Goal: Communication & Community: Answer question/provide support

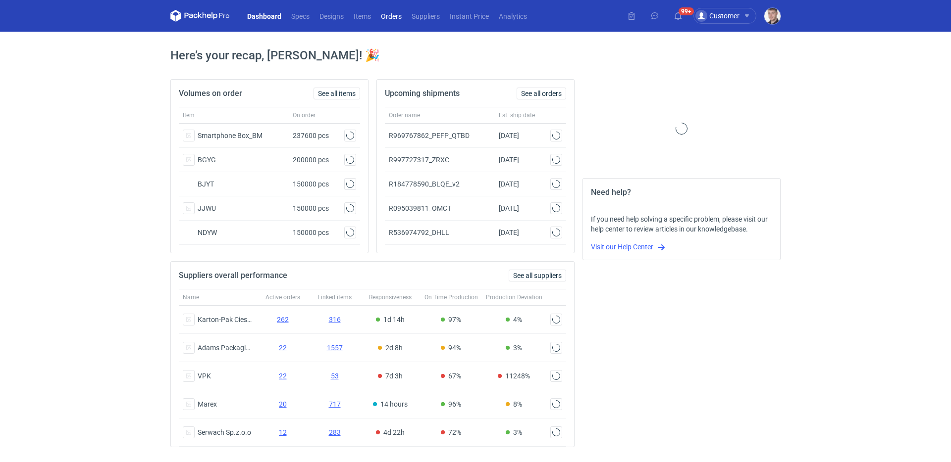
click at [401, 17] on link "Orders" at bounding box center [391, 16] width 31 height 12
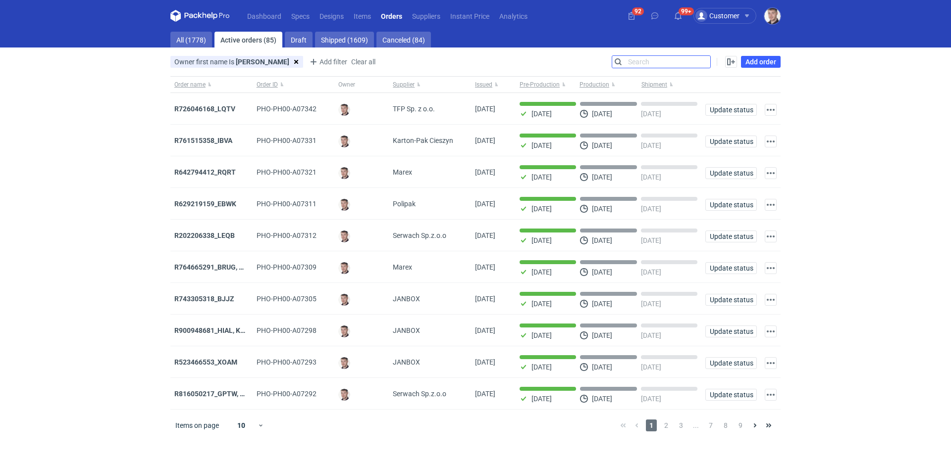
click at [709, 61] on input "Search" at bounding box center [661, 62] width 98 height 12
paste input "R234256904"
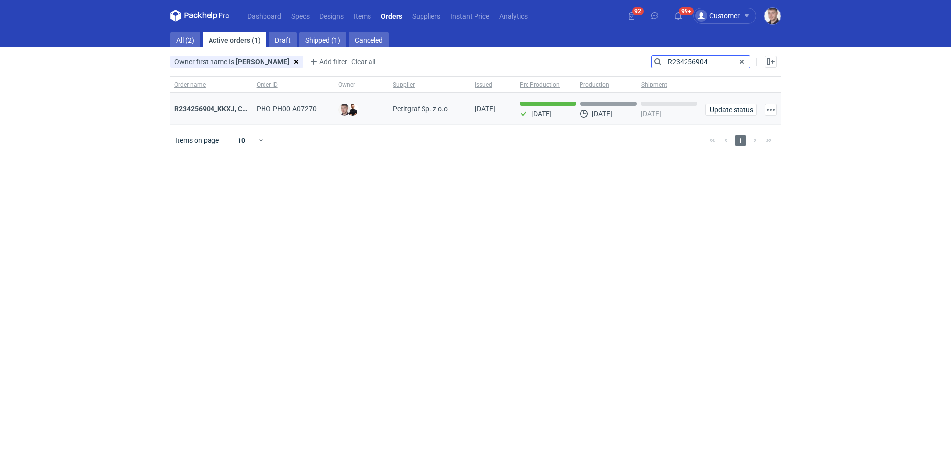
type input "R234256904"
click at [226, 108] on strong "R234256904_KKXJ, CKTY,PCHN, FHNV,TJBT,BVDV,VPVS,UUAJ,HTKI,TWOS,IFEI,BQIJ'" at bounding box center [306, 109] width 265 height 8
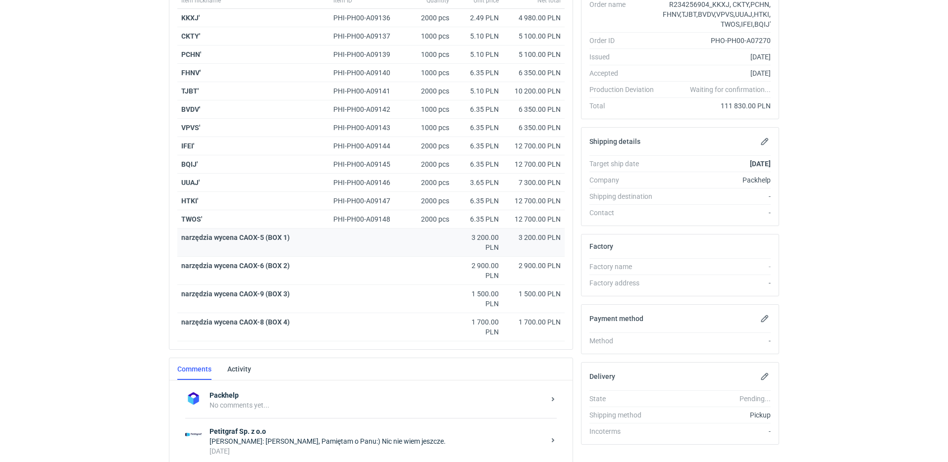
scroll to position [229, 0]
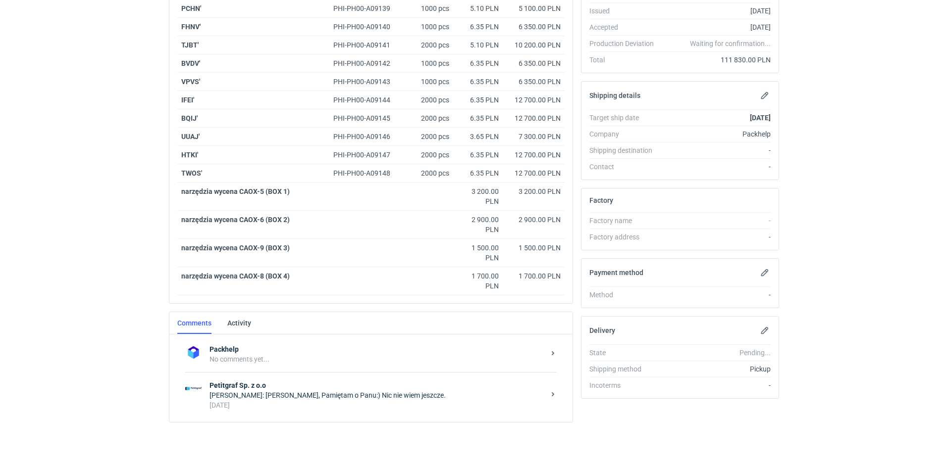
click at [361, 406] on div "3 days ago" at bounding box center [376, 406] width 335 height 10
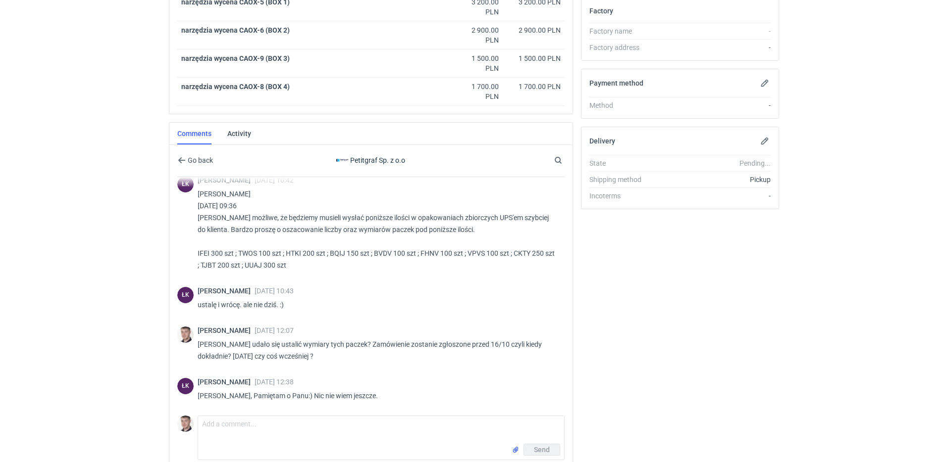
scroll to position [465, 0]
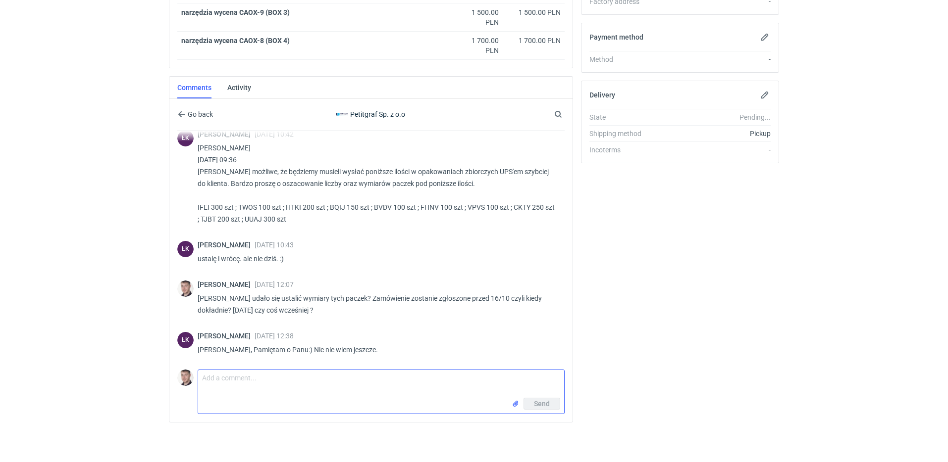
click at [297, 383] on textarea "Comment message" at bounding box center [381, 384] width 366 height 28
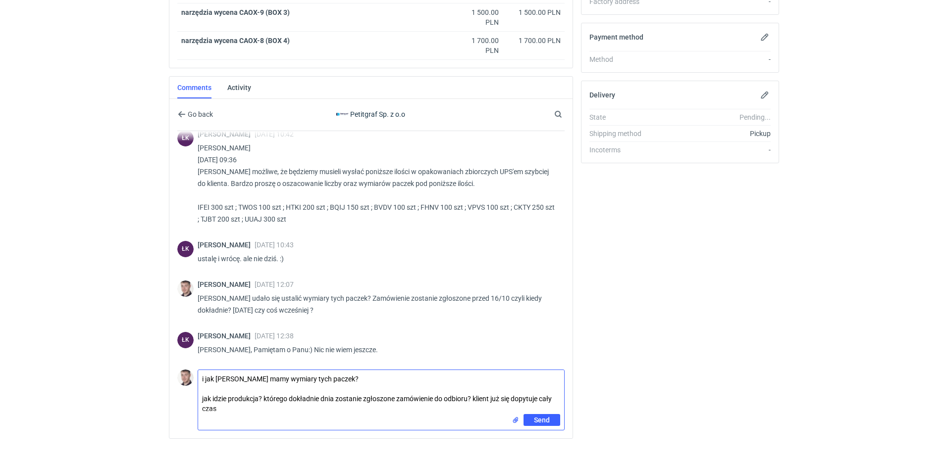
type textarea "i jak Panie Łukaszu mamy wymiary tych paczek? jak idzie produkcja? którego dokł…"
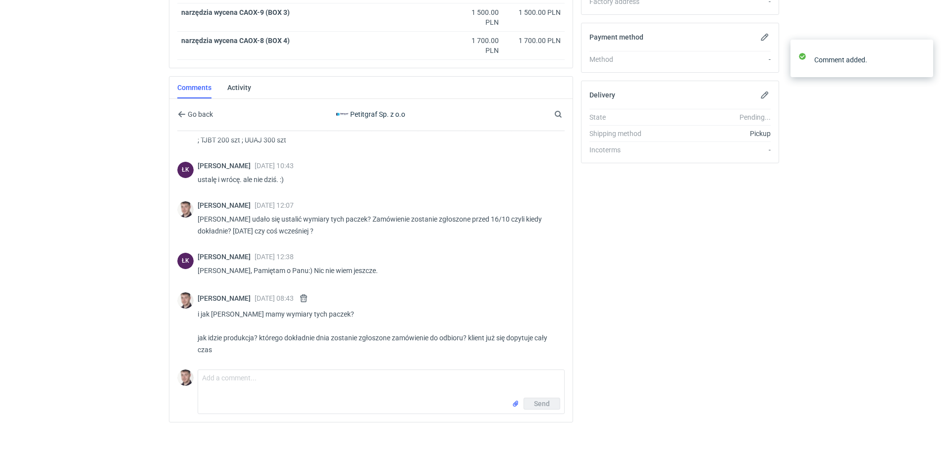
scroll to position [513, 0]
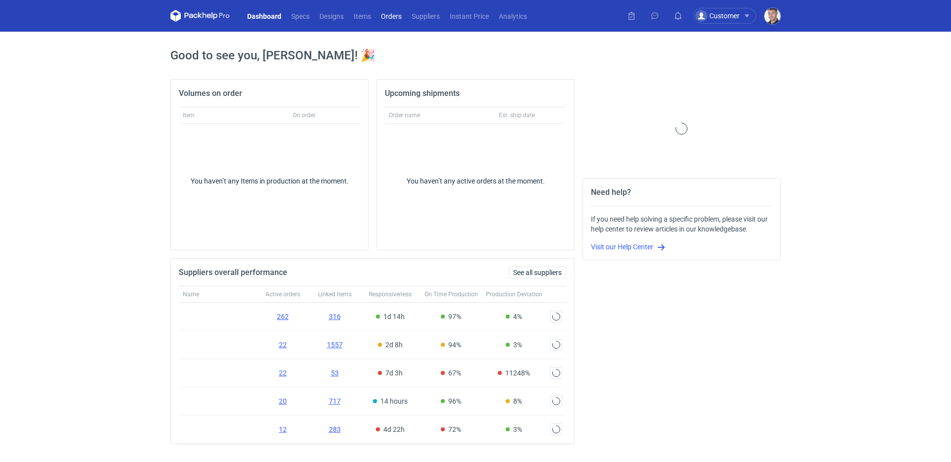
click at [398, 15] on link "Orders" at bounding box center [391, 16] width 31 height 12
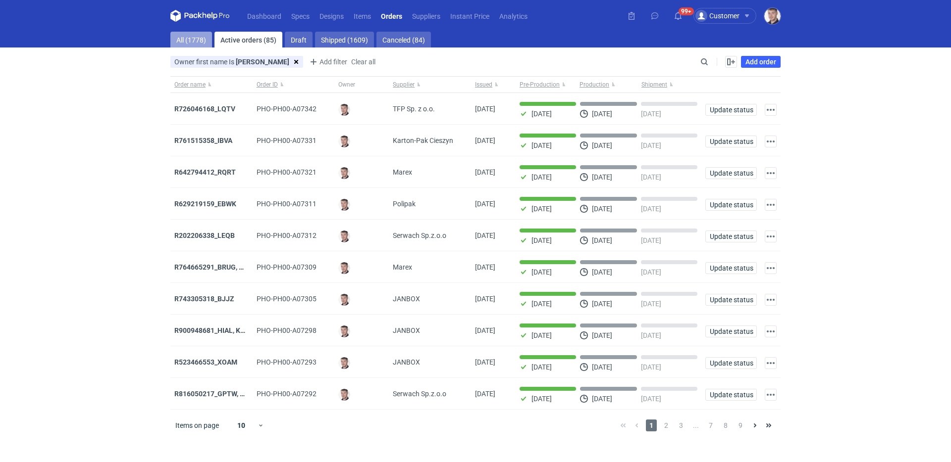
click at [188, 43] on link "All (1778)" at bounding box center [191, 40] width 42 height 16
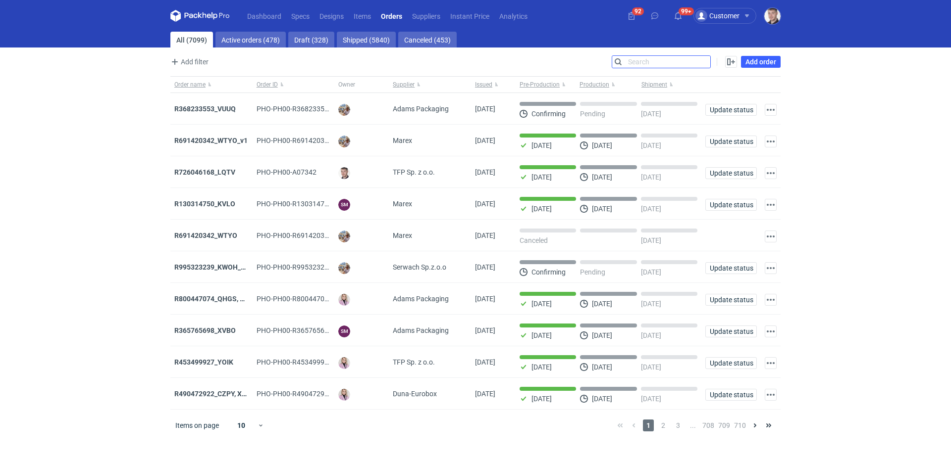
click at [703, 64] on input "Search" at bounding box center [661, 62] width 98 height 12
paste input "R726046168"
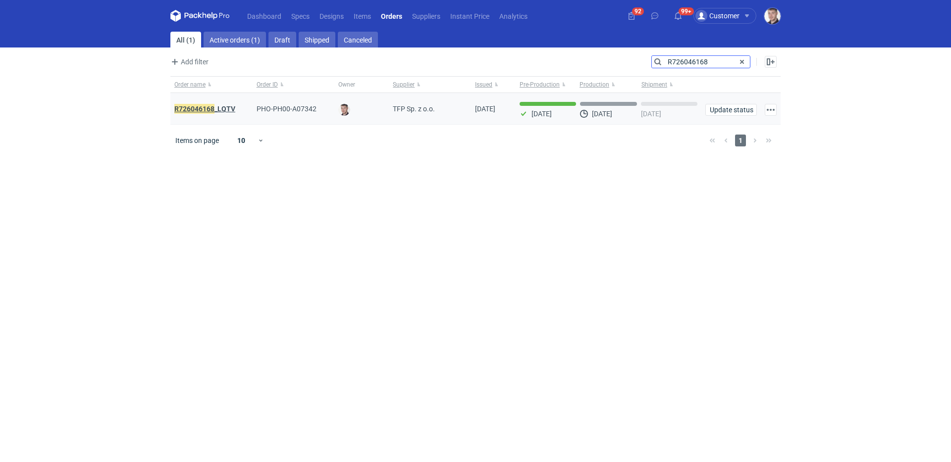
type input "R726046168"
click at [218, 105] on strong "R726046168 _LQTV" at bounding box center [204, 108] width 61 height 11
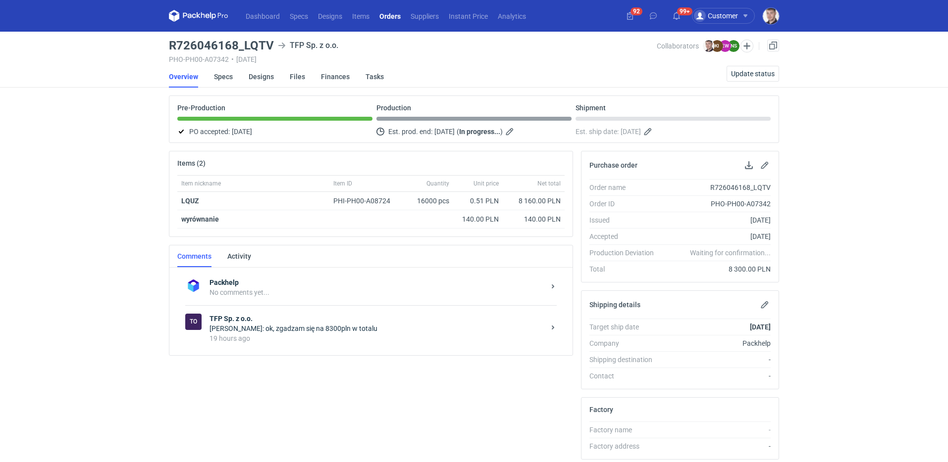
click at [333, 340] on div "19 hours ago" at bounding box center [376, 339] width 335 height 10
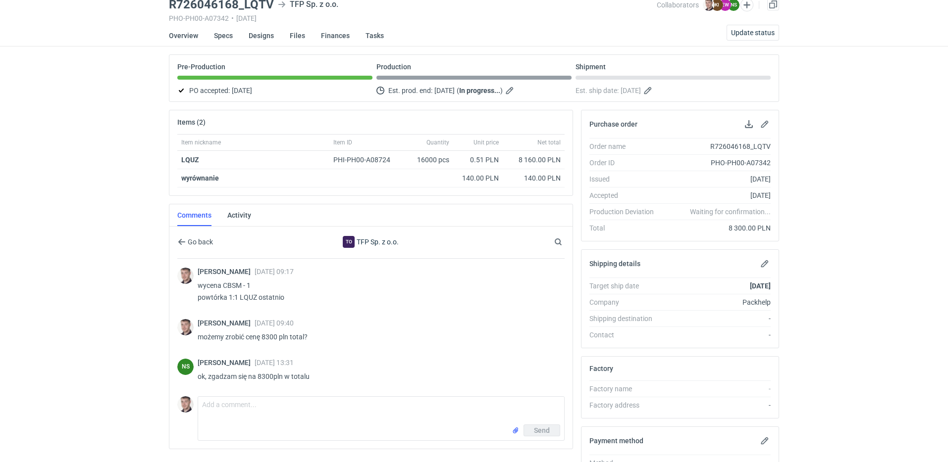
scroll to position [51, 0]
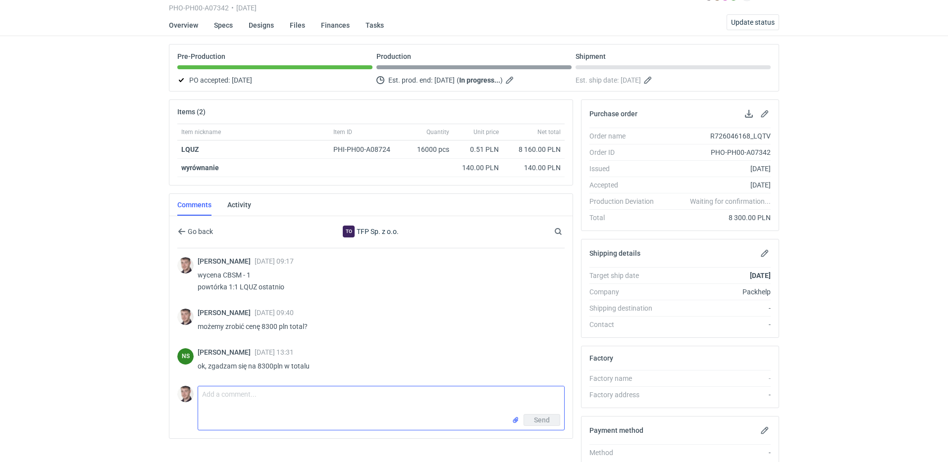
click at [250, 404] on textarea "Comment message" at bounding box center [381, 401] width 366 height 28
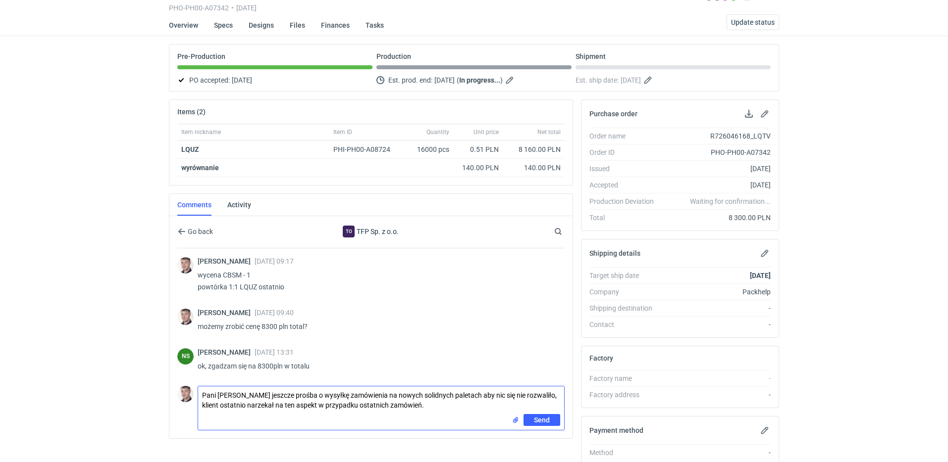
type textarea "Pani Natalio jeszcze prośba o wysyłkę zamówienia na nowych solidnych paletach a…"
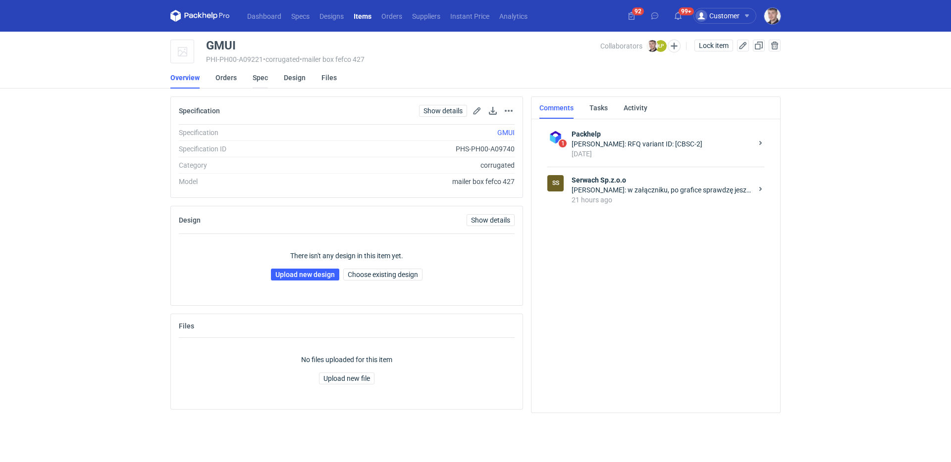
click at [263, 81] on link "Spec" at bounding box center [260, 78] width 15 height 22
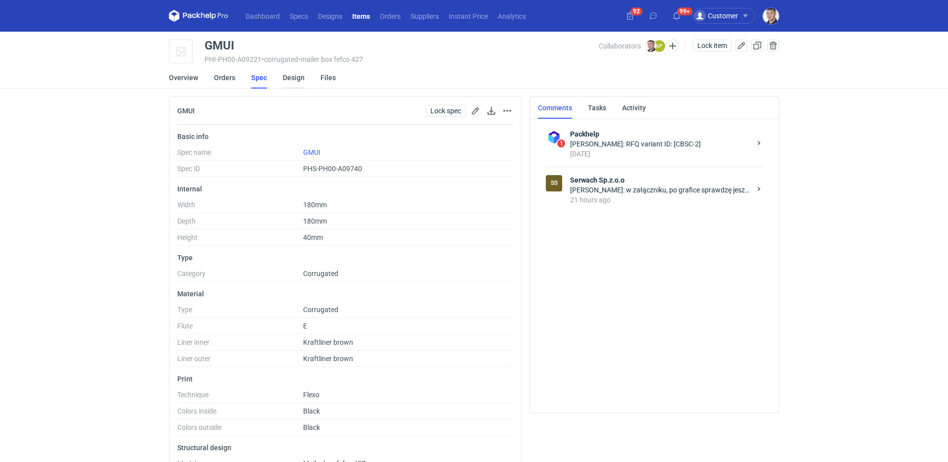
click at [292, 81] on link "Design" at bounding box center [294, 78] width 22 height 22
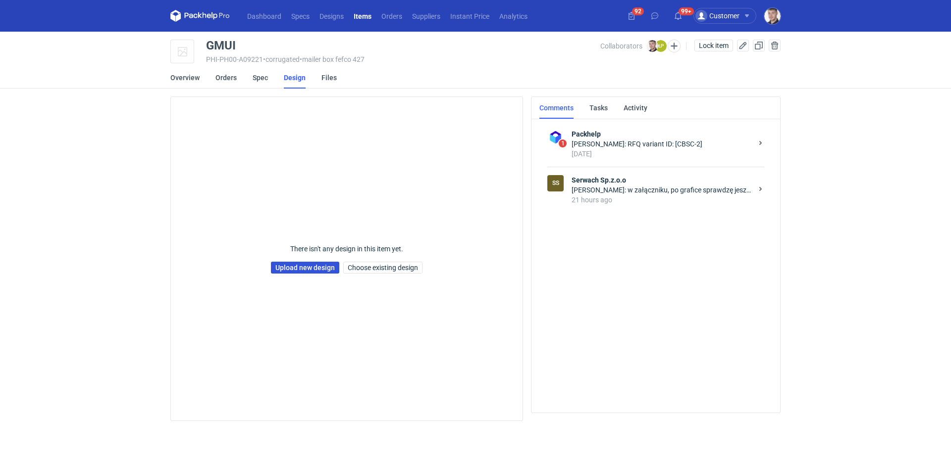
click at [296, 264] on link "Upload new design" at bounding box center [305, 268] width 68 height 12
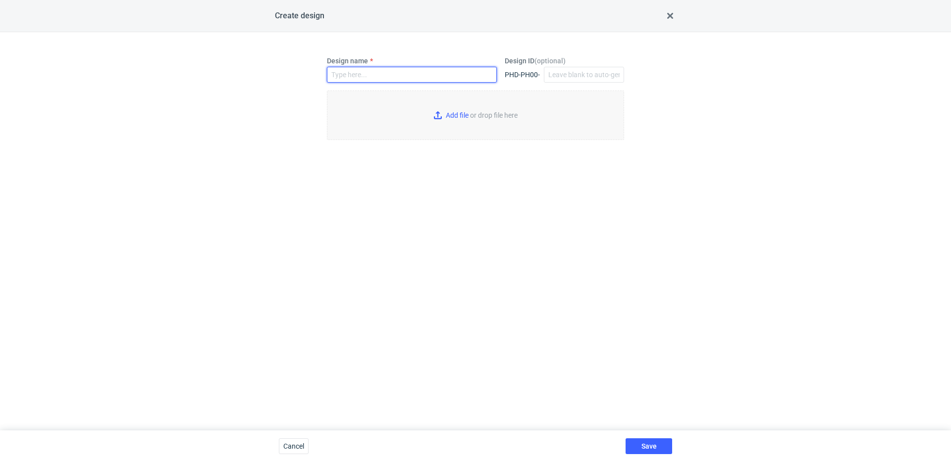
click at [382, 79] on input "Design name" at bounding box center [412, 75] width 170 height 16
type input "GMUI"
click at [496, 133] on input "Add file or drop file here" at bounding box center [475, 116] width 297 height 50
type input "C:\fakepath\custom____GMUI__d0__oR070392405.pdf"
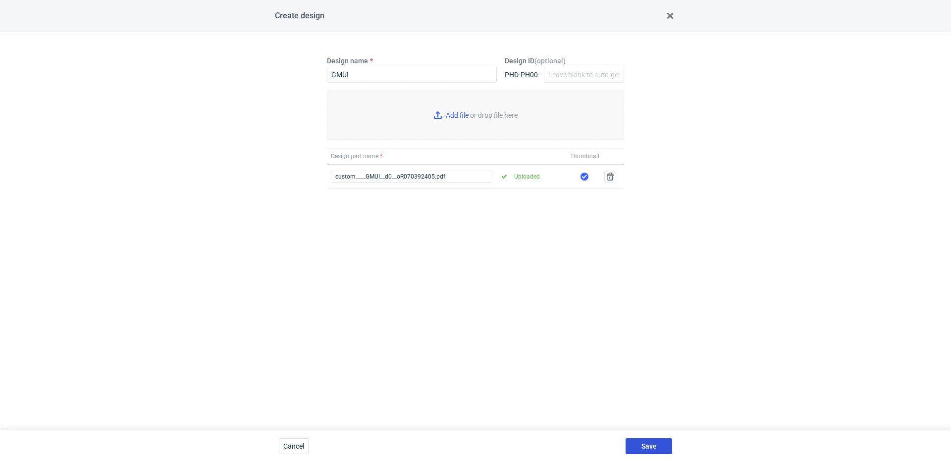
click at [651, 446] on span "Save" at bounding box center [648, 446] width 15 height 7
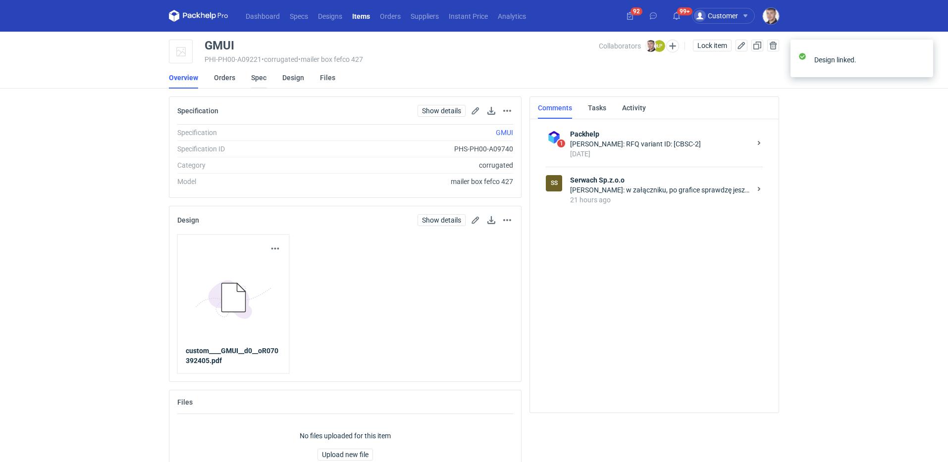
click at [258, 72] on link "Spec" at bounding box center [258, 78] width 15 height 22
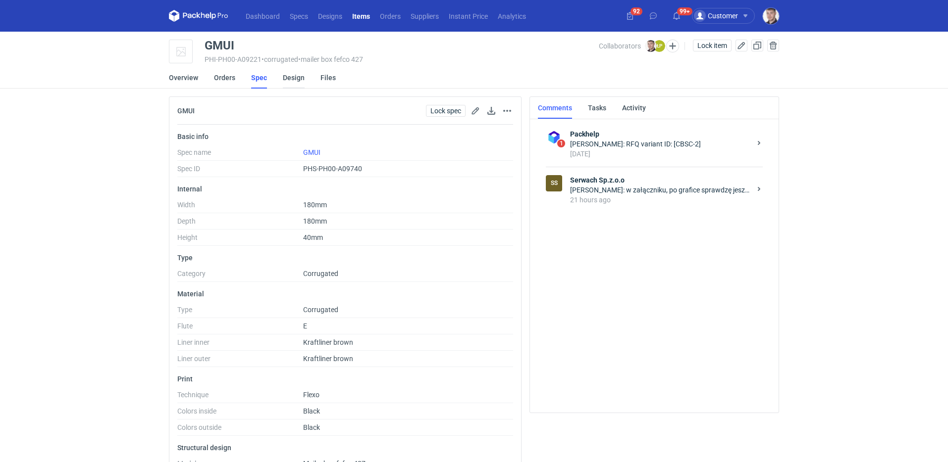
click at [290, 83] on link "Design" at bounding box center [294, 78] width 22 height 22
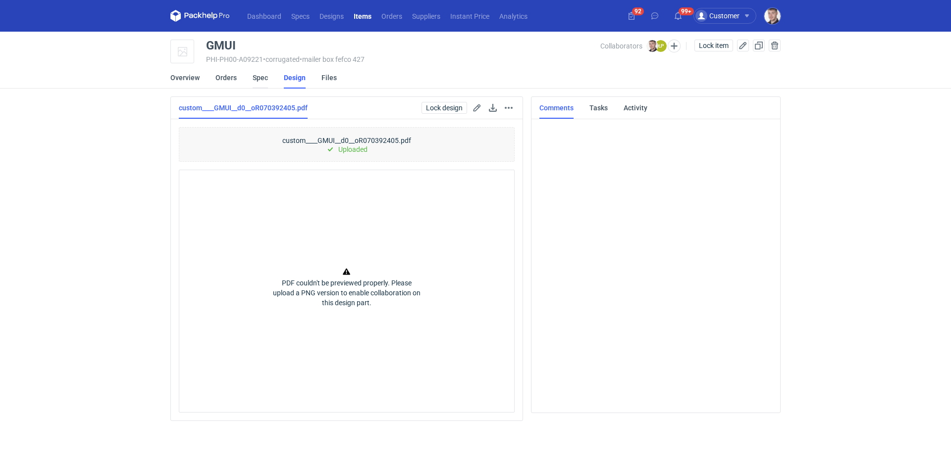
click at [263, 83] on link "Spec" at bounding box center [260, 78] width 15 height 22
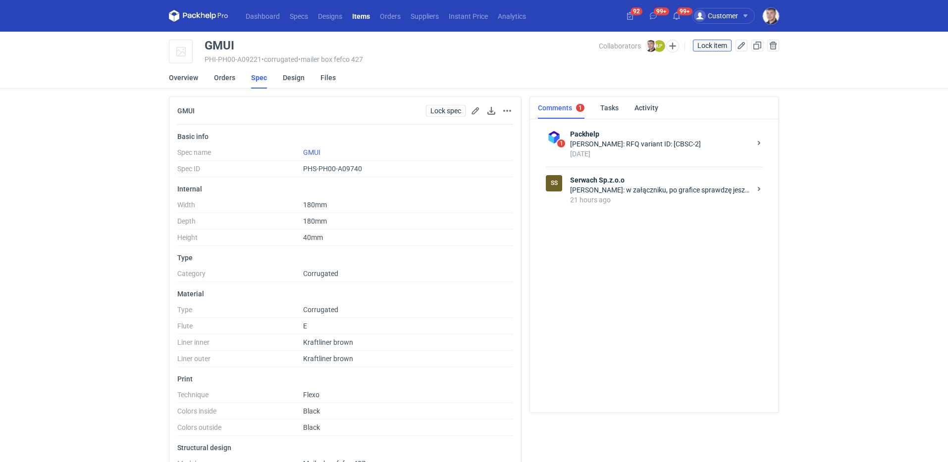
click at [712, 50] on button "Lock item" at bounding box center [712, 46] width 39 height 12
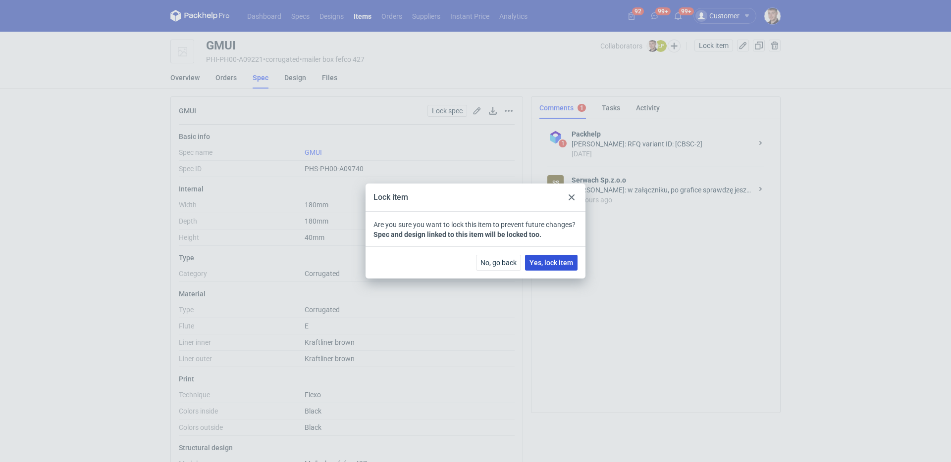
click at [556, 268] on button "Yes, lock item" at bounding box center [551, 263] width 52 height 16
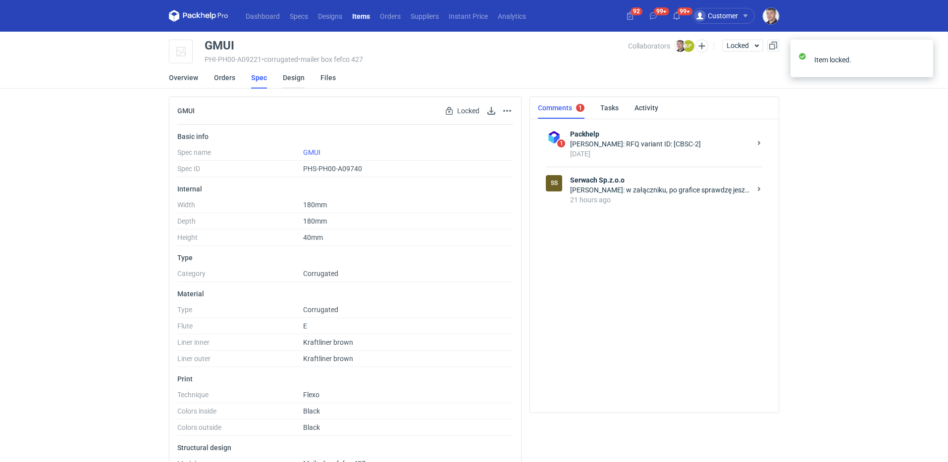
click at [286, 80] on link "Design" at bounding box center [294, 78] width 22 height 22
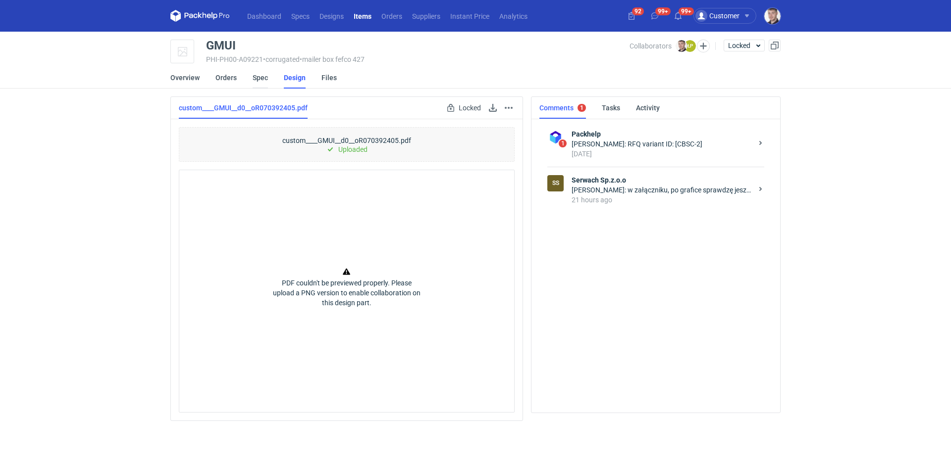
click at [263, 82] on link "Spec" at bounding box center [260, 78] width 15 height 22
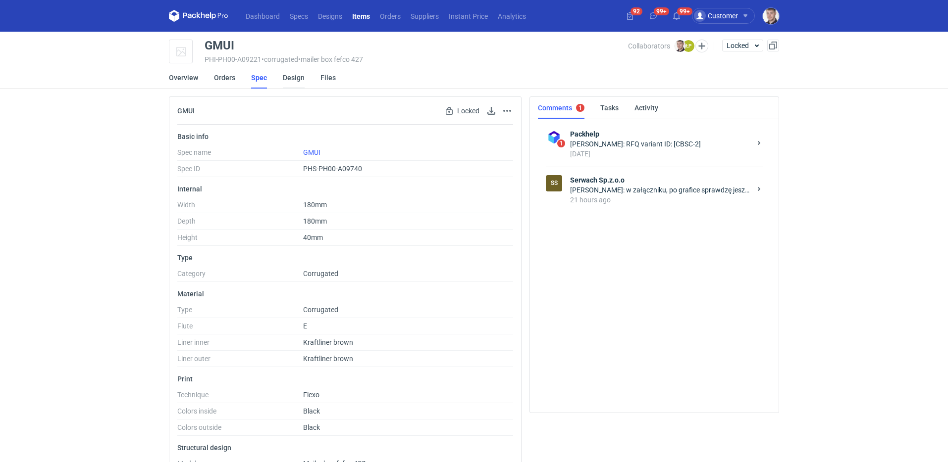
click at [285, 81] on link "Design" at bounding box center [294, 78] width 22 height 22
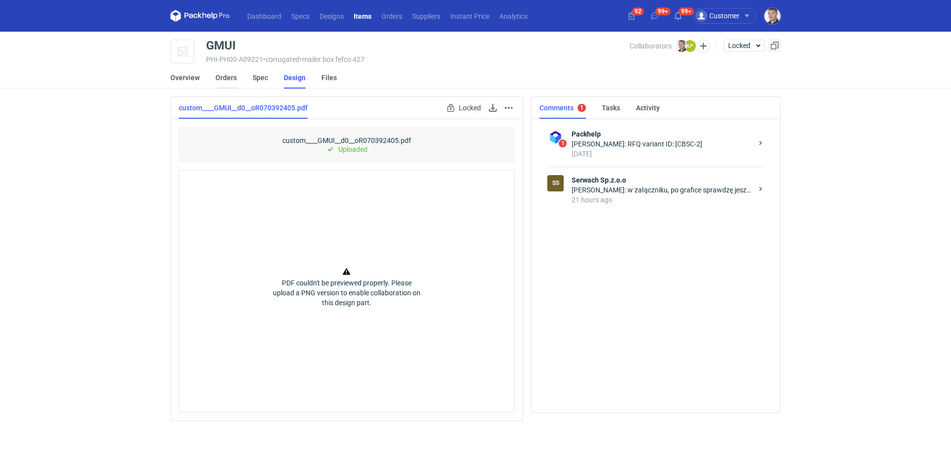
click at [228, 81] on link "Orders" at bounding box center [225, 78] width 21 height 22
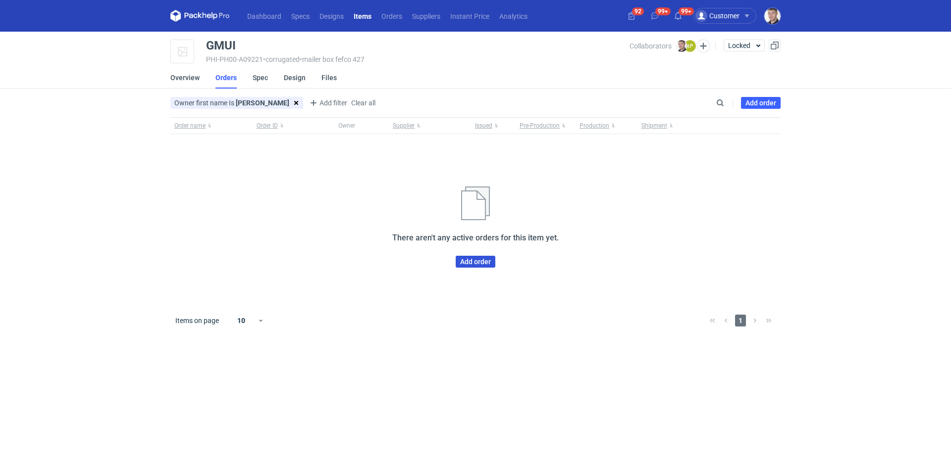
click at [470, 262] on link "Add order" at bounding box center [476, 262] width 40 height 12
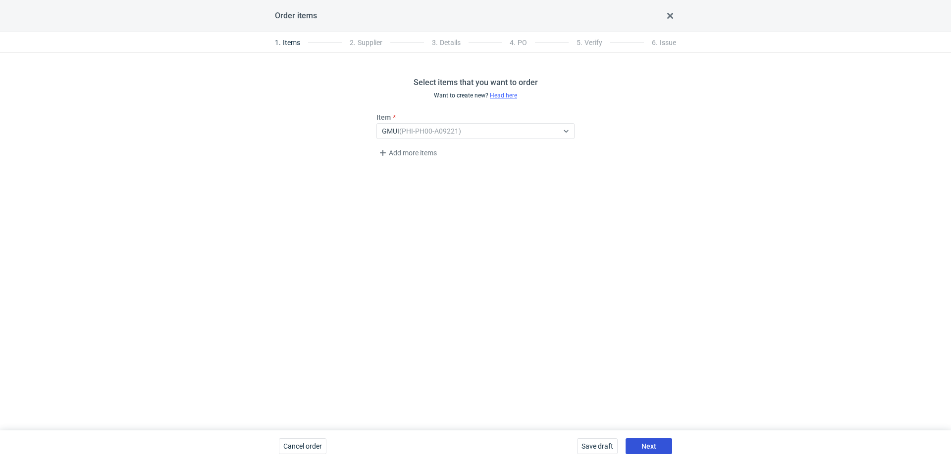
click at [658, 446] on button "Next" at bounding box center [648, 447] width 47 height 16
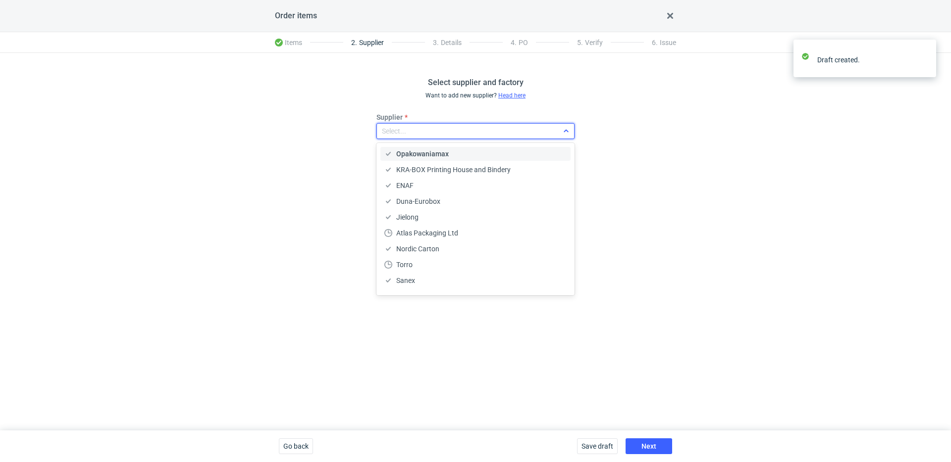
click at [394, 134] on div "Select..." at bounding box center [394, 131] width 24 height 10
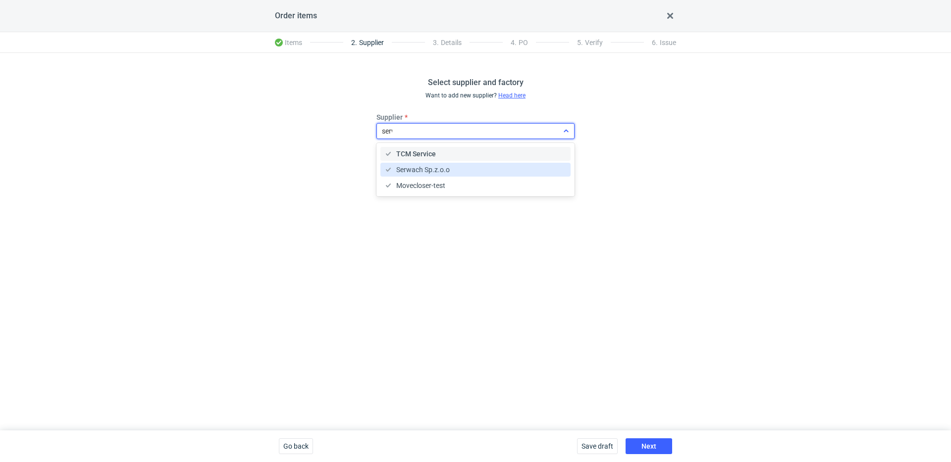
type input "serwa"
click at [415, 154] on span "Serwach Sp.z.o.o" at bounding box center [422, 154] width 53 height 10
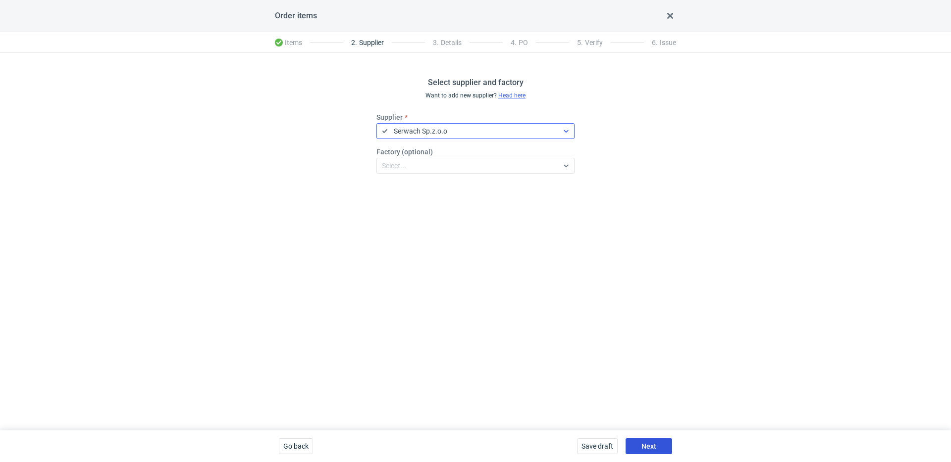
click at [656, 444] on button "Next" at bounding box center [648, 447] width 47 height 16
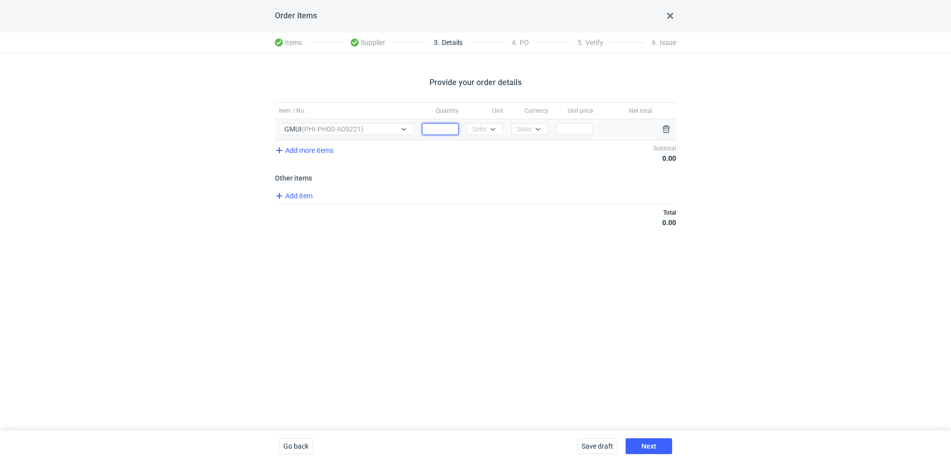
click at [434, 129] on input "Quantity" at bounding box center [440, 129] width 37 height 12
type input "10000"
click at [491, 126] on icon at bounding box center [493, 129] width 8 height 8
click at [487, 148] on div "pcs" at bounding box center [484, 150] width 21 height 10
click at [525, 129] on div "Select..." at bounding box center [528, 129] width 24 height 10
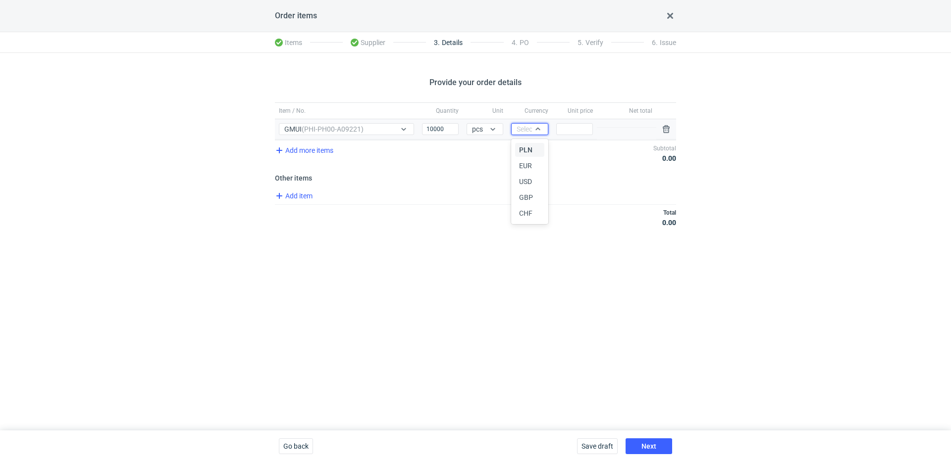
click at [532, 147] on span "PLN" at bounding box center [525, 150] width 13 height 10
click at [582, 122] on div "Price" at bounding box center [574, 129] width 45 height 20
drag, startPoint x: 578, startPoint y: 131, endPoint x: 573, endPoint y: 132, distance: 5.6
click at [578, 131] on input "Price" at bounding box center [574, 129] width 37 height 12
type input "0.46"
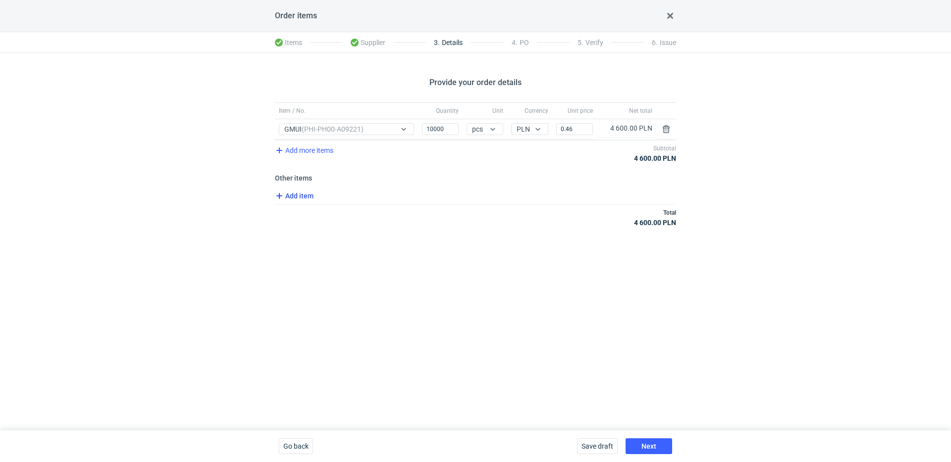
click at [296, 194] on span "Add item" at bounding box center [293, 196] width 40 height 12
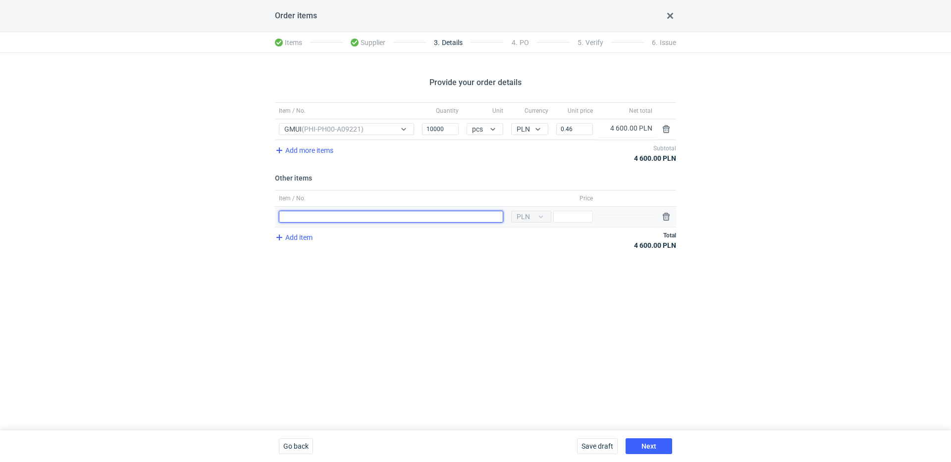
click at [341, 220] on input "Item / No." at bounding box center [391, 217] width 224 height 12
type input "narzędzia"
click at [588, 223] on div "Currency PLN Price" at bounding box center [552, 217] width 90 height 20
click at [587, 222] on input "Price" at bounding box center [573, 217] width 40 height 12
click at [586, 221] on input "Price" at bounding box center [573, 217] width 40 height 12
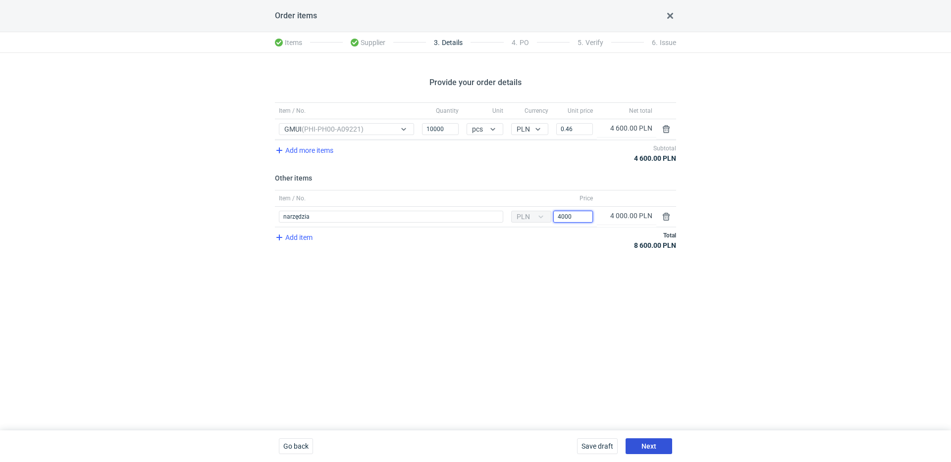
type input "4000"
click at [646, 448] on span "Next" at bounding box center [648, 446] width 15 height 7
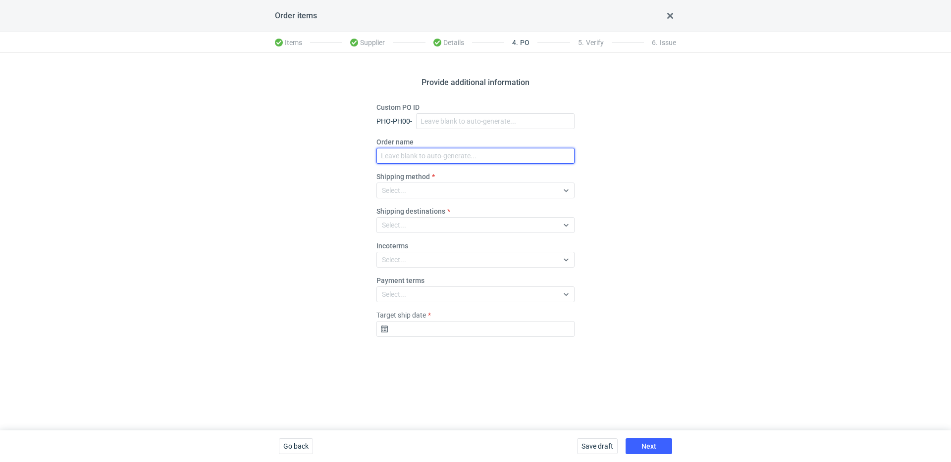
click at [422, 157] on input "Order name" at bounding box center [475, 156] width 198 height 16
paste input "R070392405"
type input "R070392405_GMUI"
click at [422, 189] on div "Select..." at bounding box center [467, 191] width 181 height 14
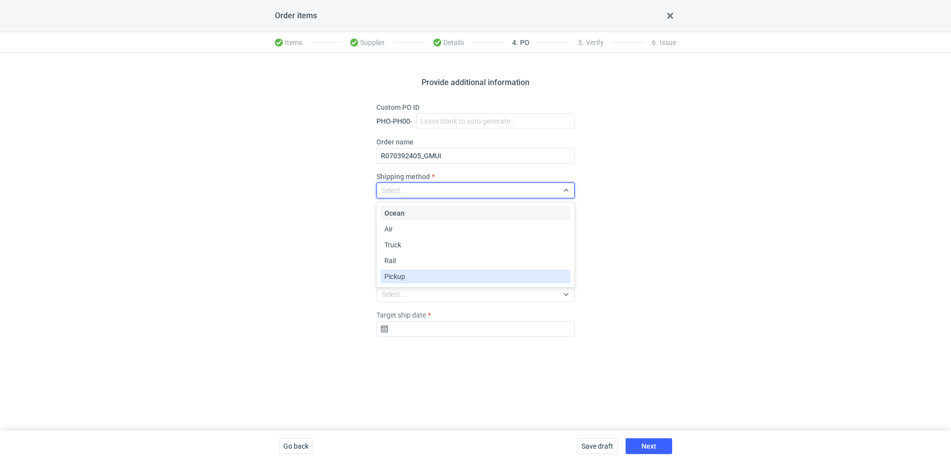
click at [400, 274] on span "Pickup" at bounding box center [394, 277] width 21 height 10
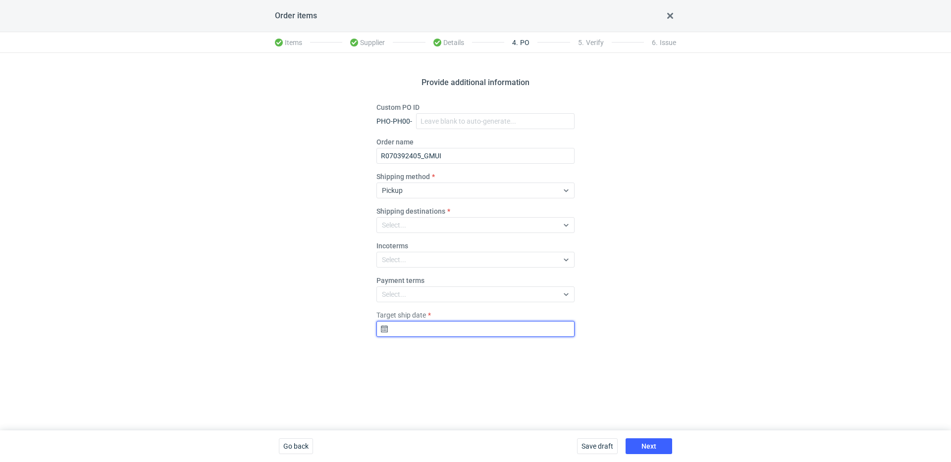
click at [420, 324] on input "Target ship date" at bounding box center [475, 329] width 198 height 16
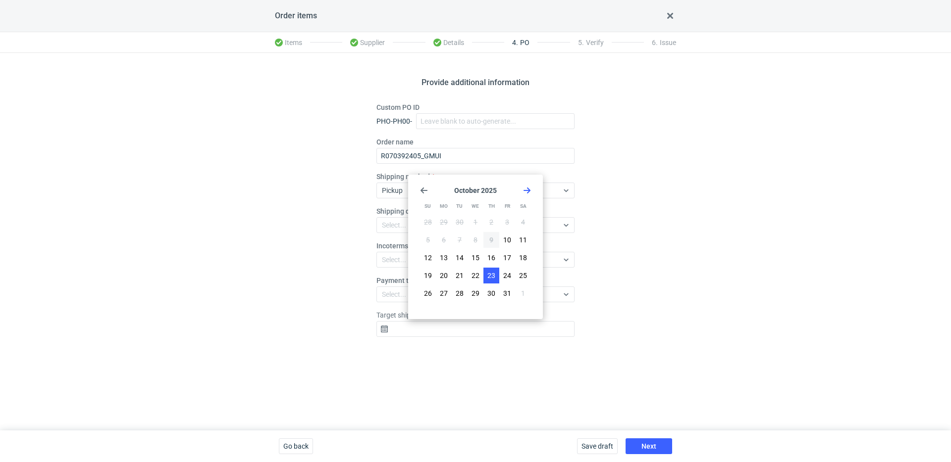
click at [491, 273] on span "23" at bounding box center [491, 276] width 8 height 10
type input "2025-10-23"
click at [668, 455] on div "Save draft Next" at bounding box center [624, 447] width 103 height 32
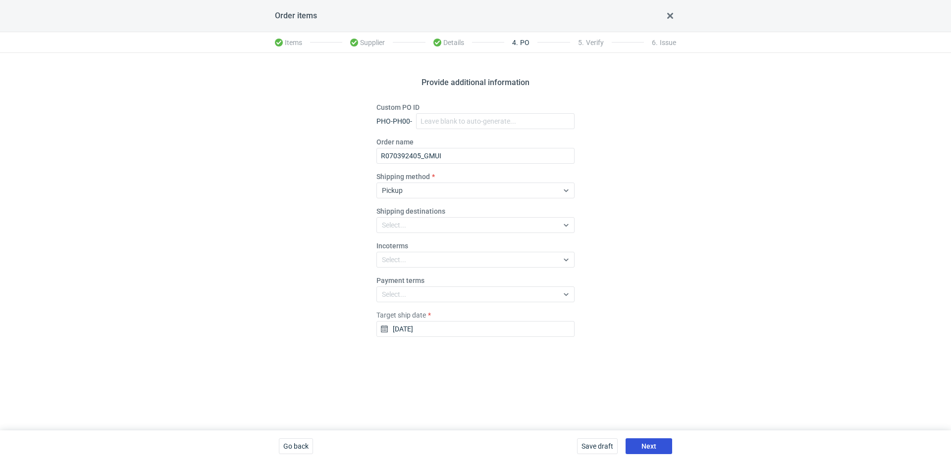
click at [667, 447] on button "Next" at bounding box center [648, 447] width 47 height 16
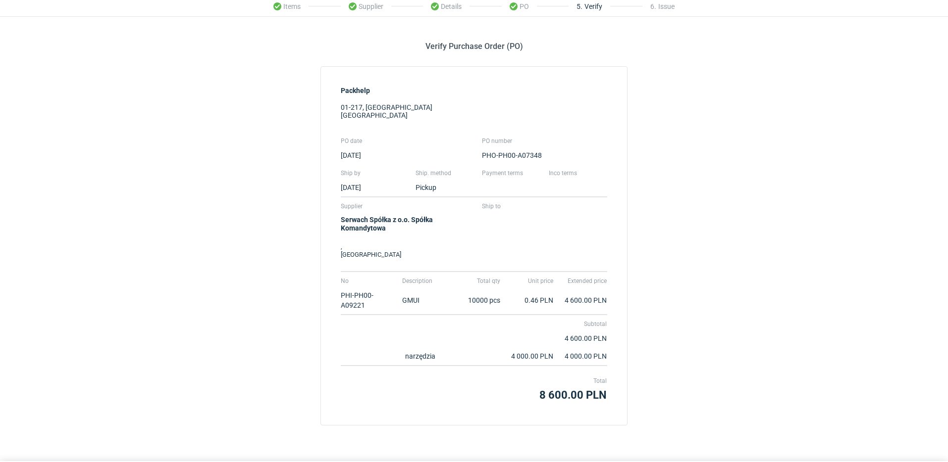
scroll to position [67, 0]
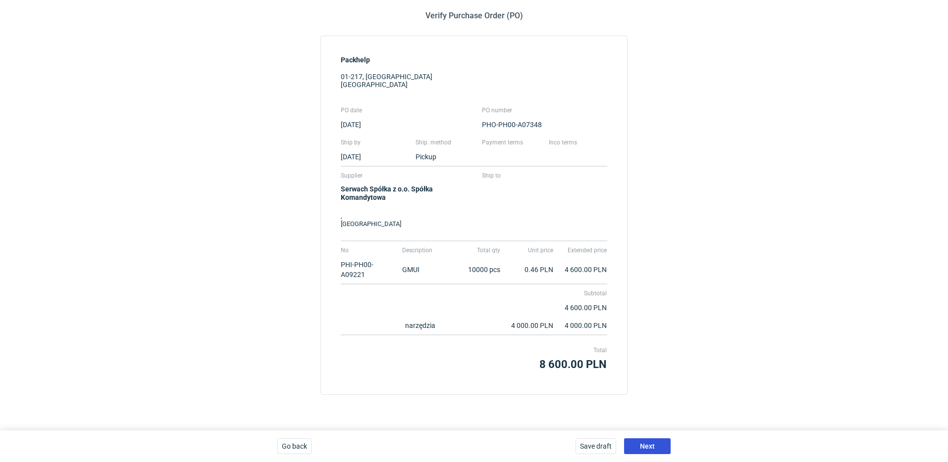
click at [651, 443] on span "Next" at bounding box center [647, 446] width 15 height 7
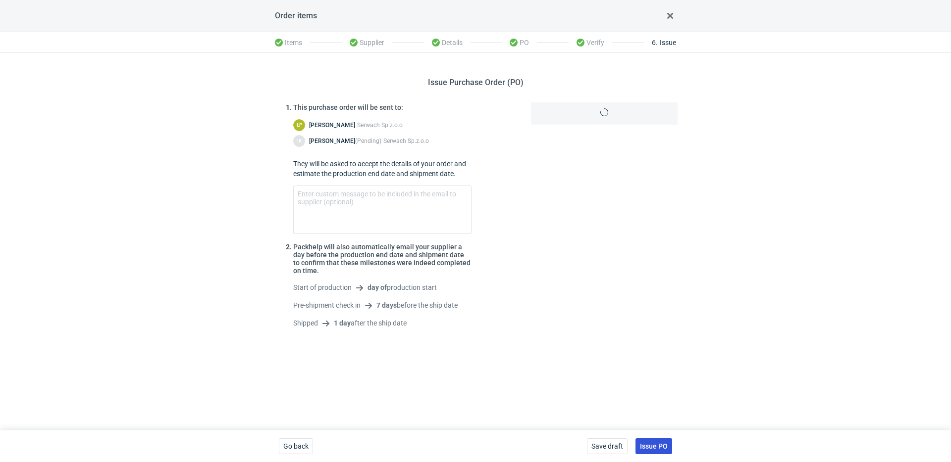
click at [662, 445] on span "Issue PO" at bounding box center [654, 446] width 28 height 7
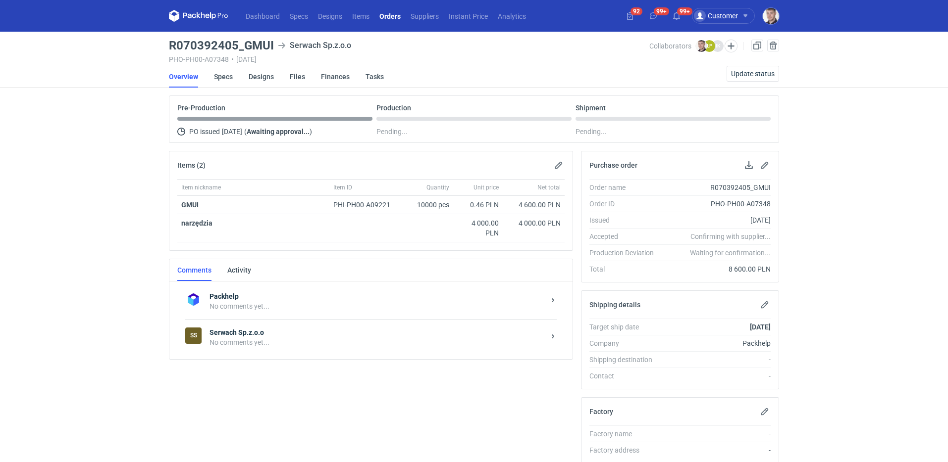
click at [285, 337] on strong "Serwach Sp.z.o.o" at bounding box center [376, 333] width 335 height 10
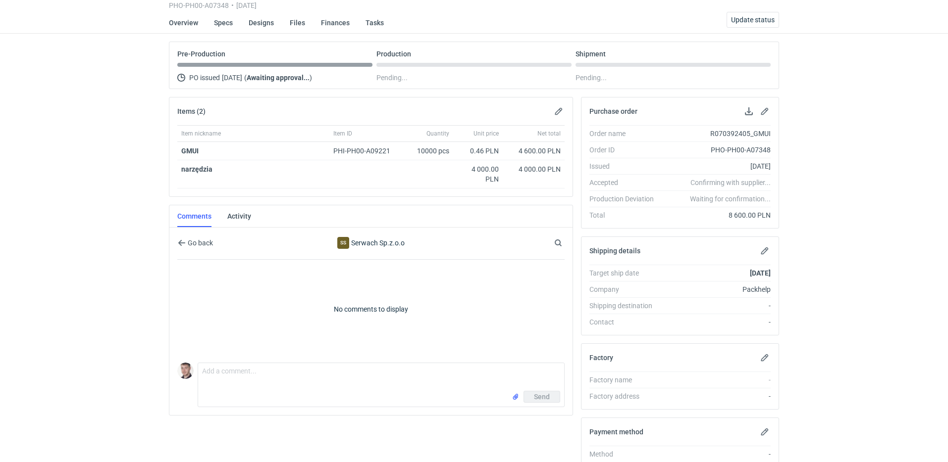
scroll to position [93, 0]
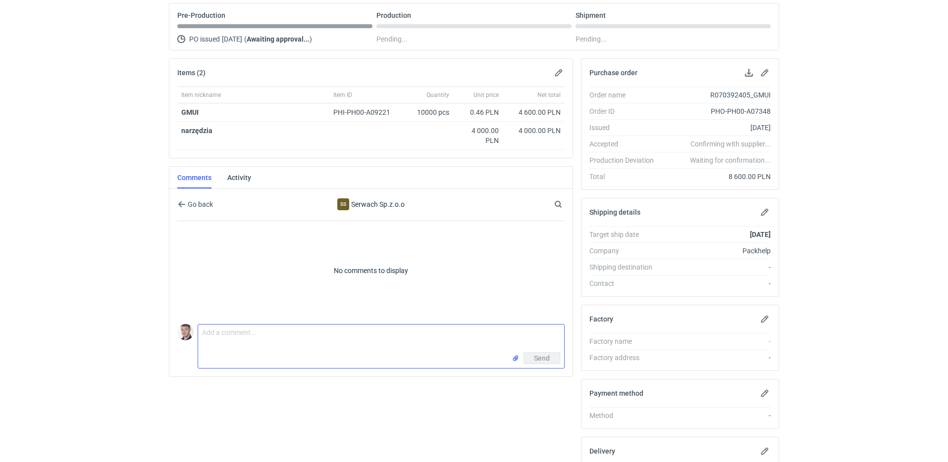
click at [255, 338] on textarea "Comment message" at bounding box center [381, 339] width 366 height 28
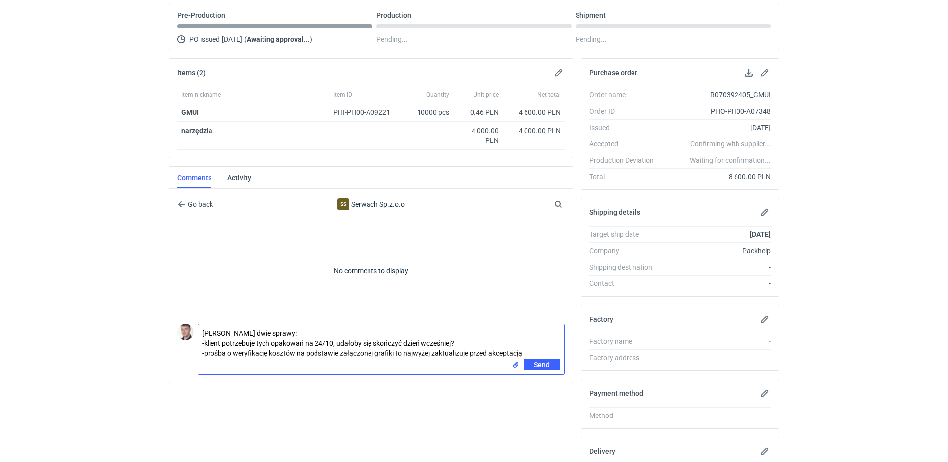
click at [294, 351] on textarea "Panie Łukaszu dwie sprawy: -klient potrzebuje tych opakowań na 24/10, udałoby s…" at bounding box center [381, 342] width 366 height 34
type textarea "Panie Łukaszu dwie sprawy: -klient potrzebuje tych opakowań na 24/10, udałoby s…"
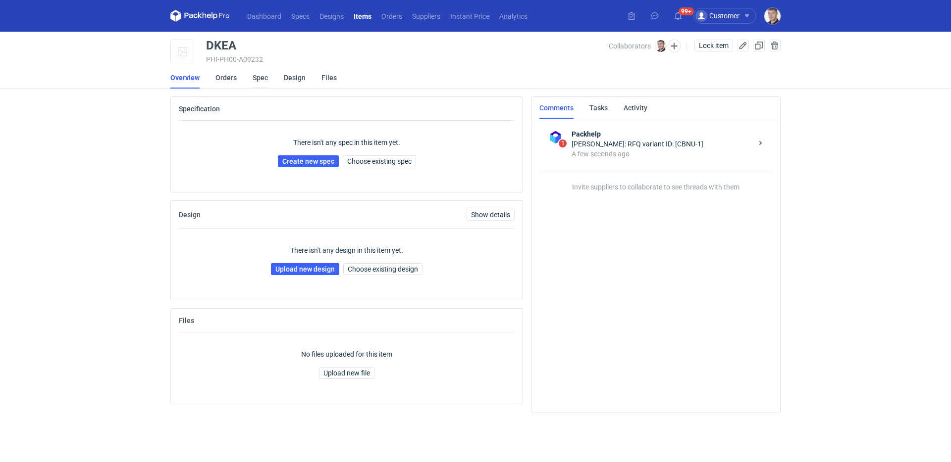
click at [261, 78] on link "Spec" at bounding box center [260, 78] width 15 height 22
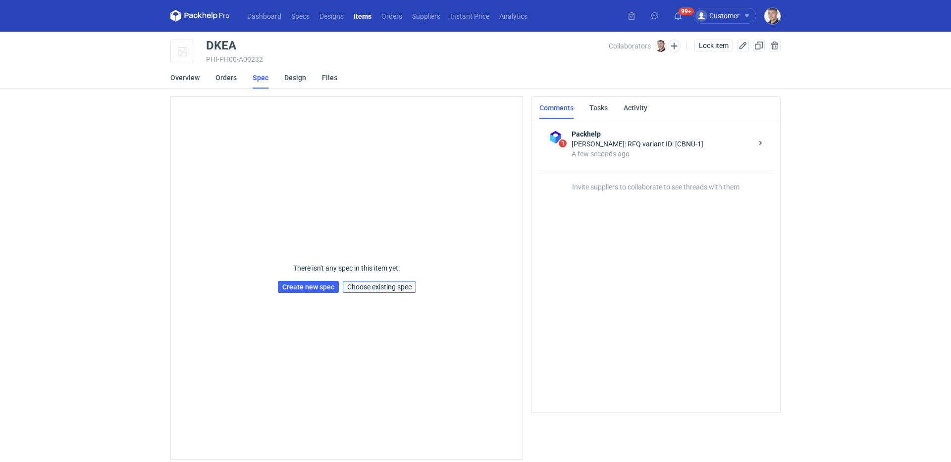
click at [368, 285] on span "Choose existing spec" at bounding box center [379, 287] width 64 height 7
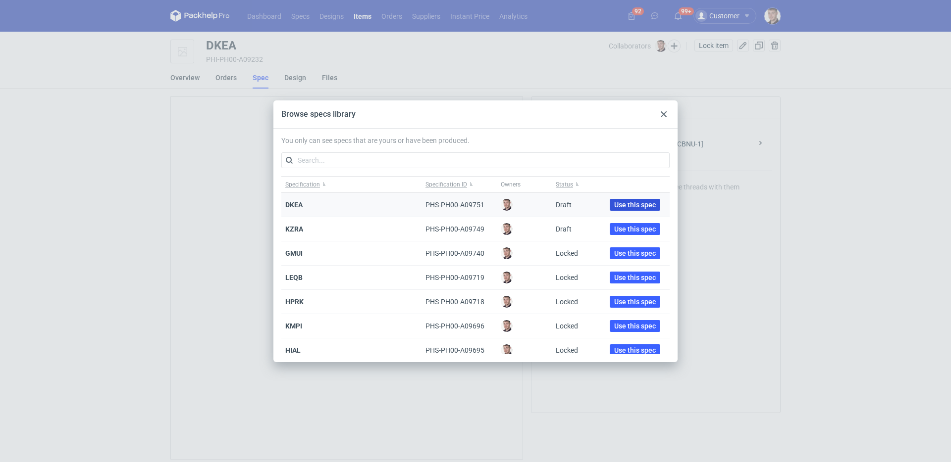
click at [614, 202] on span "Use this spec" at bounding box center [635, 205] width 42 height 7
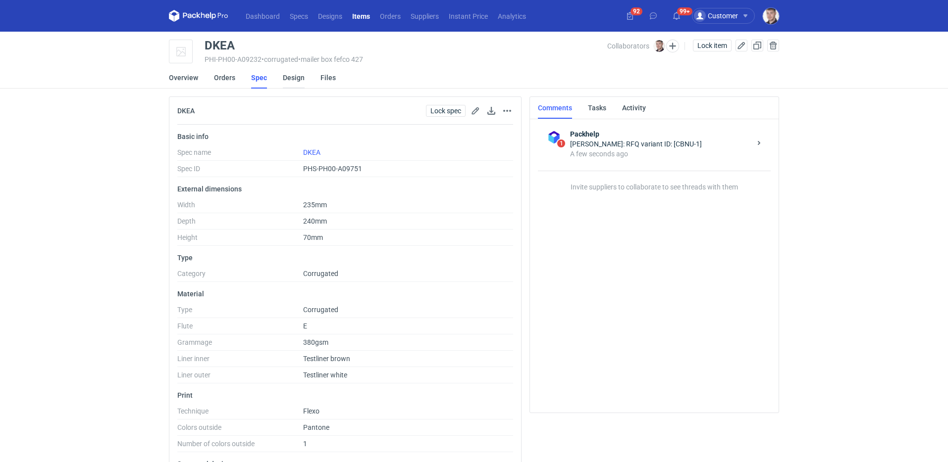
click at [288, 79] on link "Design" at bounding box center [294, 78] width 22 height 22
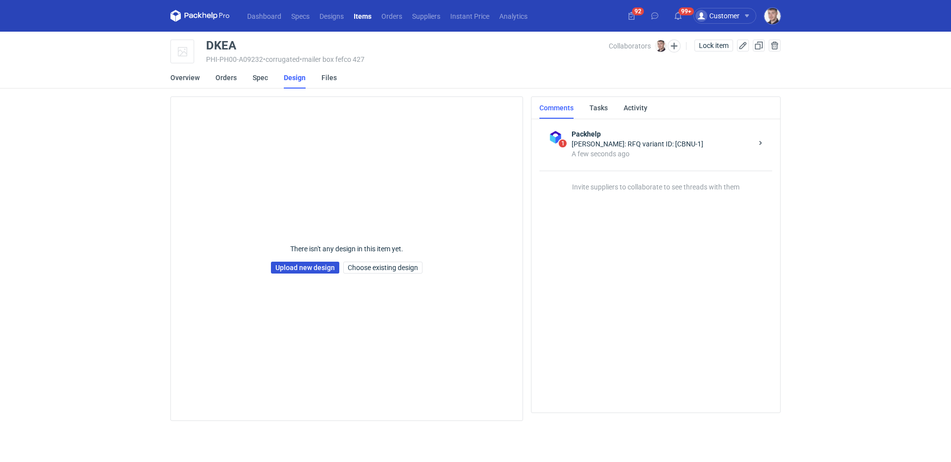
click at [311, 265] on link "Upload new design" at bounding box center [305, 268] width 68 height 12
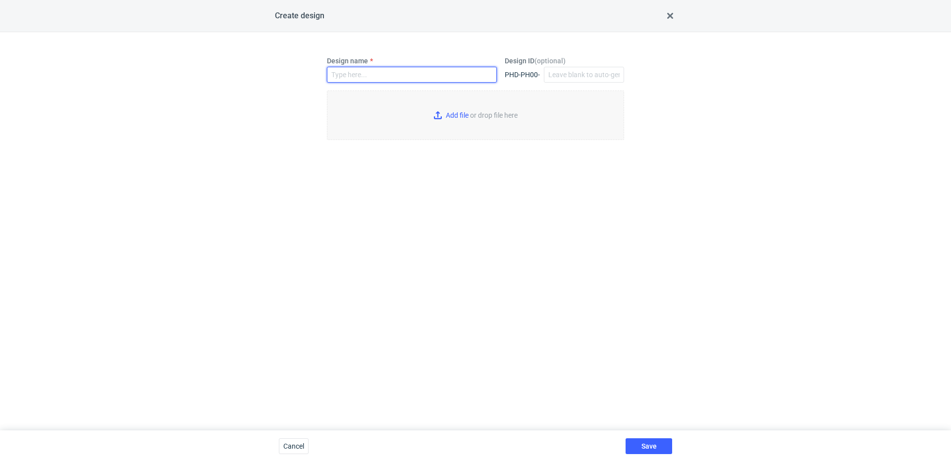
click at [380, 76] on input "Design name" at bounding box center [412, 75] width 170 height 16
type input "DKEA"
click at [466, 119] on input "Add file or drop file here" at bounding box center [475, 116] width 297 height 50
type input "C:\fakepath\custom____DKEA__d0__oR471259775__outside.pdf"
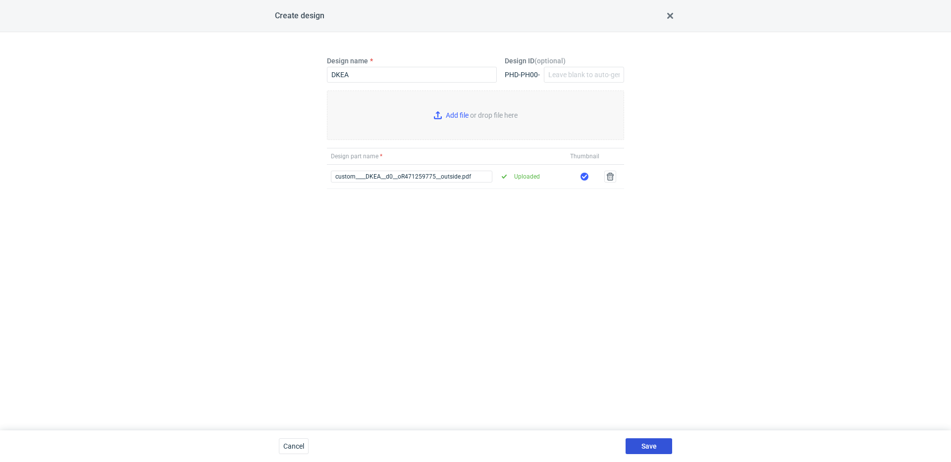
click at [669, 446] on button "Save" at bounding box center [648, 447] width 47 height 16
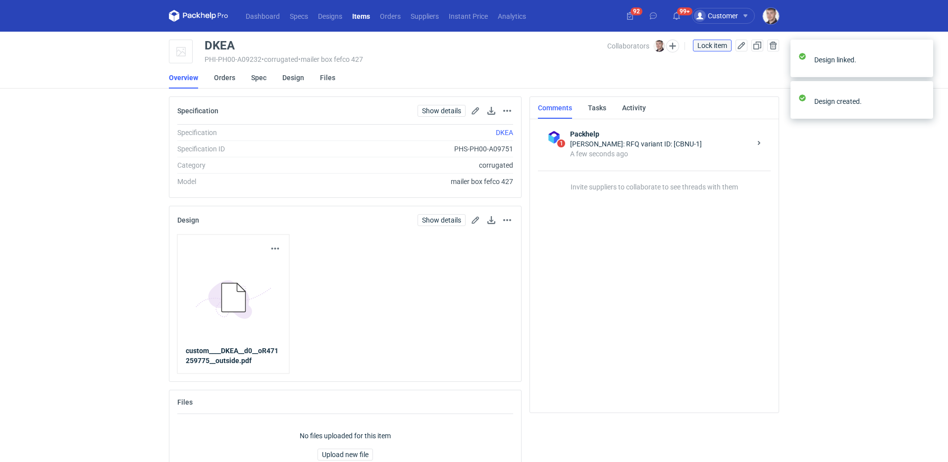
click at [726, 51] on button "Lock item" at bounding box center [712, 46] width 39 height 12
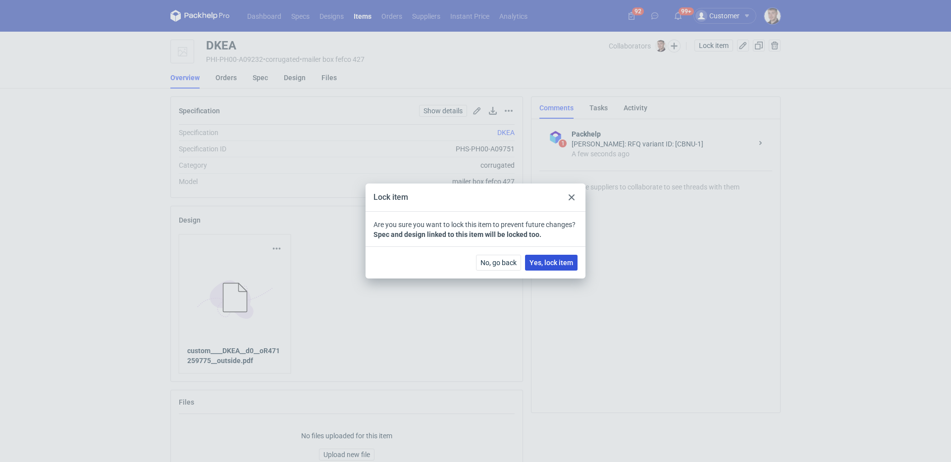
click at [554, 263] on span "Yes, lock item" at bounding box center [551, 262] width 44 height 7
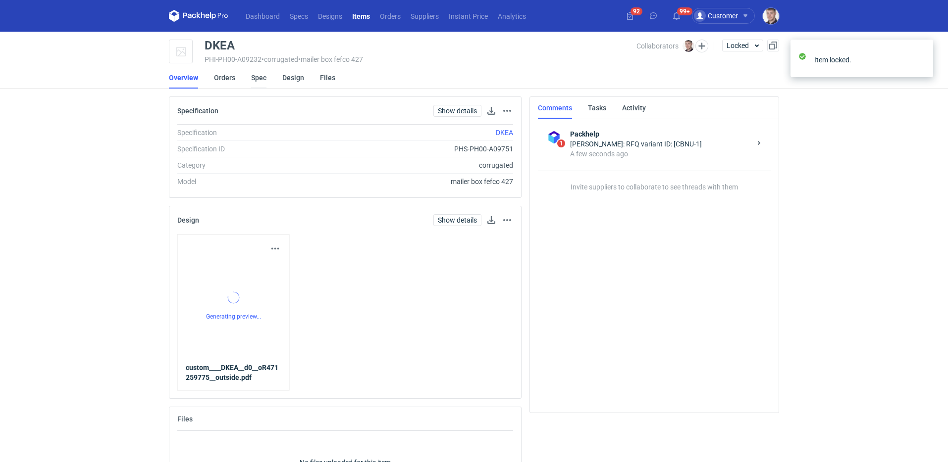
click at [261, 79] on link "Spec" at bounding box center [258, 78] width 15 height 22
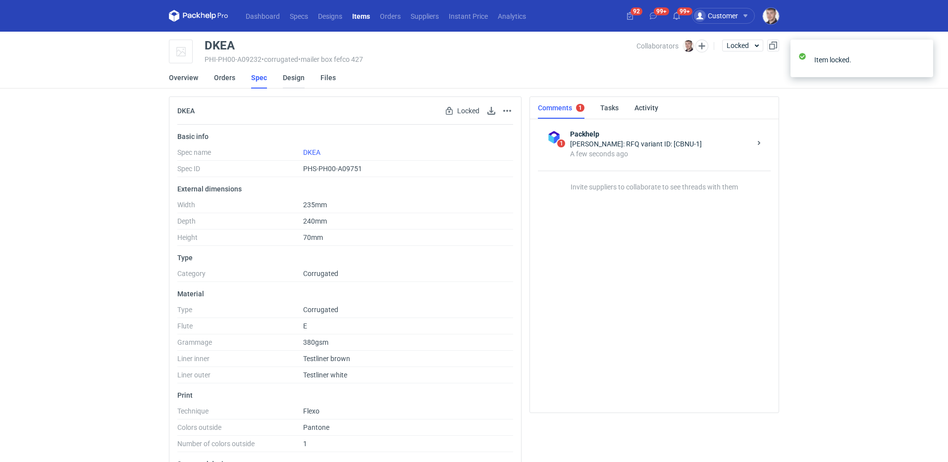
click at [287, 80] on link "Design" at bounding box center [294, 78] width 22 height 22
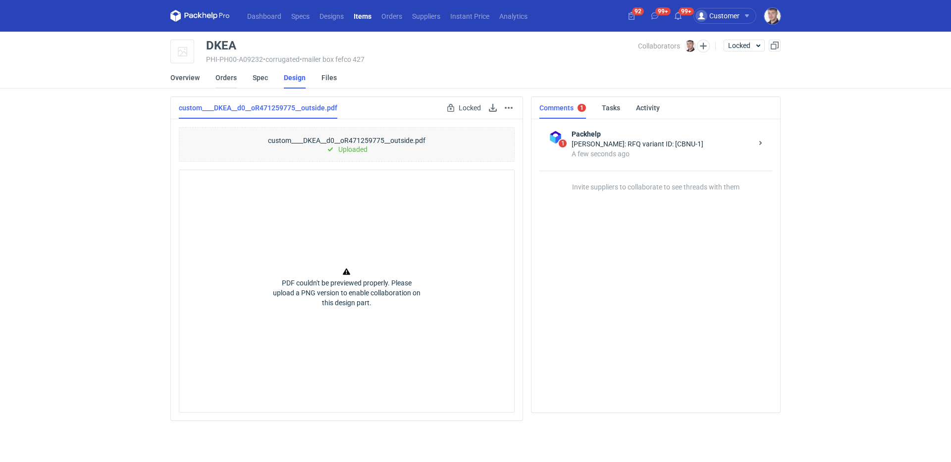
click at [218, 82] on link "Orders" at bounding box center [225, 78] width 21 height 22
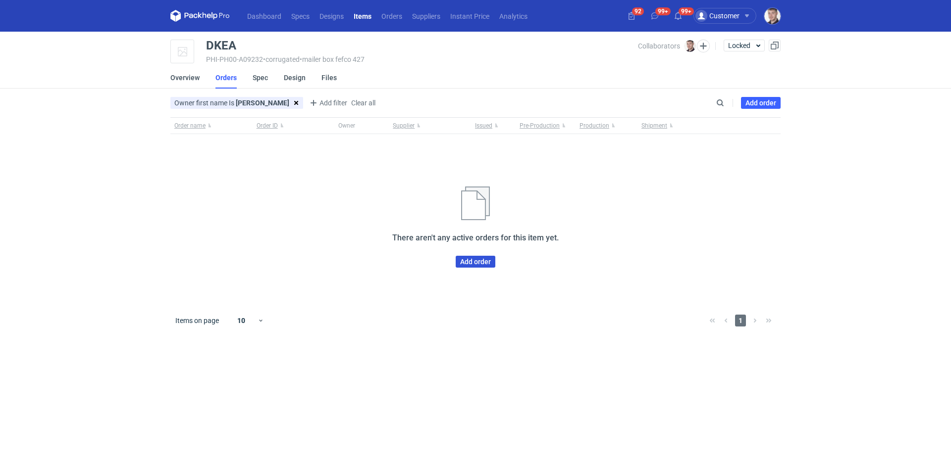
click at [468, 264] on link "Add order" at bounding box center [476, 262] width 40 height 12
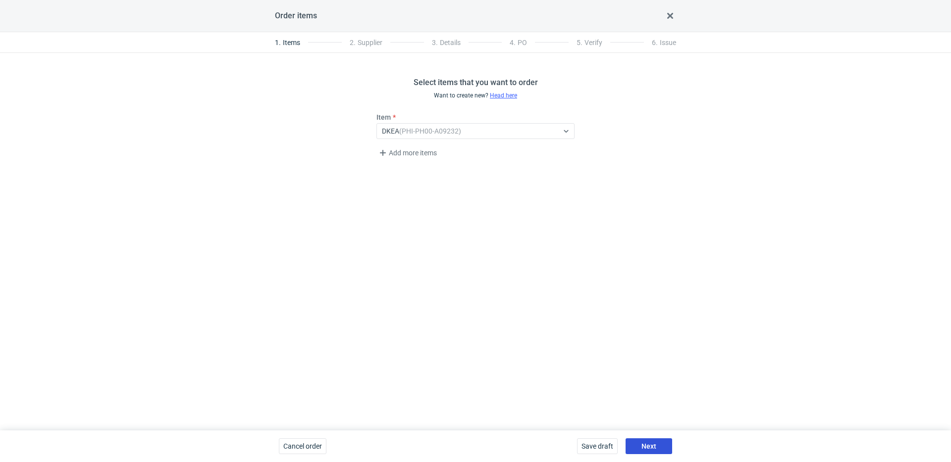
click at [650, 443] on span "Next" at bounding box center [648, 446] width 15 height 7
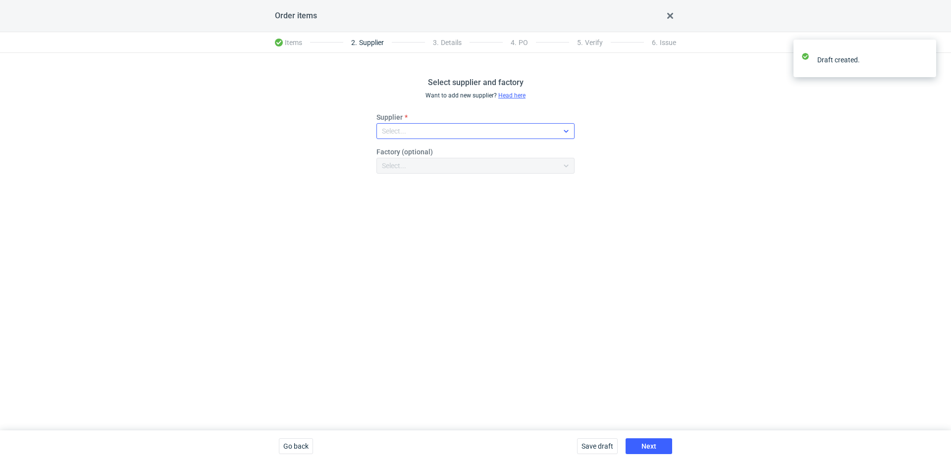
click at [404, 132] on div "Select..." at bounding box center [394, 131] width 24 height 10
type input "labo"
click at [421, 152] on span "LaboPrint" at bounding box center [411, 154] width 31 height 10
click at [645, 449] on span "Next" at bounding box center [648, 446] width 15 height 7
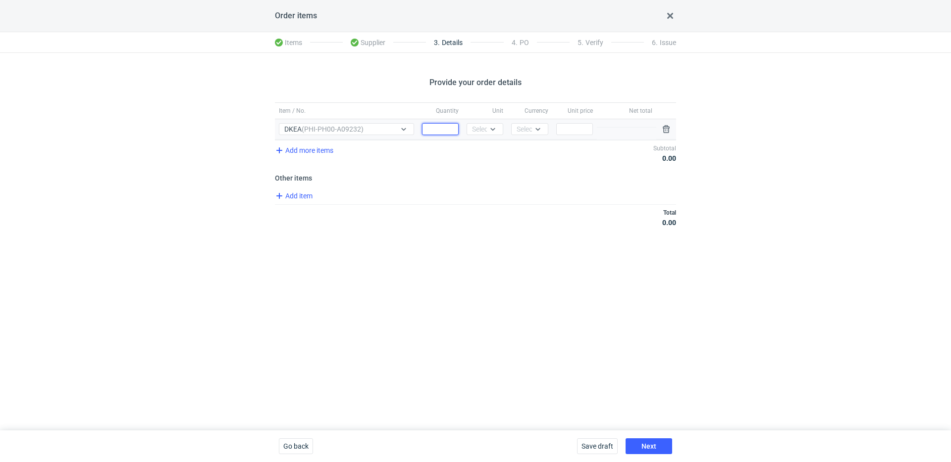
click at [440, 124] on input "Quantity" at bounding box center [440, 129] width 37 height 12
type input "5000"
click at [493, 131] on icon at bounding box center [493, 129] width 8 height 8
click at [492, 144] on div "pcs" at bounding box center [484, 150] width 29 height 14
click at [531, 132] on div "Select..." at bounding box center [528, 129] width 24 height 10
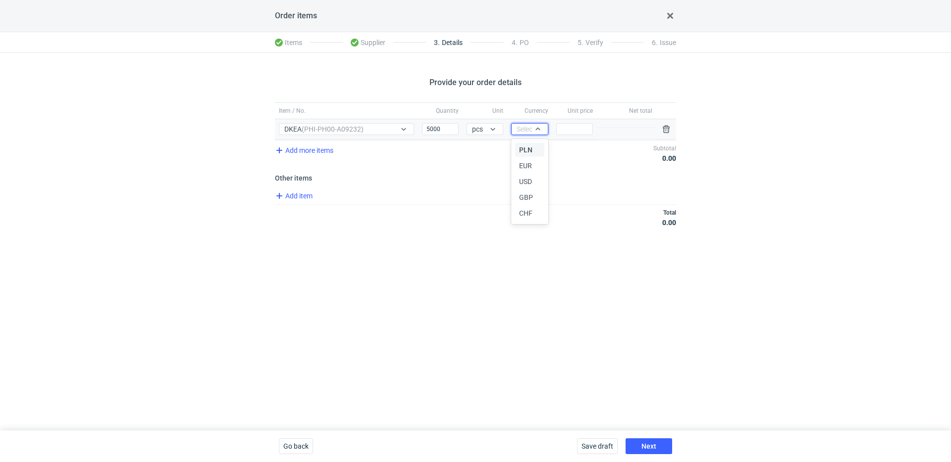
click at [535, 150] on div "PLN" at bounding box center [529, 150] width 21 height 10
click at [571, 136] on div "Price" at bounding box center [574, 129] width 45 height 20
drag, startPoint x: 574, startPoint y: 129, endPoint x: 514, endPoint y: 108, distance: 63.9
click at [574, 129] on input "Price" at bounding box center [574, 129] width 37 height 12
type input "1.08"
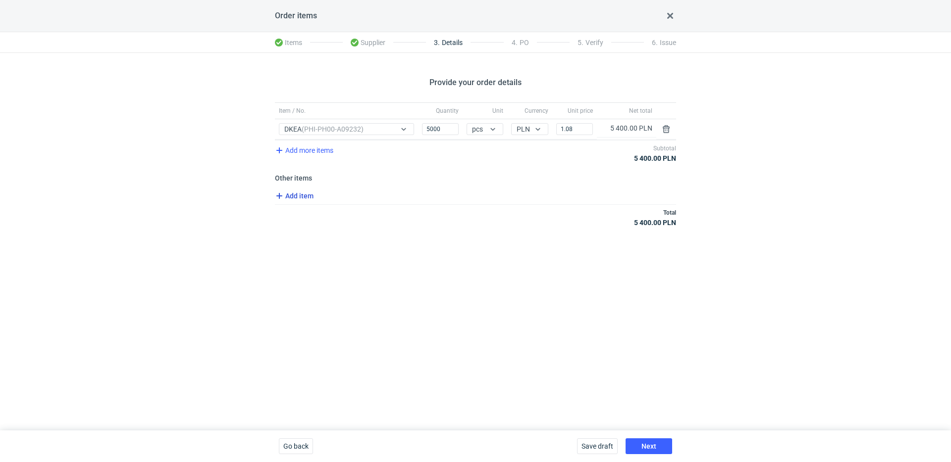
click at [310, 196] on span "Add item" at bounding box center [293, 196] width 40 height 12
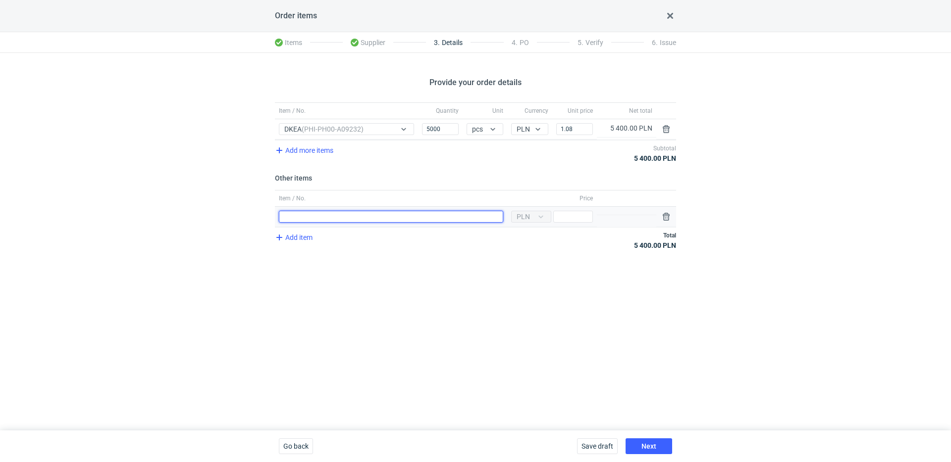
click at [342, 212] on input "Item / No." at bounding box center [391, 217] width 224 height 12
type input "polimer"
click at [567, 220] on input "Price" at bounding box center [573, 217] width 40 height 12
type input "600"
click at [645, 438] on div "Save draft Next" at bounding box center [624, 447] width 103 height 32
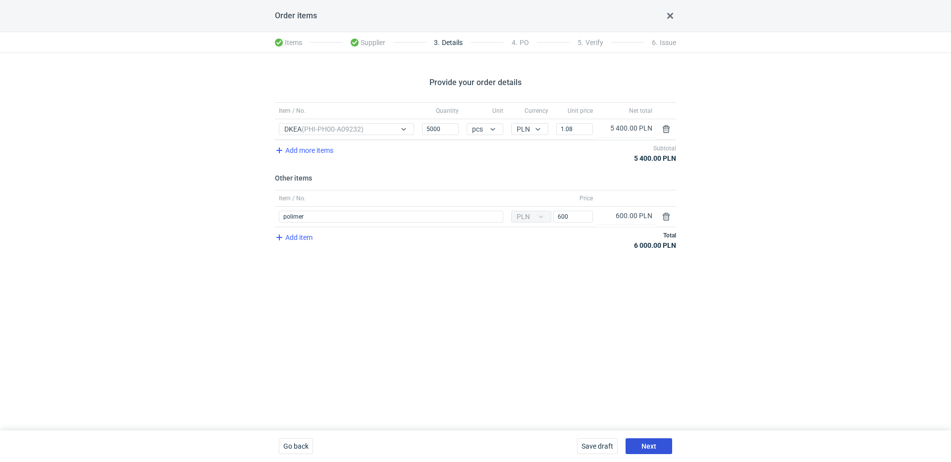
click at [645, 441] on button "Next" at bounding box center [648, 447] width 47 height 16
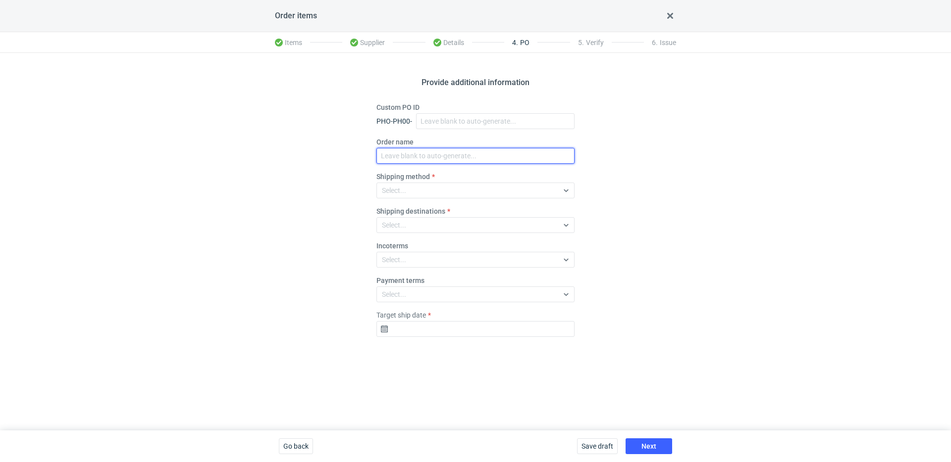
click at [408, 159] on input "Order name" at bounding box center [475, 156] width 198 height 16
paste input "R471259775"
type input "R471259775_DKEA"
click at [418, 176] on label "Shipping method" at bounding box center [402, 177] width 53 height 10
click at [418, 183] on div "Select..." at bounding box center [475, 191] width 198 height 16
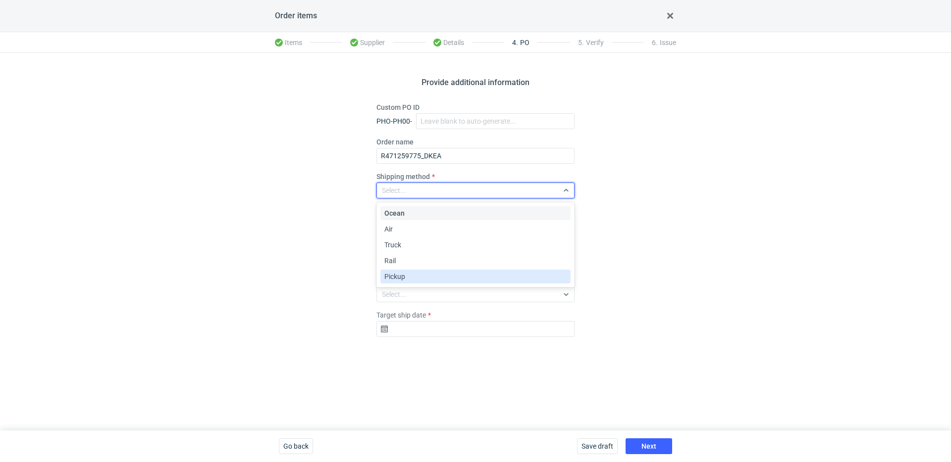
click at [408, 277] on div "Pickup" at bounding box center [475, 277] width 182 height 10
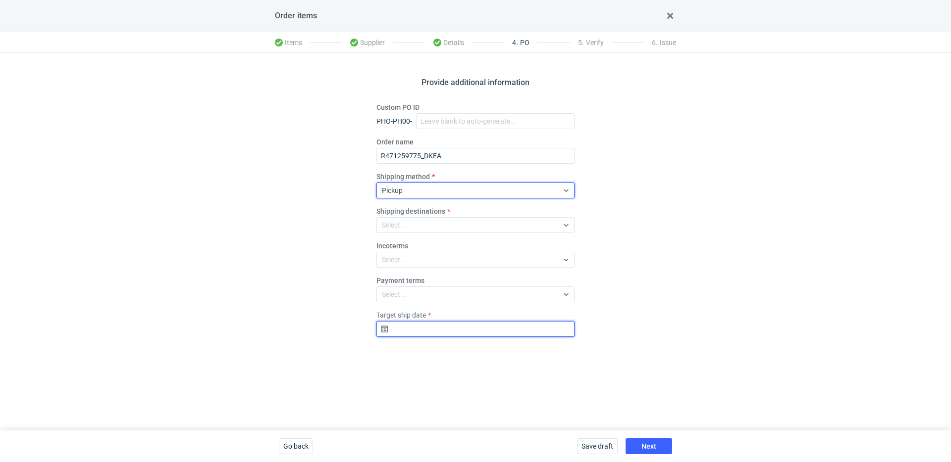
click at [439, 326] on input "Target ship date" at bounding box center [475, 329] width 198 height 16
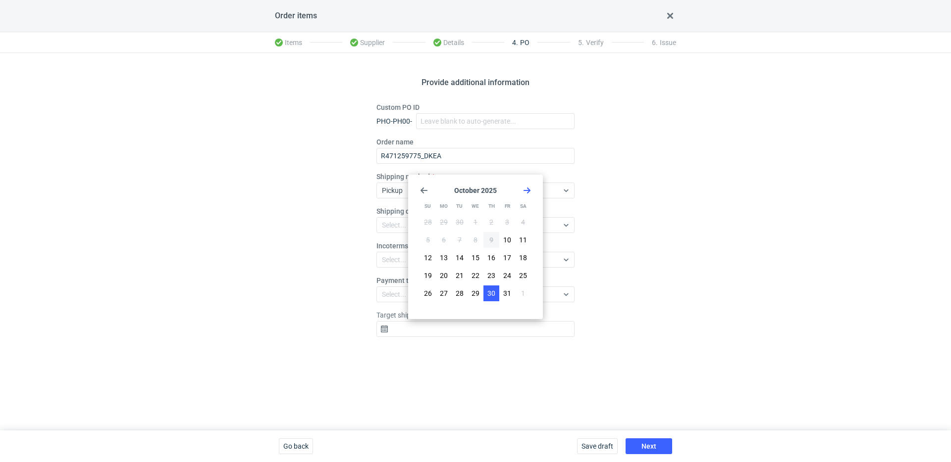
click at [492, 293] on span "30" at bounding box center [491, 294] width 8 height 10
type input "2025-10-30"
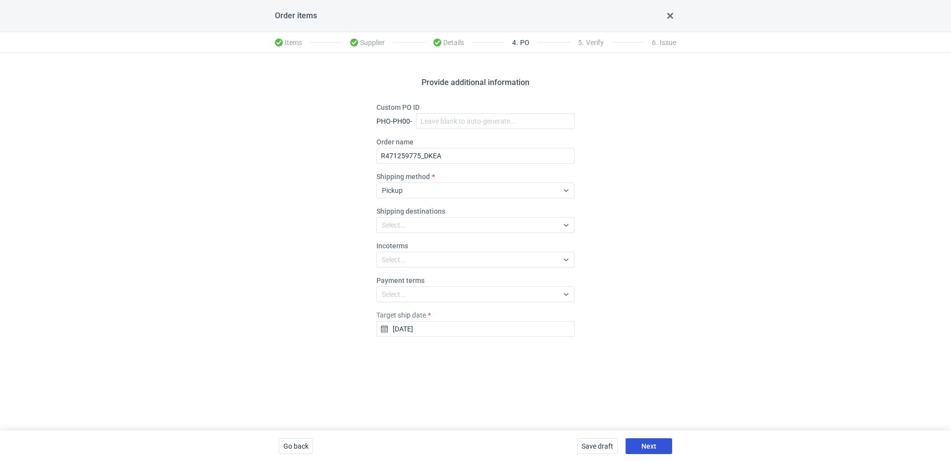
click at [644, 445] on span "Next" at bounding box center [648, 446] width 15 height 7
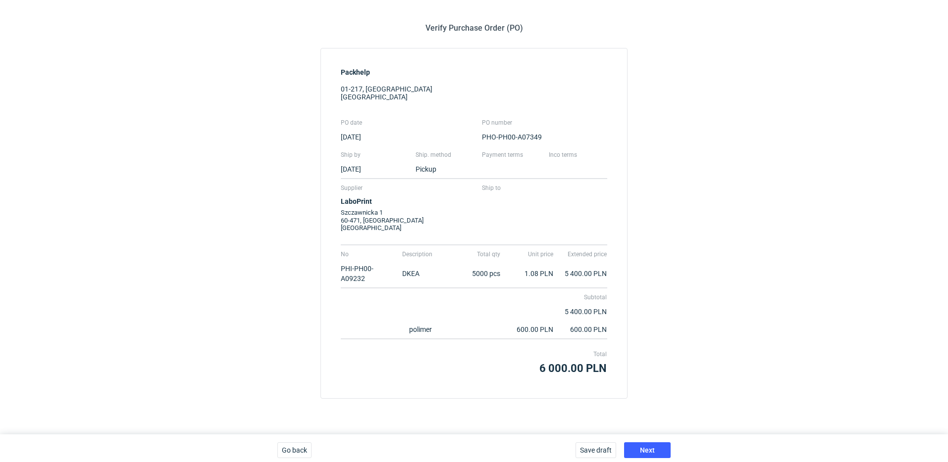
scroll to position [59, 0]
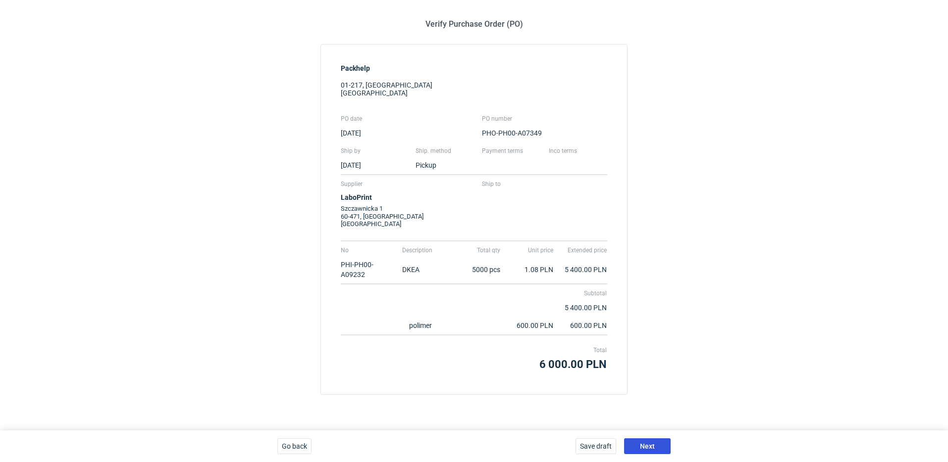
click at [661, 450] on button "Next" at bounding box center [647, 447] width 47 height 16
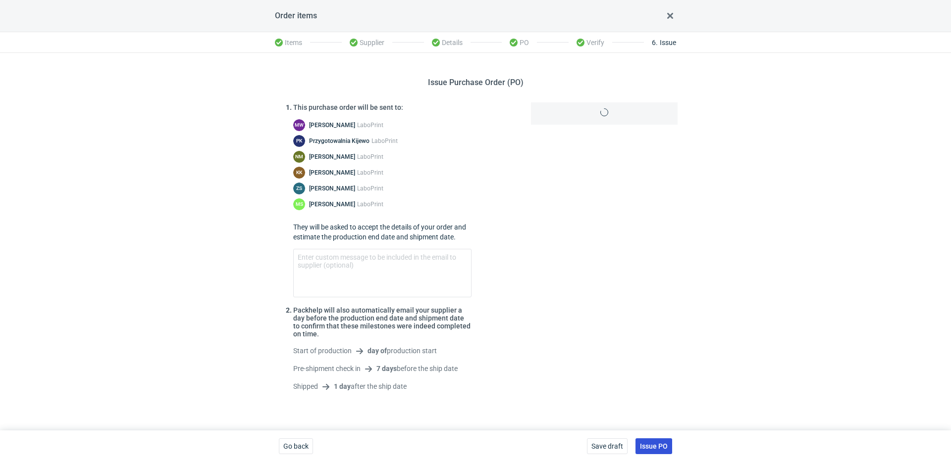
click at [664, 448] on span "Issue PO" at bounding box center [654, 446] width 28 height 7
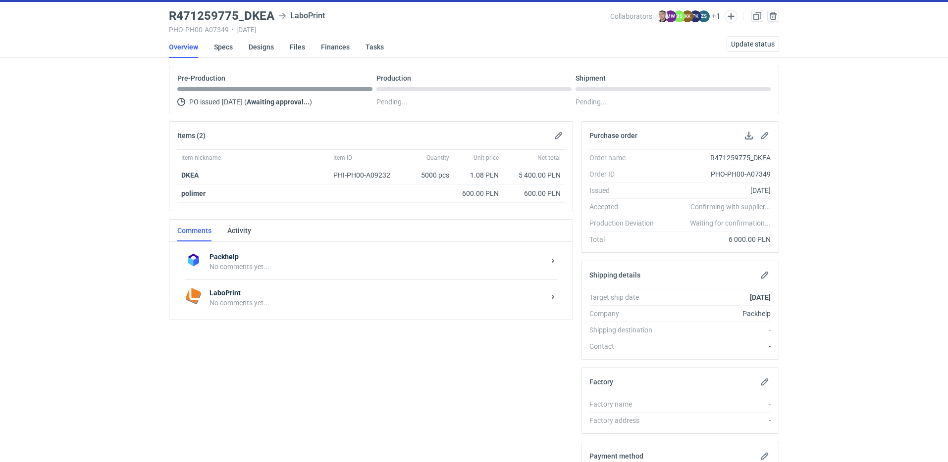
scroll to position [74, 0]
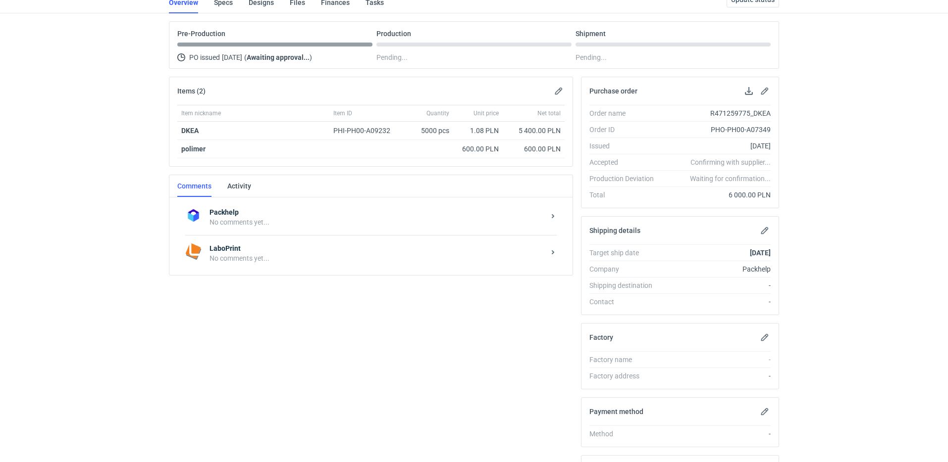
click at [267, 269] on div "LaboPrint No comments yet..." at bounding box center [370, 253] width 371 height 36
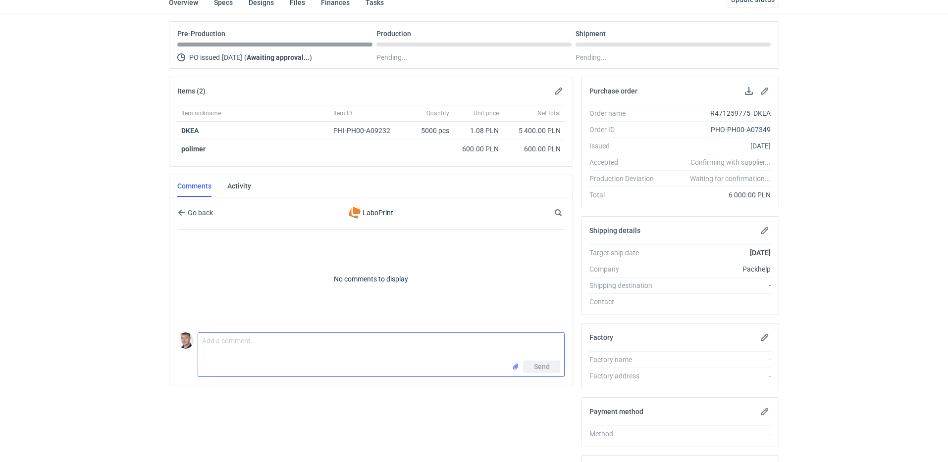
click at [283, 354] on textarea "Comment message" at bounding box center [381, 347] width 366 height 28
paste textarea "CBNU - 1"
type textarea "wycena CBNU - 1 nowa grafika"
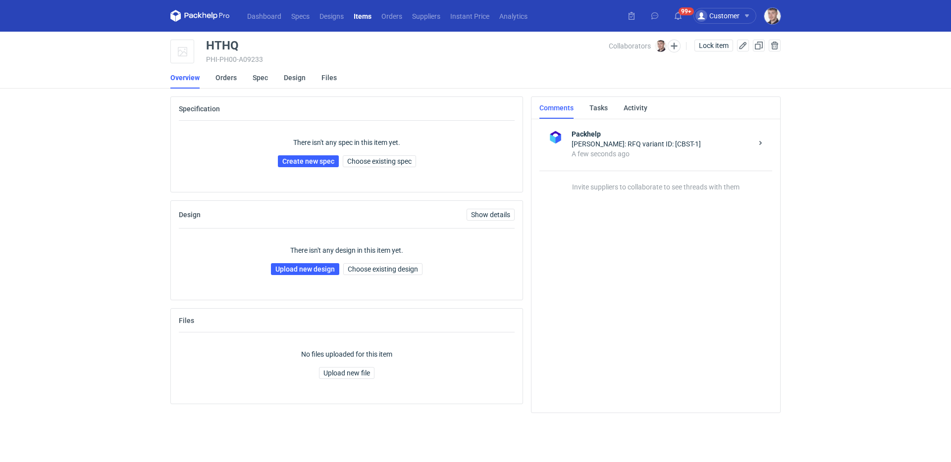
click at [250, 85] on li "Orders" at bounding box center [233, 78] width 37 height 22
click at [254, 83] on link "Spec" at bounding box center [260, 78] width 15 height 22
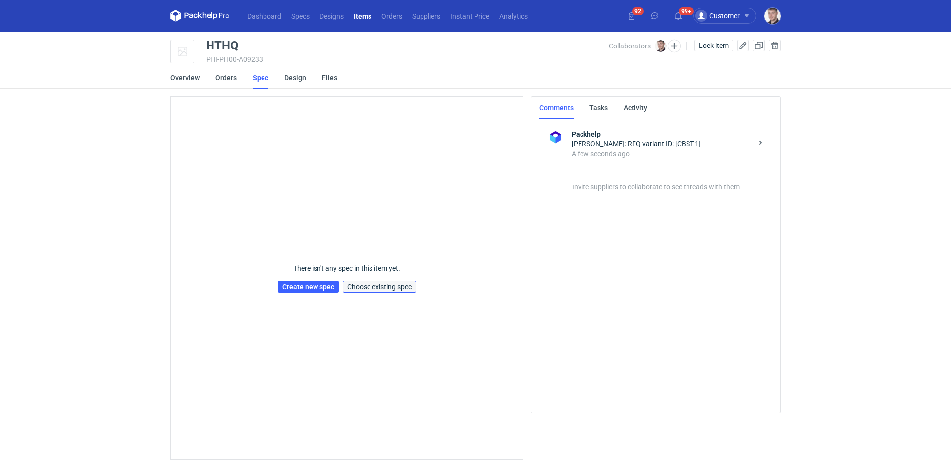
click at [373, 285] on span "Choose existing spec" at bounding box center [379, 287] width 64 height 7
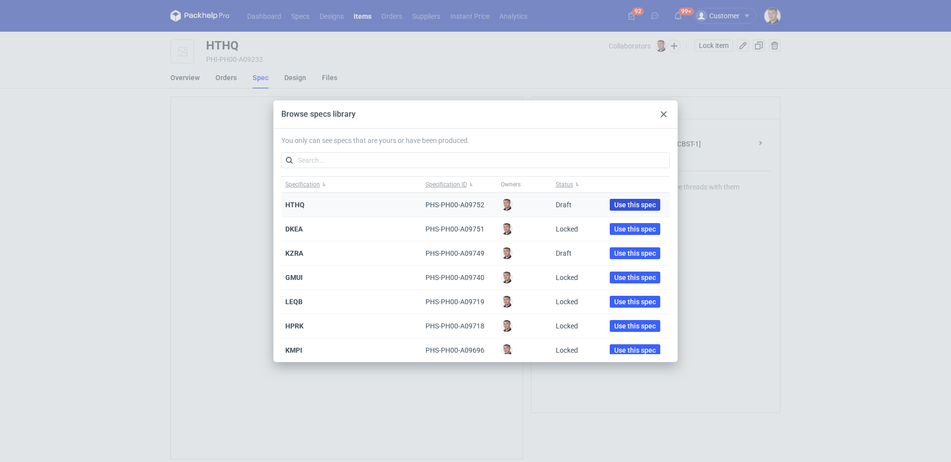
click at [631, 202] on span "Use this spec" at bounding box center [635, 205] width 42 height 7
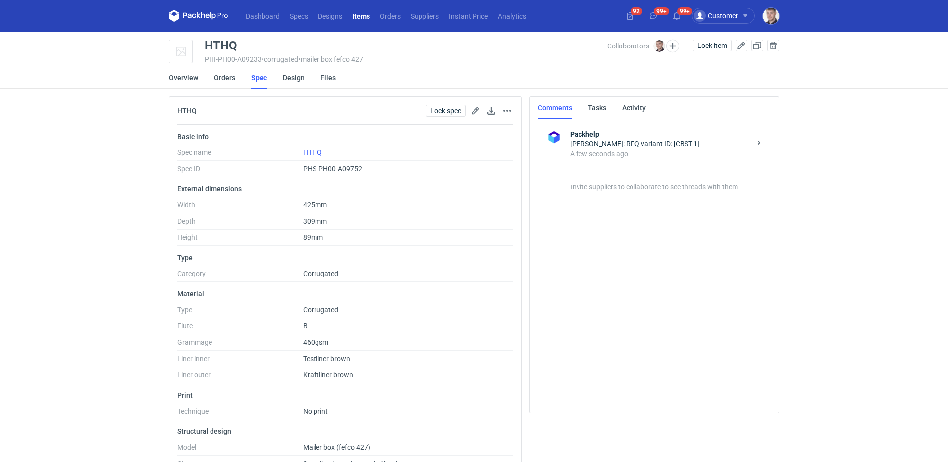
click at [680, 45] on div "Collaborators [PERSON_NAME]" at bounding box center [648, 46] width 82 height 12
click at [678, 44] on div "Collaborators [PERSON_NAME]" at bounding box center [648, 46] width 82 height 12
click at [676, 45] on button "button" at bounding box center [672, 46] width 13 height 13
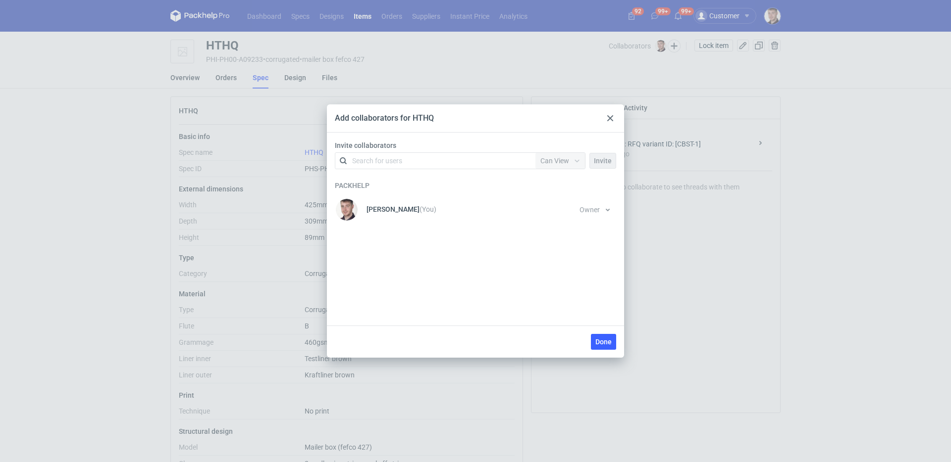
click at [372, 160] on div "Search for users" at bounding box center [377, 161] width 50 height 10
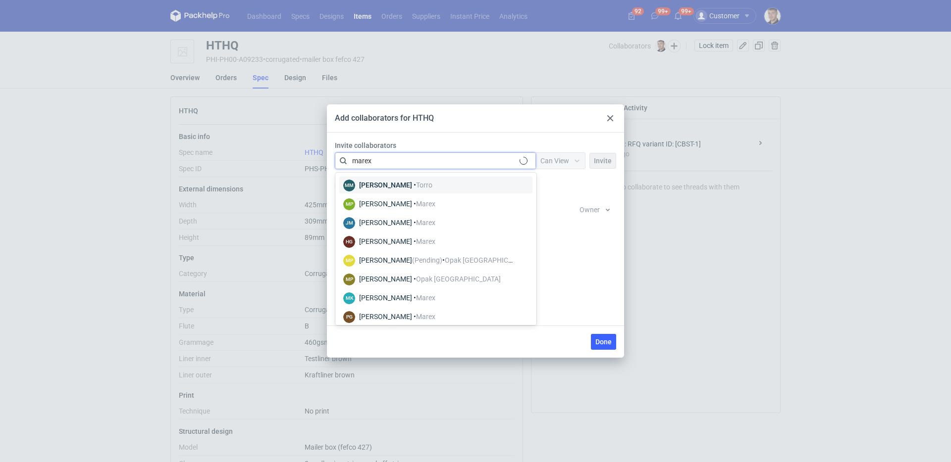
type input "marex"
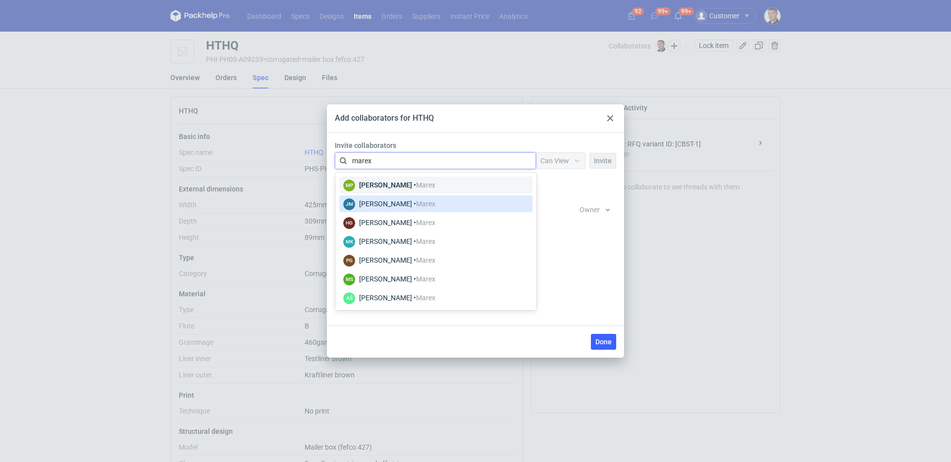
click at [430, 199] on div "JM Joanna Myślak • Marex" at bounding box center [389, 204] width 92 height 13
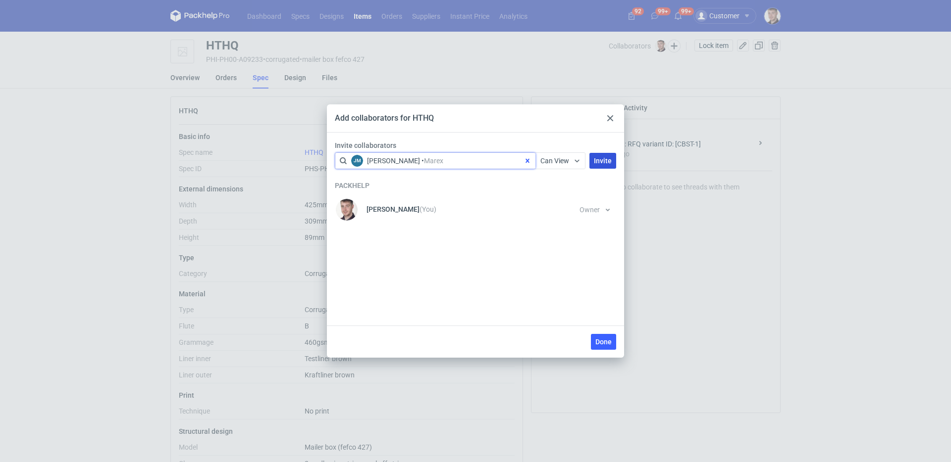
click at [604, 165] on button "Invite" at bounding box center [602, 161] width 27 height 16
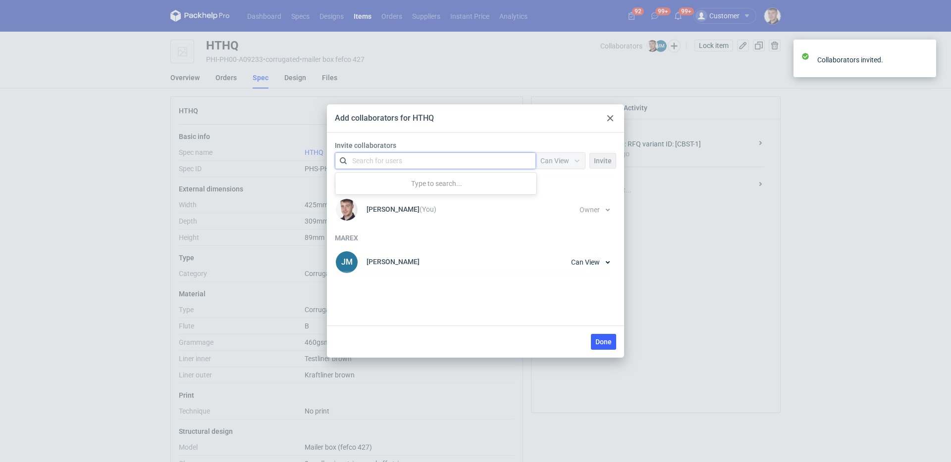
click at [440, 163] on div "Search for users" at bounding box center [433, 161] width 172 height 14
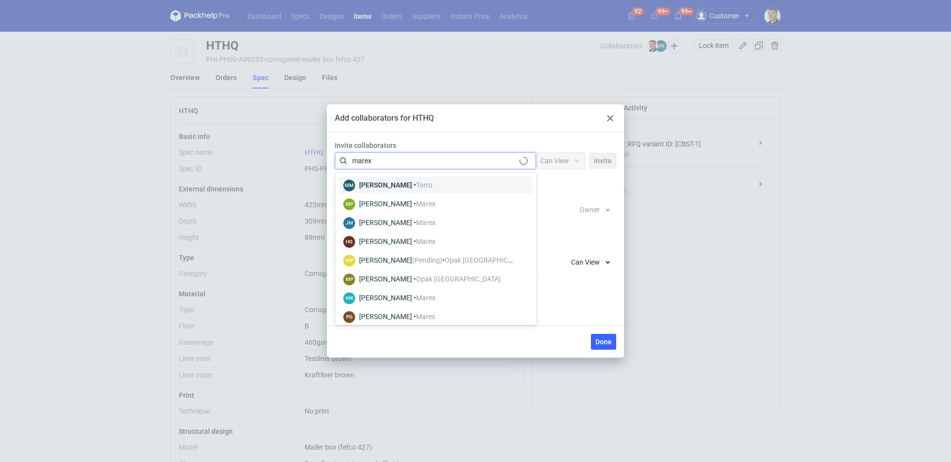
type input "marex"
click at [402, 280] on div "Adrian Świerżewski • Marex" at bounding box center [397, 279] width 76 height 10
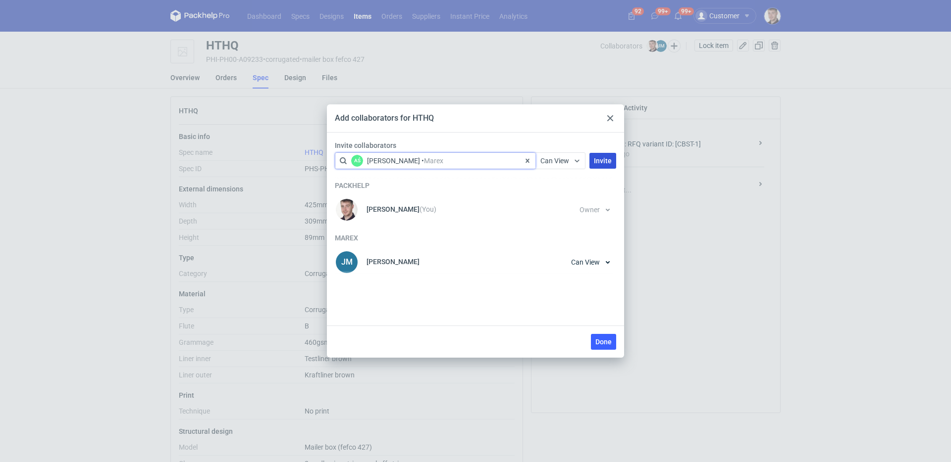
click at [600, 166] on button "Invite" at bounding box center [602, 161] width 27 height 16
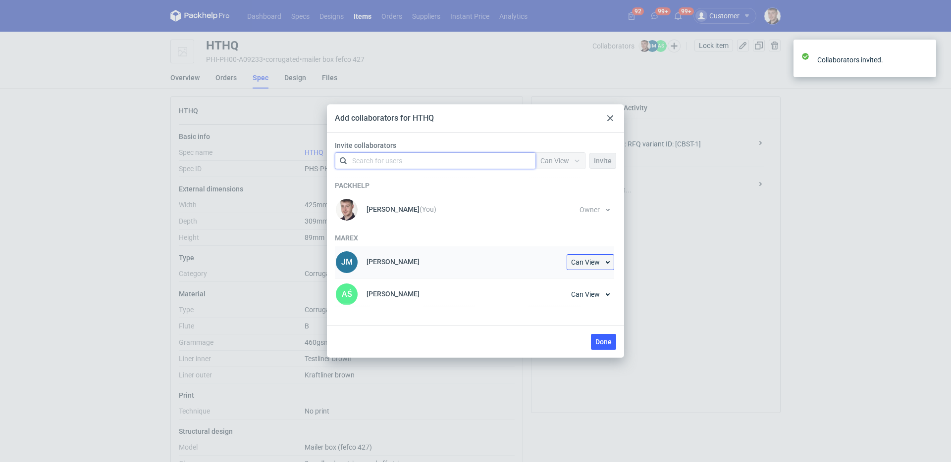
click at [592, 264] on span "Can View" at bounding box center [585, 262] width 29 height 7
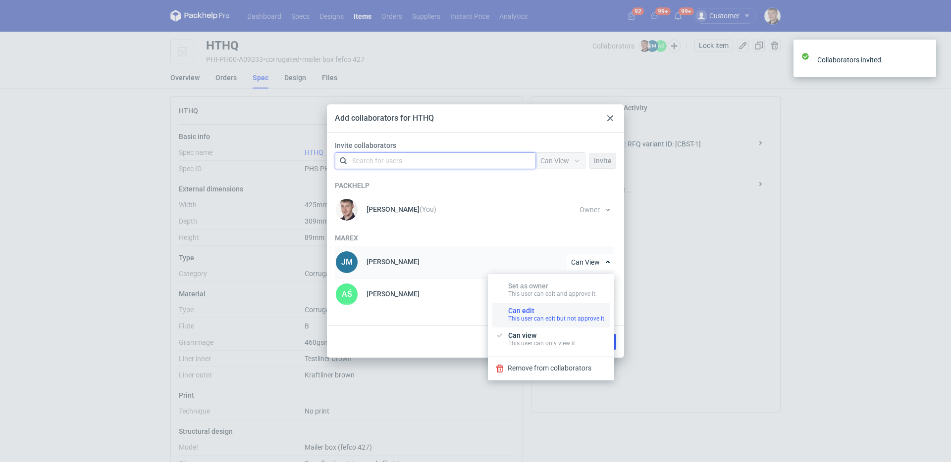
click at [550, 306] on button "Can edit This user can edit but not approve it." at bounding box center [551, 315] width 118 height 25
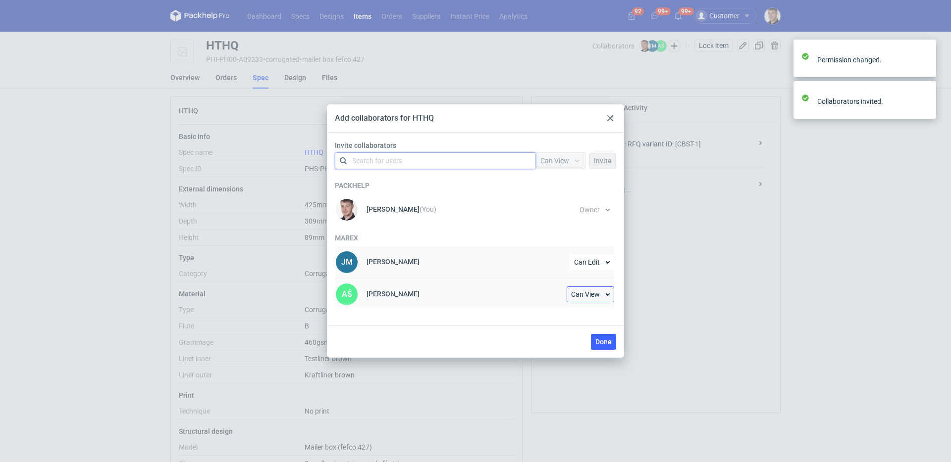
click at [580, 297] on span "Can View" at bounding box center [585, 294] width 29 height 7
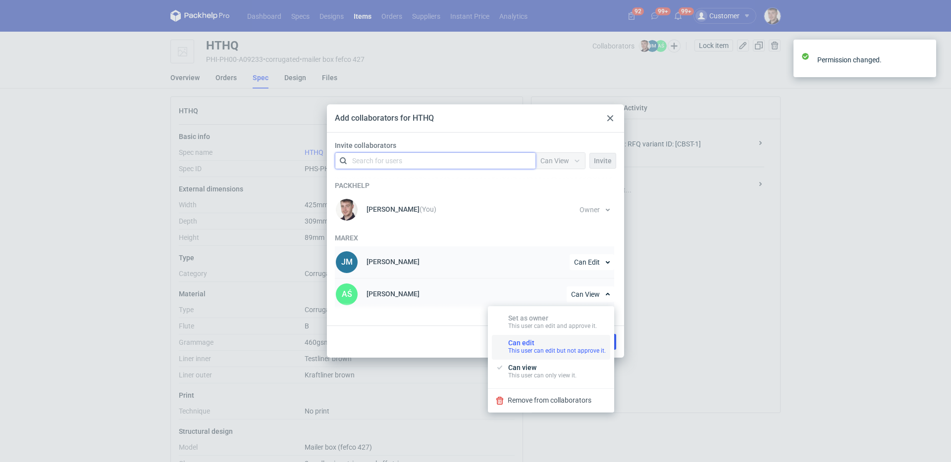
click at [561, 348] on div "This user can edit but not approve it." at bounding box center [557, 351] width 98 height 8
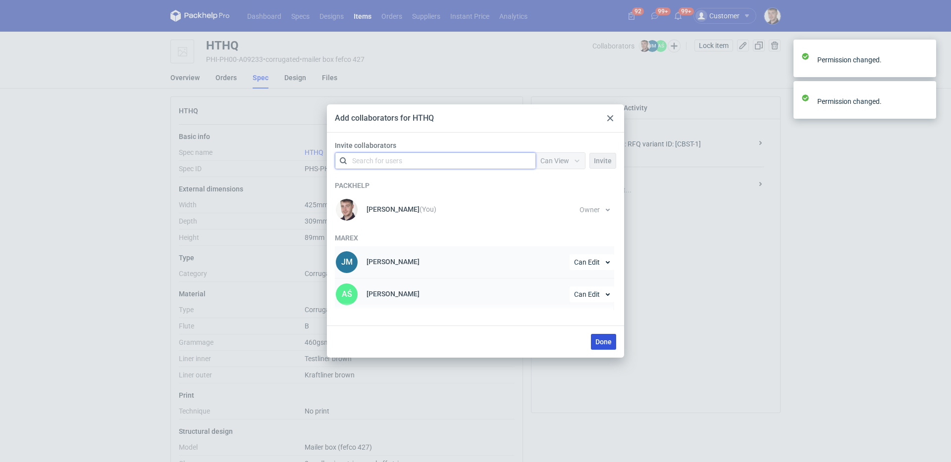
click at [608, 339] on span "Done" at bounding box center [603, 342] width 16 height 7
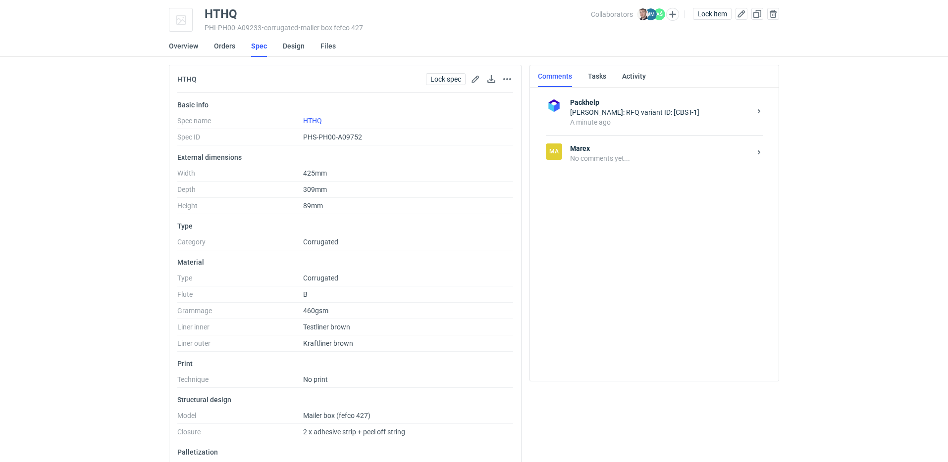
scroll to position [62, 0]
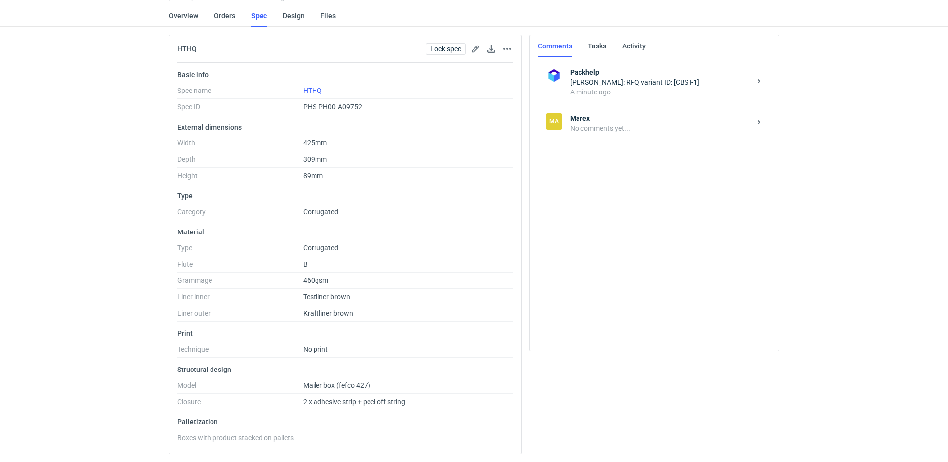
click at [644, 136] on div "Ma Marex No comments yet..." at bounding box center [654, 123] width 217 height 36
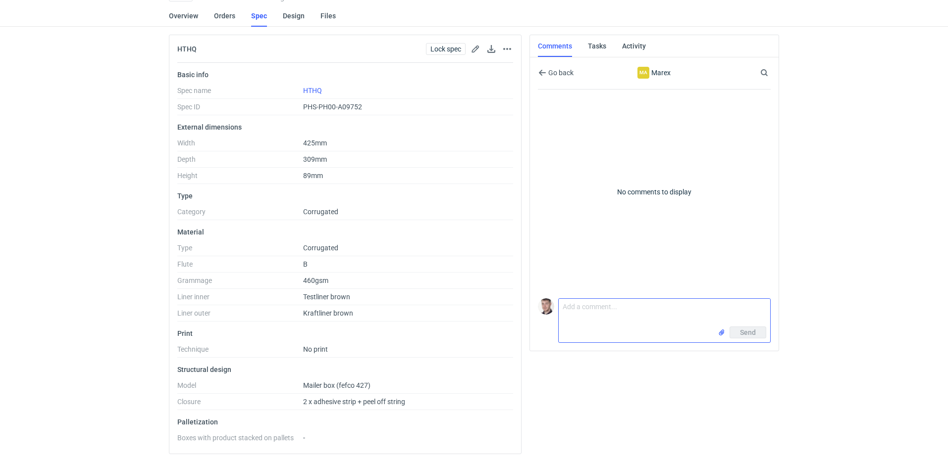
click at [596, 306] on textarea "Comment message" at bounding box center [664, 313] width 211 height 28
paste textarea "CBST - 1"
type textarea "CBST - 1 prośba o załączenie siatki"
click at [721, 334] on input "file" at bounding box center [722, 333] width 8 height 10
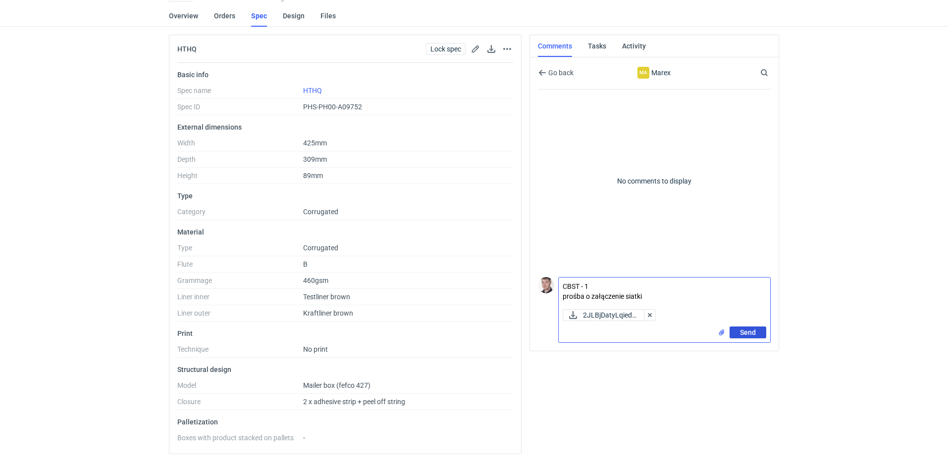
click at [755, 333] on span "Send" at bounding box center [748, 332] width 16 height 7
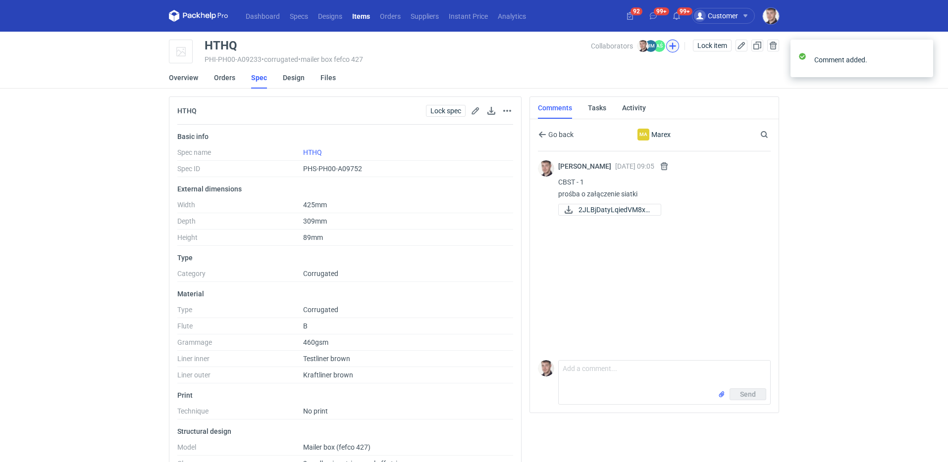
click at [670, 44] on button "button" at bounding box center [672, 46] width 13 height 13
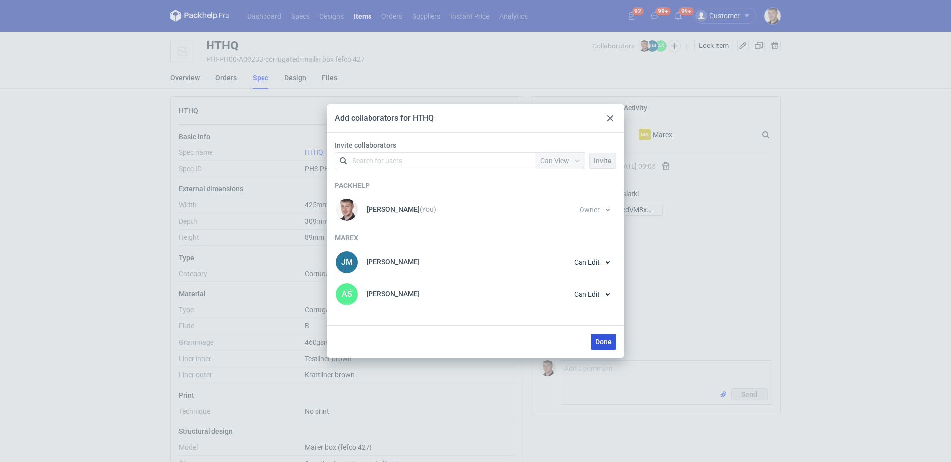
click at [605, 345] on span "Done" at bounding box center [603, 342] width 16 height 7
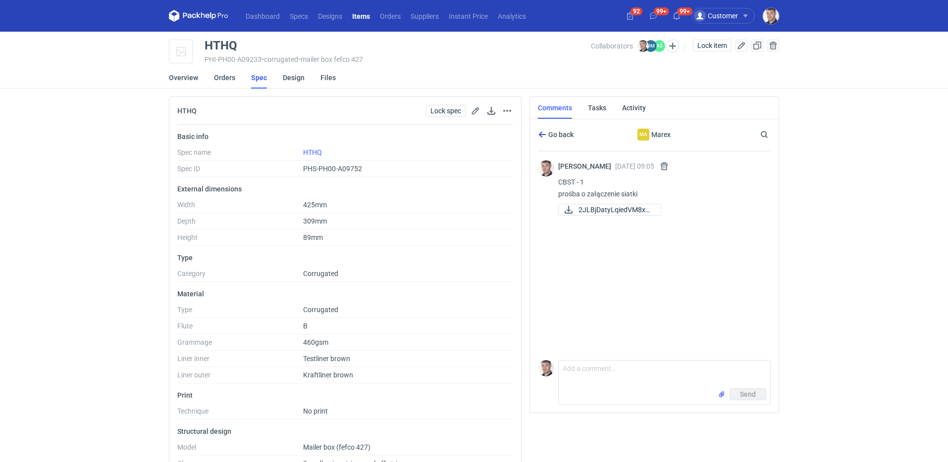
click at [552, 140] on button "Go back" at bounding box center [556, 135] width 36 height 12
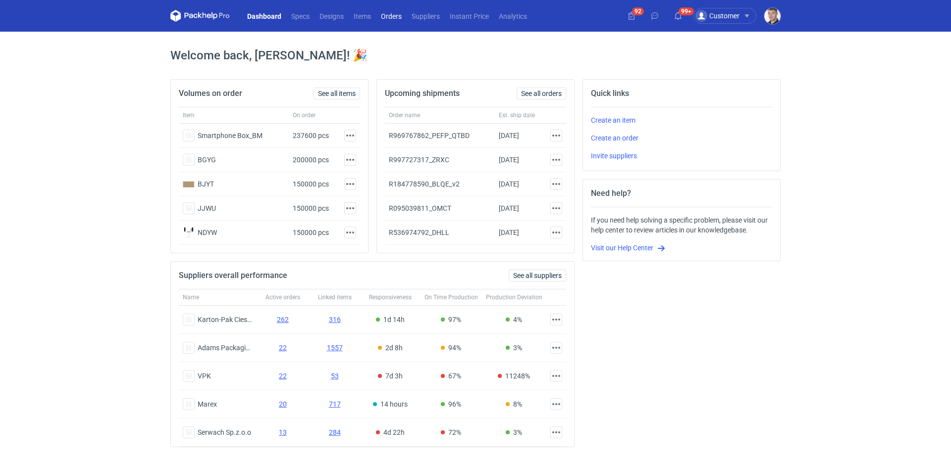
click at [394, 17] on link "Orders" at bounding box center [391, 16] width 31 height 12
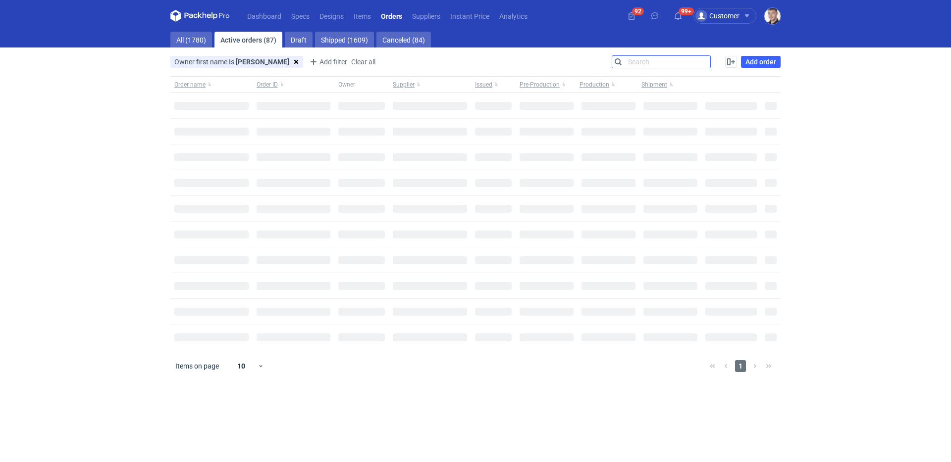
click at [705, 64] on input "Search" at bounding box center [661, 62] width 98 height 12
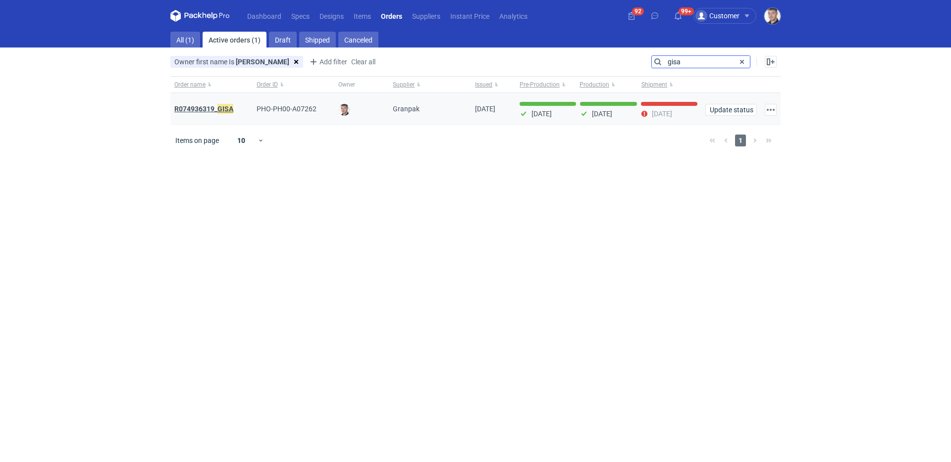
type input "gisa"
click at [202, 113] on strong "R074936319_ GISA" at bounding box center [203, 108] width 59 height 11
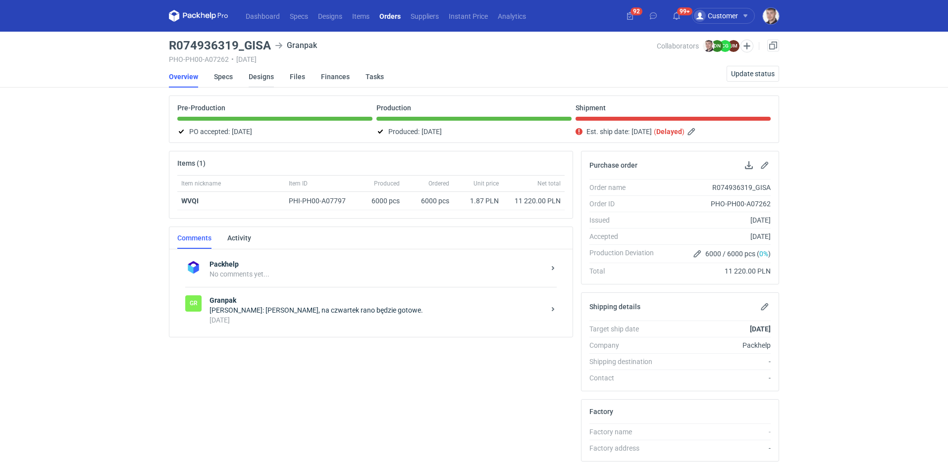
click at [261, 79] on link "Designs" at bounding box center [261, 77] width 25 height 22
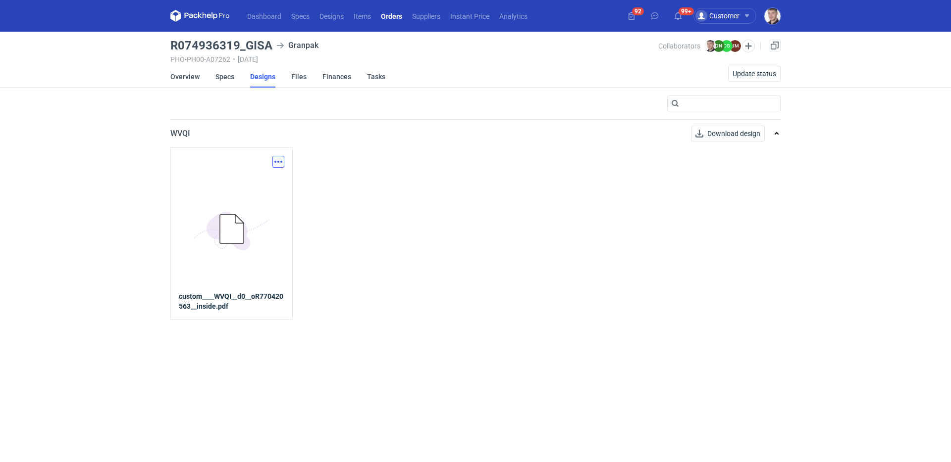
click at [278, 157] on button "button" at bounding box center [278, 162] width 12 height 12
click at [255, 182] on link "Download design part" at bounding box center [234, 184] width 91 height 16
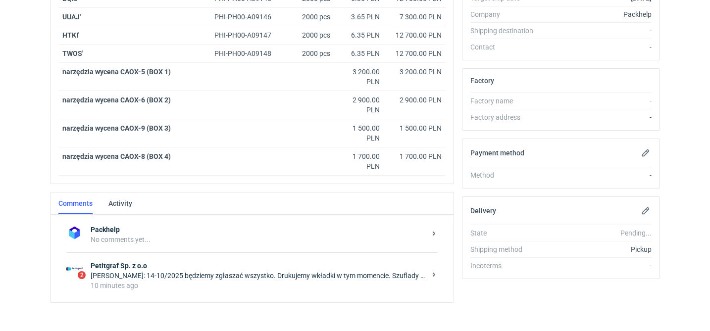
scroll to position [360, 0]
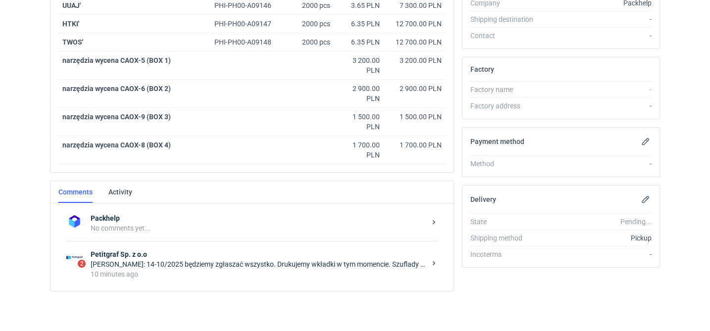
click at [233, 257] on strong "Petitgraf Sp. z o.o" at bounding box center [258, 255] width 335 height 10
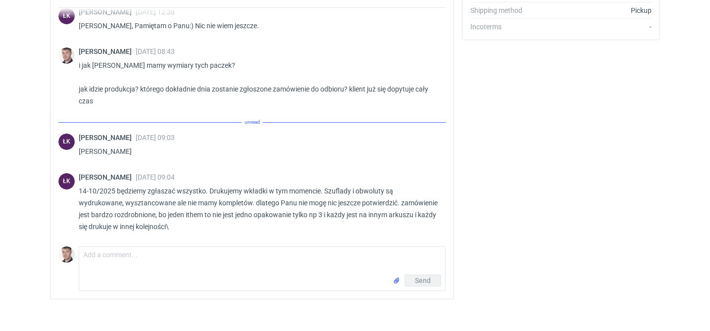
scroll to position [628, 0]
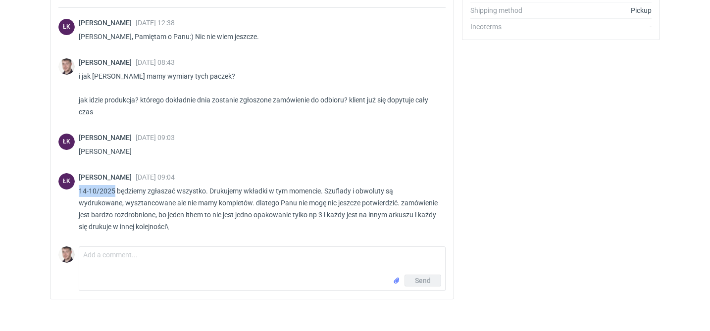
drag, startPoint x: 79, startPoint y: 190, endPoint x: 113, endPoint y: 189, distance: 34.2
click at [113, 189] on p "14-10/2025 będziemy zgłaszać wszystko. Drukujemy wkładki w tym momencie. Szufla…" at bounding box center [258, 209] width 359 height 48
copy p "14-10/2025"
click at [199, 191] on p "14-10/2025 będziemy zgłaszać wszystko. Drukujemy wkładki w tym momencie. Szufla…" at bounding box center [258, 209] width 359 height 48
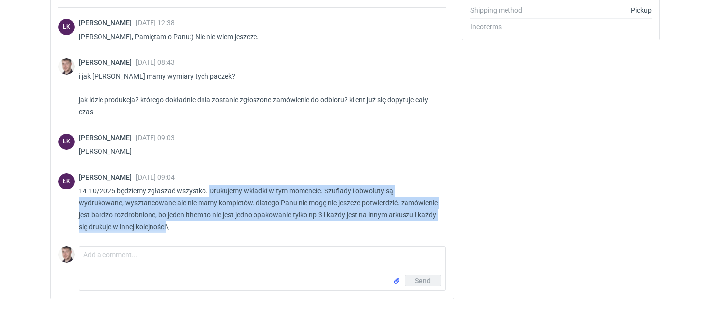
drag, startPoint x: 218, startPoint y: 226, endPoint x: 210, endPoint y: 195, distance: 32.2
click at [210, 195] on p "14-10/2025 będziemy zgłaszać wszystko. Drukujemy wkładki w tym momencie. Szufla…" at bounding box center [258, 209] width 359 height 48
copy p "Drukujemy wkładki w tym momencie. Szuflady i obwoluty są wydrukowane, wysztanco…"
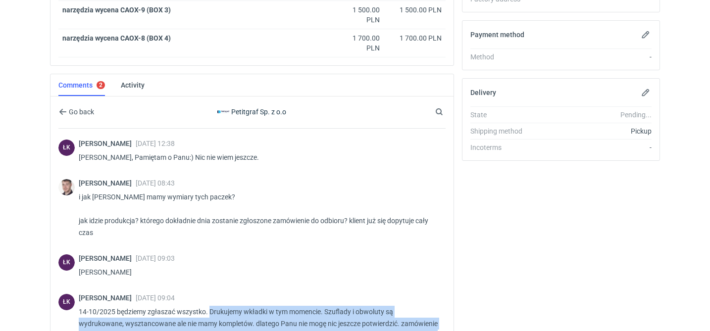
scroll to position [555, 0]
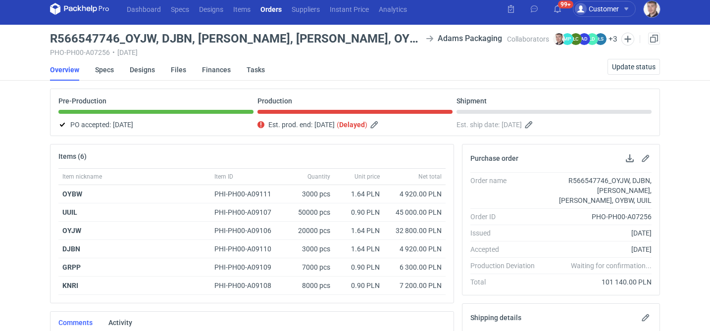
scroll to position [192, 0]
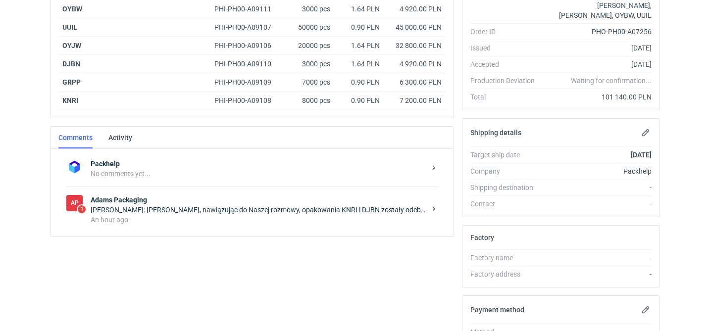
click at [262, 206] on div "[PERSON_NAME]: [PERSON_NAME], nawiązując do Naszej rozmowy, opakowania KNRI i D…" at bounding box center [258, 210] width 335 height 10
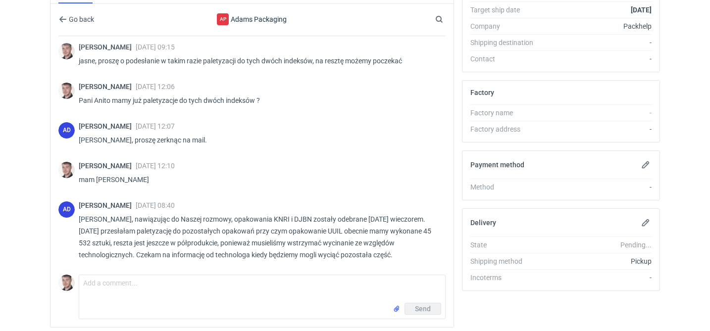
scroll to position [715, 0]
click at [222, 241] on p "Panie Macieju, nawiązując do Naszej rozmowy, opakowania KNRI i DJBN zostały ode…" at bounding box center [258, 237] width 359 height 48
click at [375, 253] on p "Panie Macieju, nawiązując do Naszej rozmowy, opakowania KNRI i DJBN zostały ode…" at bounding box center [258, 237] width 359 height 48
drag, startPoint x: 393, startPoint y: 254, endPoint x: 290, endPoint y: 233, distance: 105.1
click at [290, 233] on p "Panie Macieju, nawiązując do Naszej rozmowy, opakowania KNRI i DJBN zostały ode…" at bounding box center [258, 237] width 359 height 48
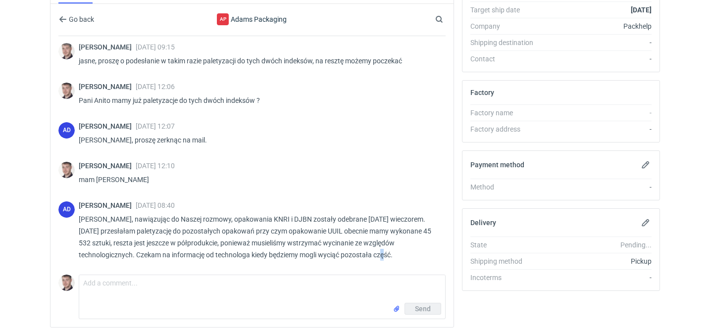
copy p "opakowanie UUIL obecnie mamy wykonane 45 532 sztuki, reszta jest jeszcze w półp…"
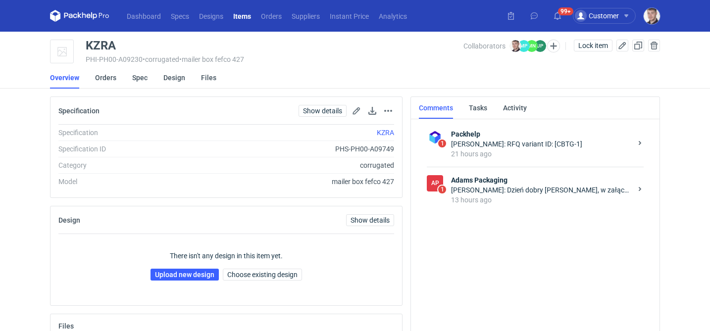
click at [507, 197] on div "13 hours ago" at bounding box center [541, 200] width 181 height 10
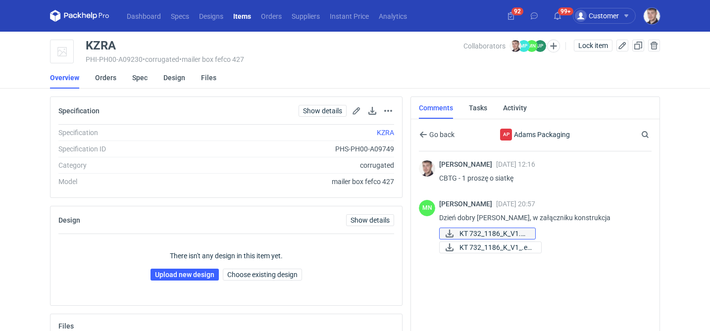
click at [505, 234] on span "KT 732_1186_K_V1.pdf" at bounding box center [494, 233] width 68 height 11
click at [508, 250] on span "KT 732_1186_K_V1_.ep..." at bounding box center [497, 247] width 74 height 11
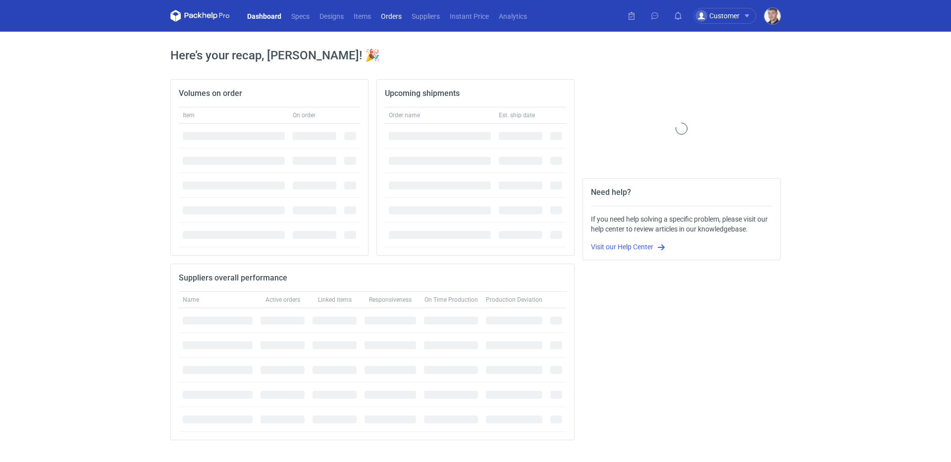
click at [394, 13] on link "Orders" at bounding box center [391, 16] width 31 height 12
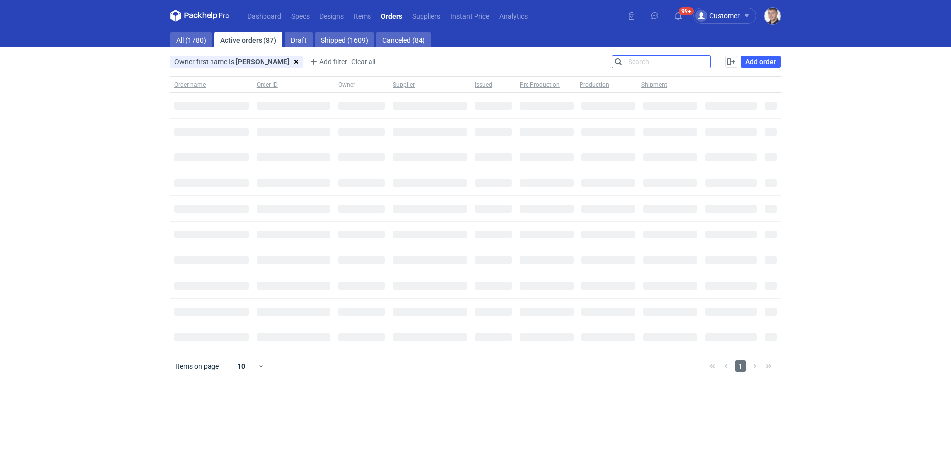
click at [707, 62] on input "Search" at bounding box center [661, 62] width 98 height 12
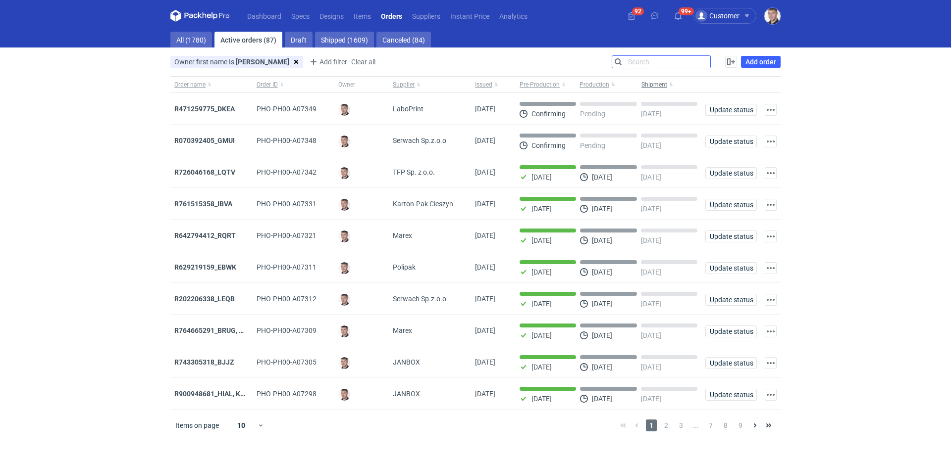
paste input "R234256904"
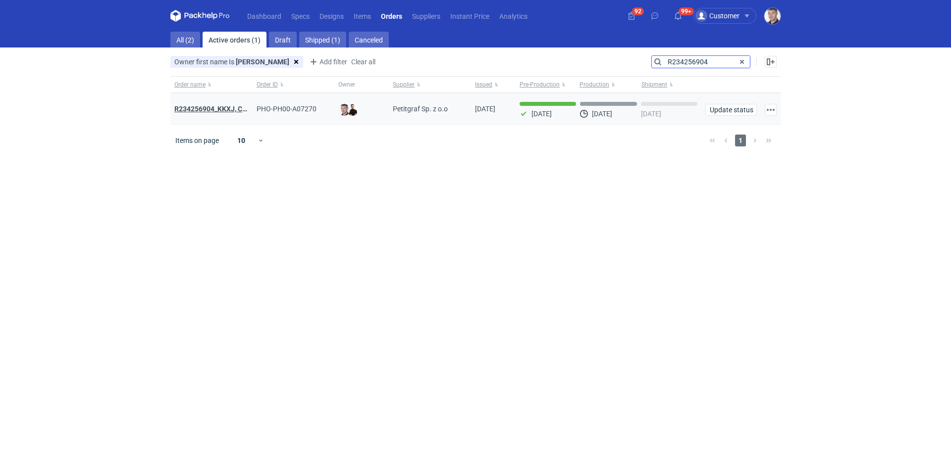
type input "R234256904"
click at [226, 109] on strong "R234256904_KKXJ, CKTY,PCHN, FHNV,TJBT,BVDV,VPVS,UUAJ,HTKI,TWOS,IFEI,BQIJ'" at bounding box center [306, 109] width 265 height 8
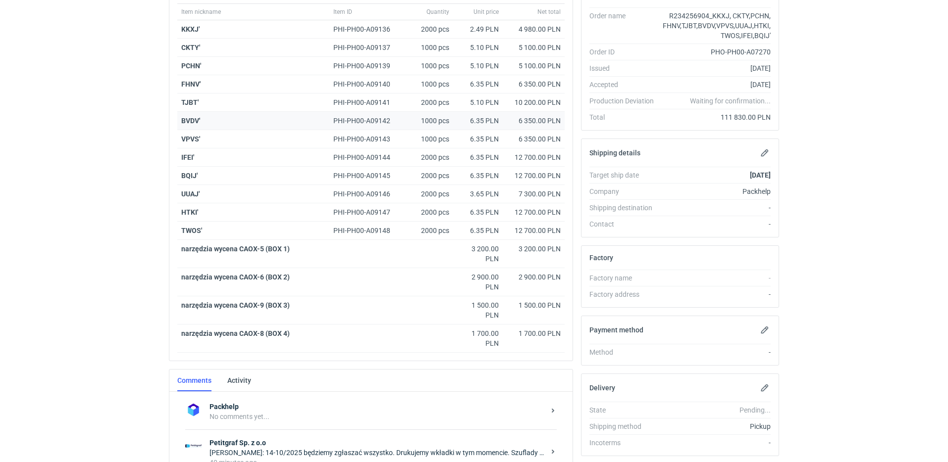
scroll to position [229, 0]
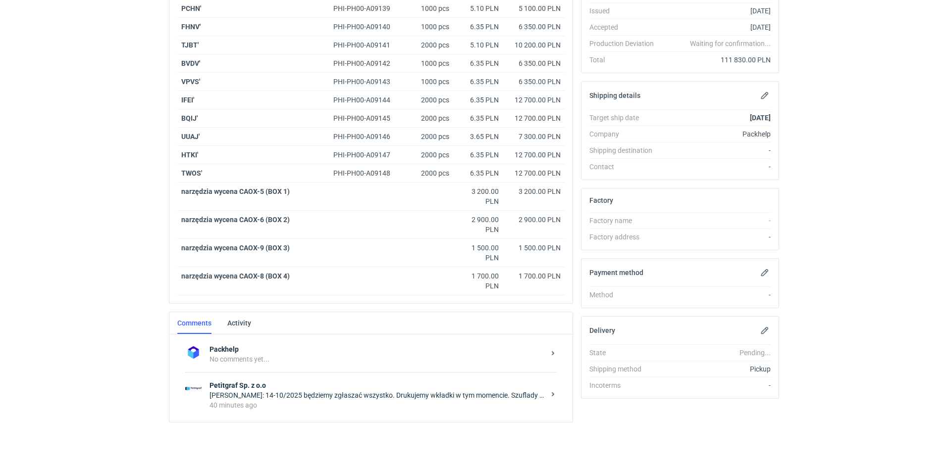
click at [354, 382] on strong "Petitgraf Sp. z o.o" at bounding box center [376, 386] width 335 height 10
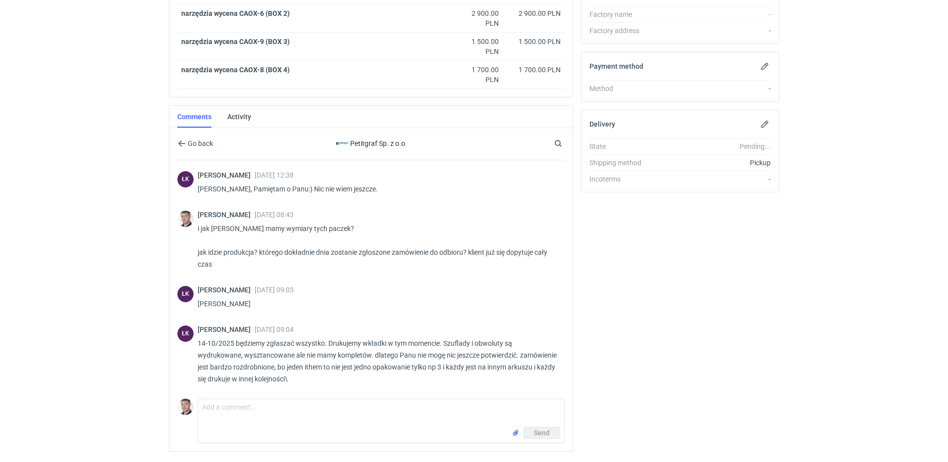
scroll to position [465, 0]
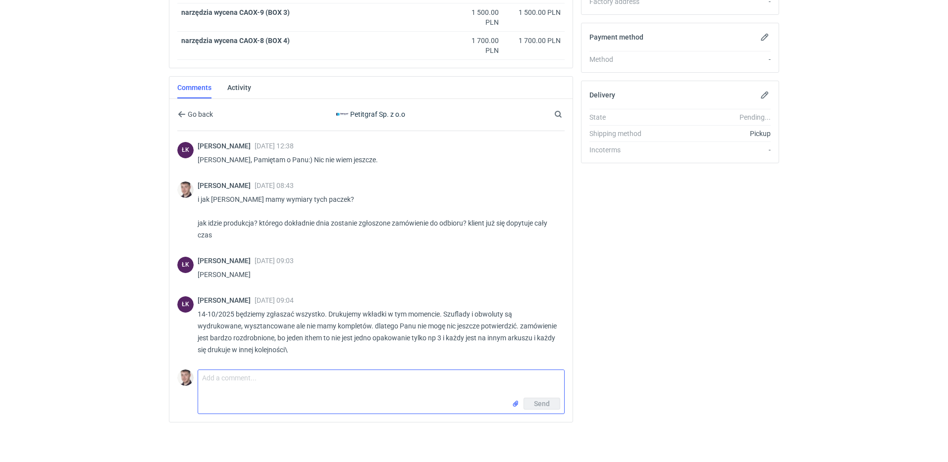
click at [257, 380] on textarea "Comment message" at bounding box center [381, 384] width 366 height 28
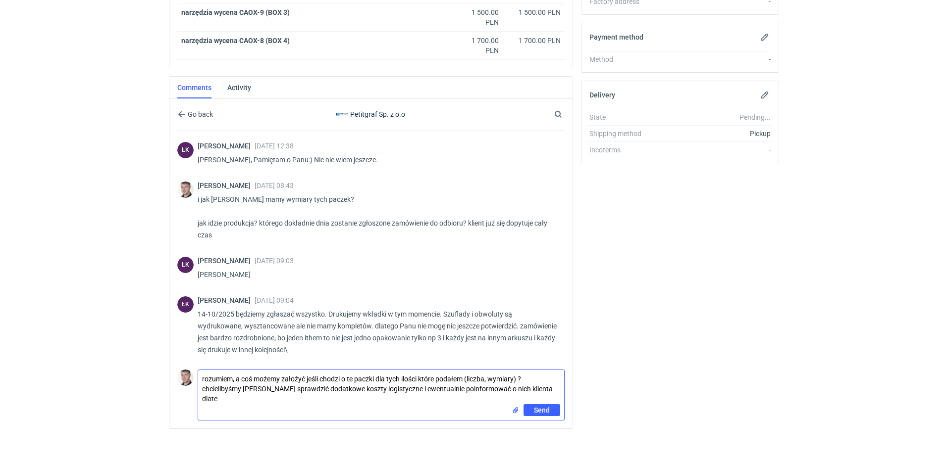
scroll to position [0, 0]
type textarea "rozumiem, a coś możemy założyć jeśli chodzi o te paczki dla tych ilości które p…"
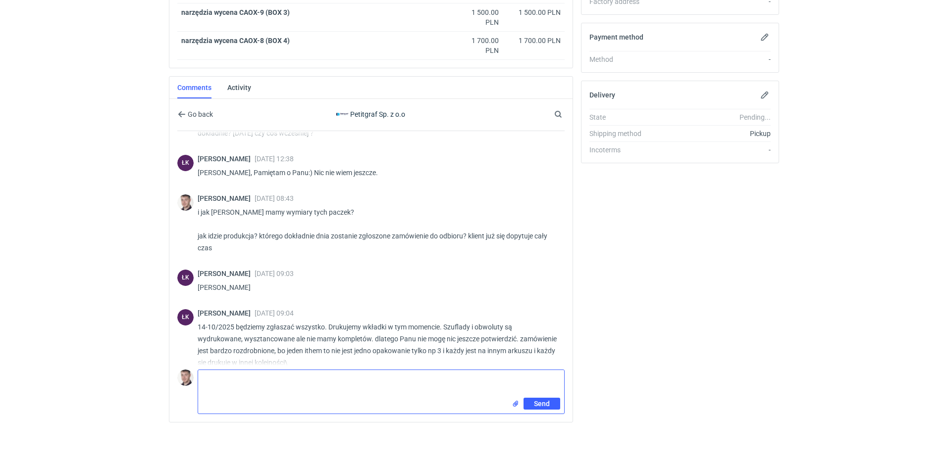
scroll to position [533, 0]
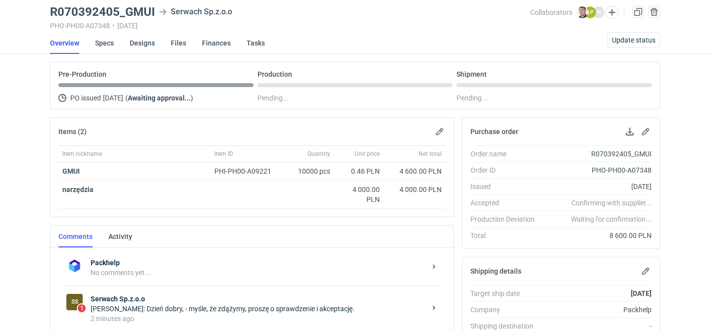
scroll to position [165, 0]
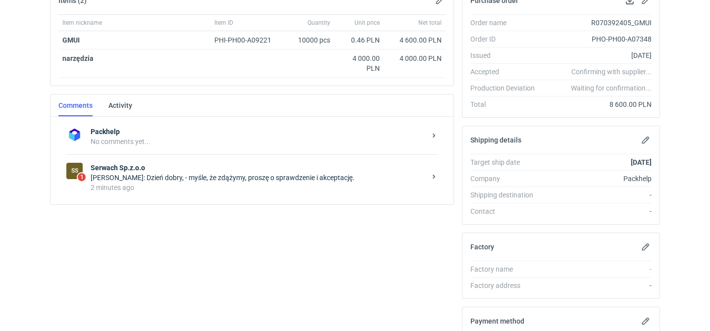
click at [263, 186] on div "2 minutes ago" at bounding box center [258, 188] width 335 height 10
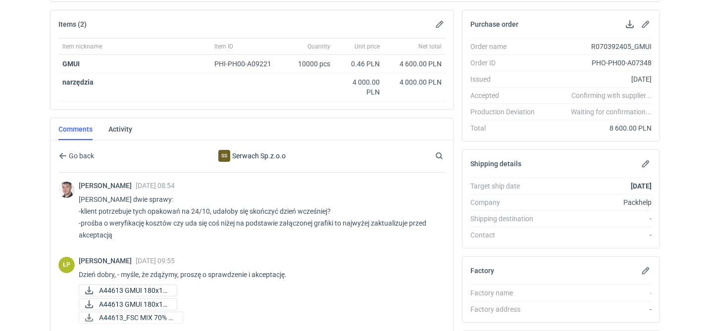
scroll to position [218, 0]
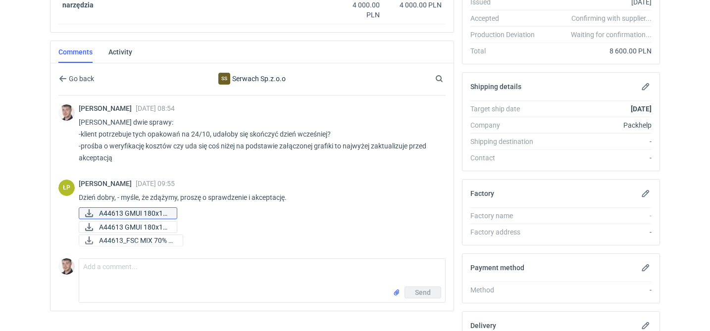
click at [137, 213] on span "A44613 GMUI 180x18..." at bounding box center [134, 213] width 70 height 11
click at [137, 229] on span "A44613 GMUI 180x18..." at bounding box center [134, 227] width 70 height 11
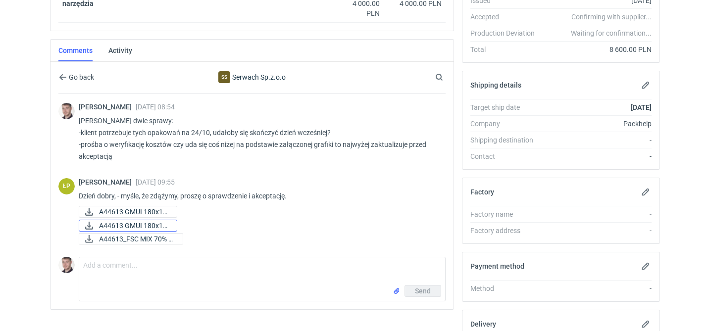
scroll to position [220, 0]
click at [199, 291] on div "Send" at bounding box center [262, 293] width 366 height 16
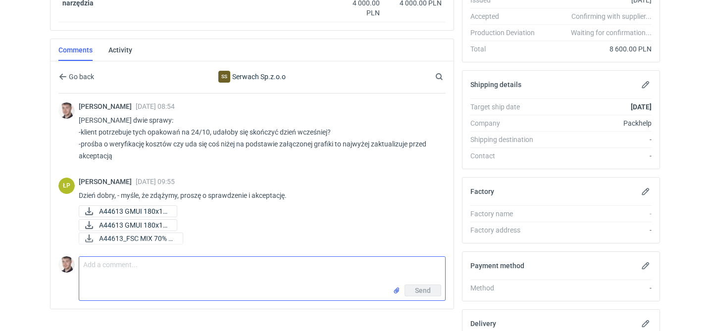
click at [205, 282] on textarea "Comment message" at bounding box center [262, 271] width 366 height 28
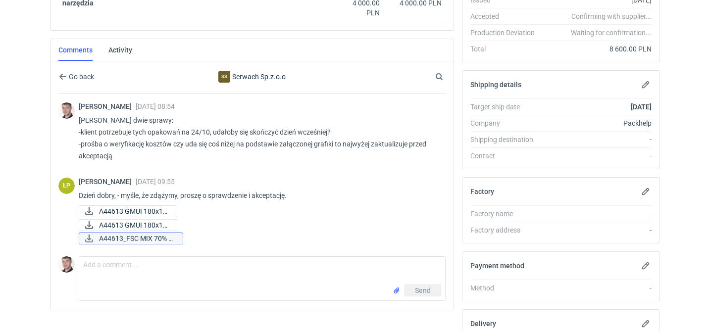
click at [175, 242] on span "A44613_FSC MIX 70% R..." at bounding box center [137, 238] width 76 height 11
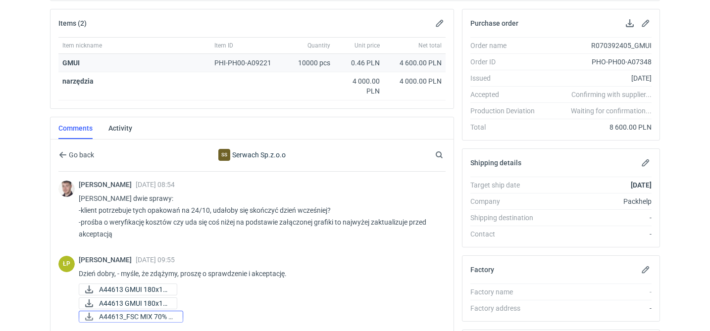
scroll to position [142, 0]
click at [441, 27] on button "button" at bounding box center [440, 24] width 12 height 12
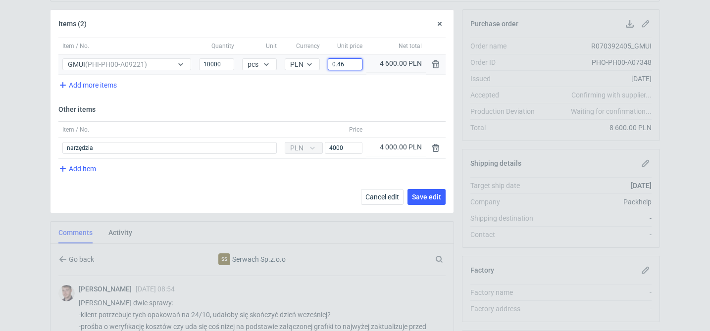
click at [353, 67] on input "0.46" at bounding box center [345, 64] width 35 height 12
type input "0.44"
click at [432, 197] on span "Save edit" at bounding box center [426, 197] width 29 height 7
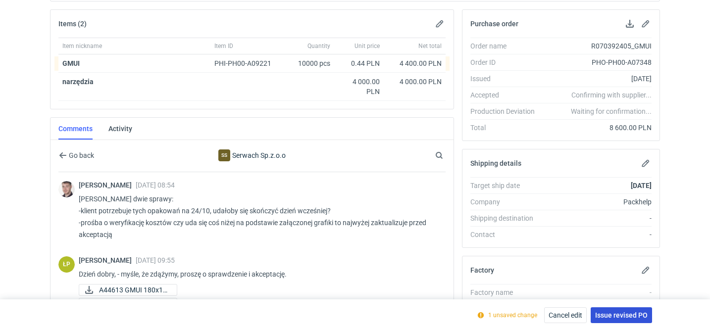
click at [626, 315] on span "Issue revised PO" at bounding box center [621, 315] width 52 height 7
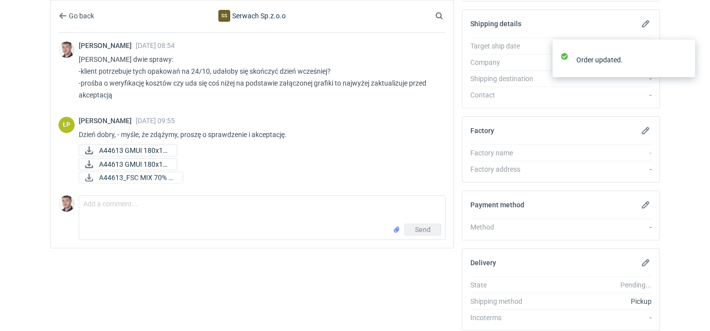
scroll to position [307, 0]
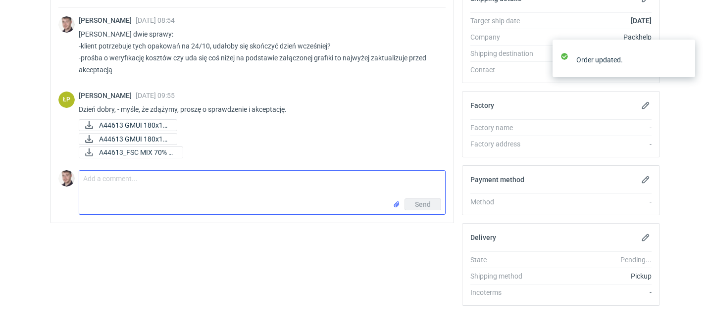
click at [188, 197] on textarea "Comment message" at bounding box center [262, 185] width 366 height 28
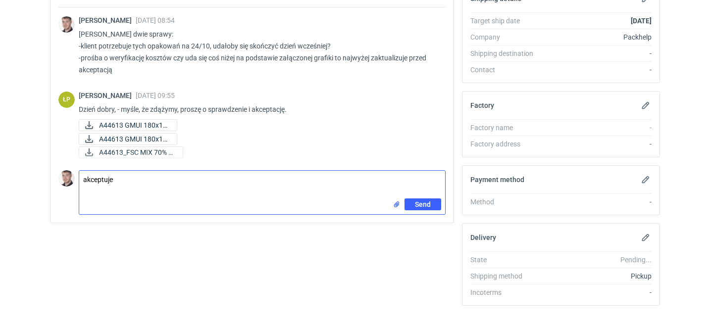
type textarea "akceptuje"
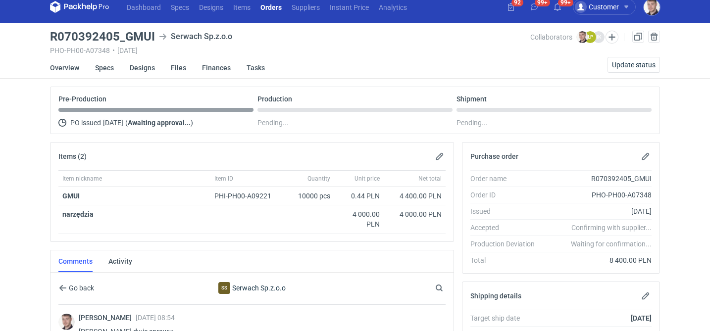
scroll to position [0, 0]
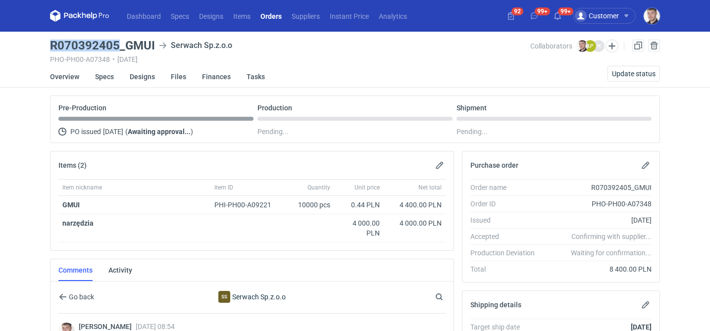
drag, startPoint x: 50, startPoint y: 46, endPoint x: 118, endPoint y: 47, distance: 67.8
click at [118, 47] on h3 "R070392405_GMUI" at bounding box center [102, 46] width 105 height 12
copy h3 "R070392405"
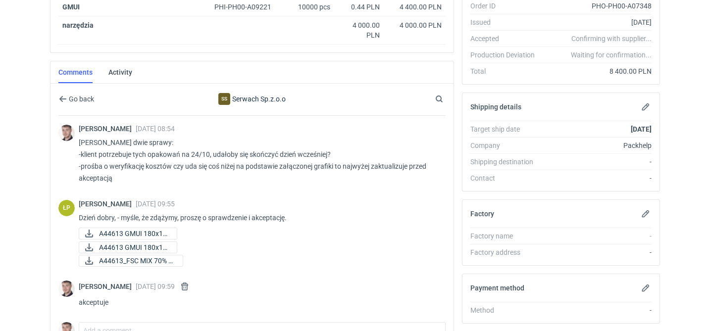
scroll to position [251, 0]
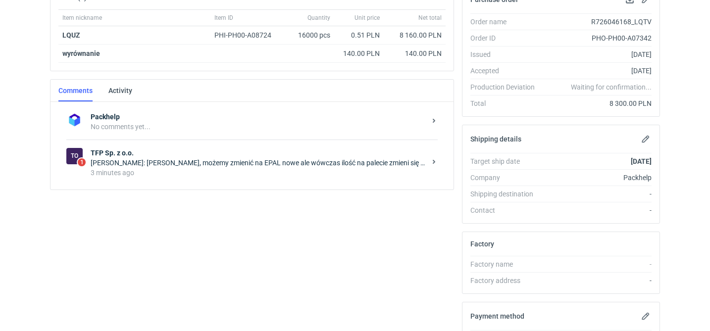
click at [308, 174] on div "3 minutes ago" at bounding box center [258, 173] width 335 height 10
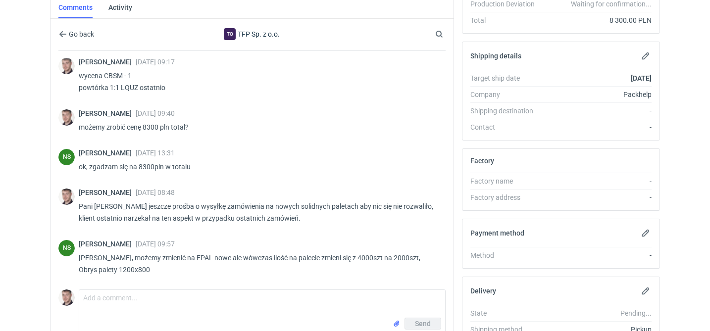
scroll to position [281, 0]
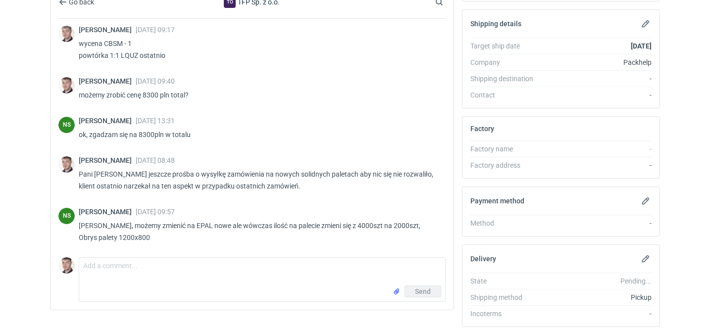
click at [173, 237] on p "[PERSON_NAME], możemy zmienić na EPAL nowe ale wówczas ilość na palecie zmieni …" at bounding box center [258, 232] width 359 height 24
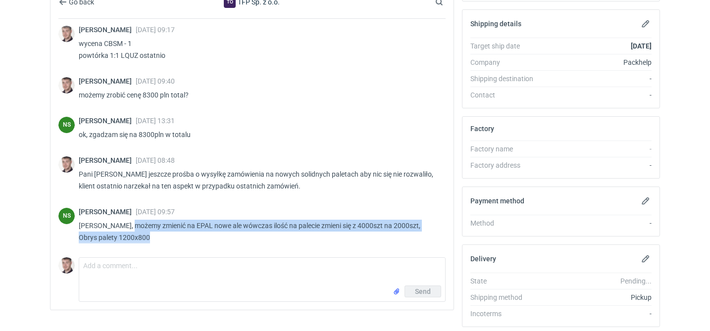
drag, startPoint x: 154, startPoint y: 237, endPoint x: 127, endPoint y: 226, distance: 29.8
click at [127, 226] on p "[PERSON_NAME], możemy zmienić na EPAL nowe ale wówczas ilość na palecie zmieni …" at bounding box center [258, 232] width 359 height 24
copy p "możemy zmienić na EPAL nowe ale wówczas ilość na palecie zmieni się z 4000szt n…"
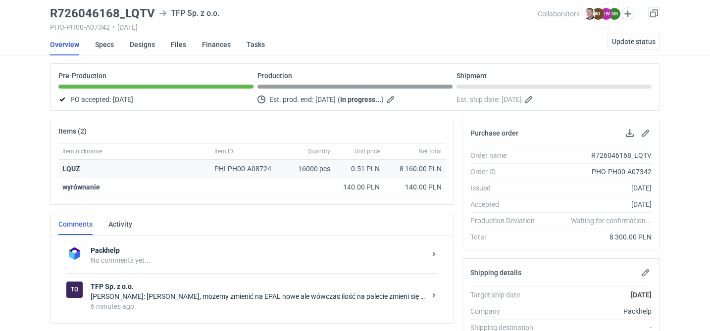
scroll to position [177, 0]
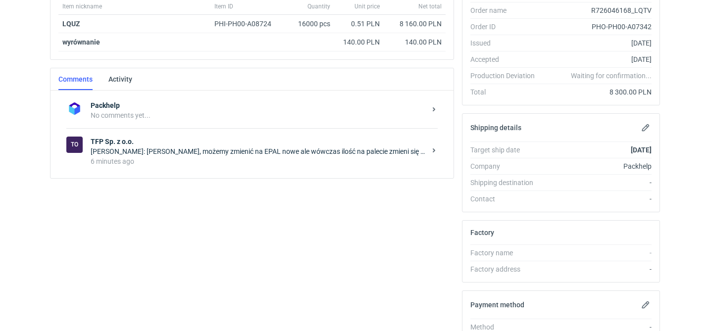
click at [257, 175] on div "Packhelp No comments yet... To TFP Sp. z o.o. [PERSON_NAME]: [PERSON_NAME], moż…" at bounding box center [252, 135] width 403 height 88
click at [254, 163] on div "6 minutes ago" at bounding box center [258, 161] width 335 height 10
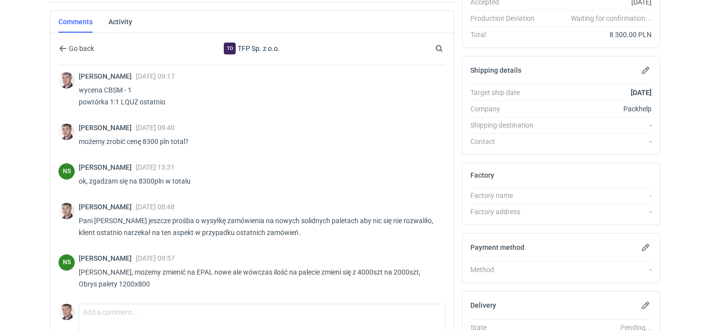
scroll to position [317, 0]
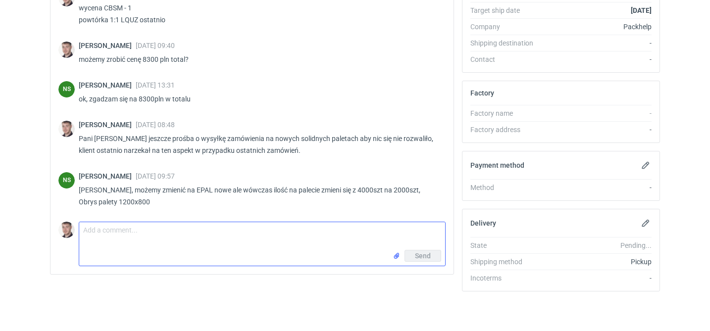
click at [226, 237] on textarea "Comment message" at bounding box center [262, 236] width 366 height 28
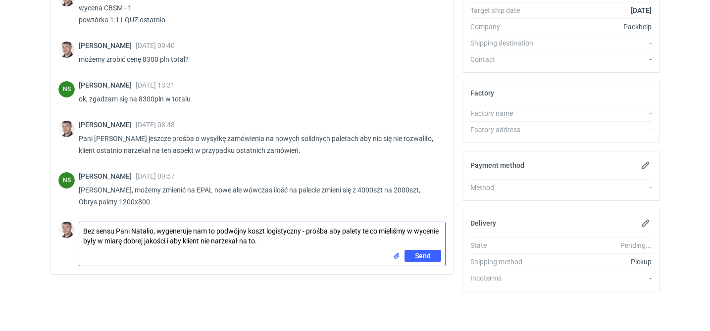
type textarea "Bez sensu Pani Natalio, wygeneruje nam to podwójny koszt logistyczny - prośba a…"
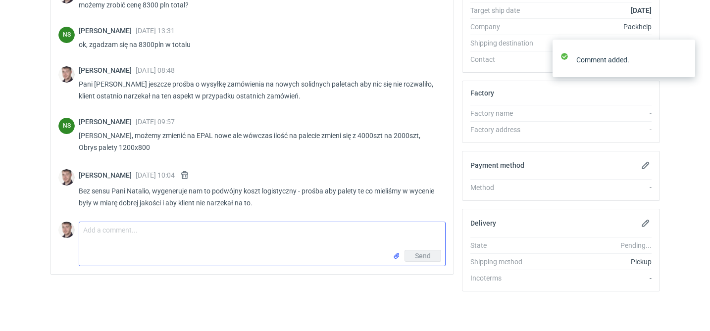
scroll to position [57, 0]
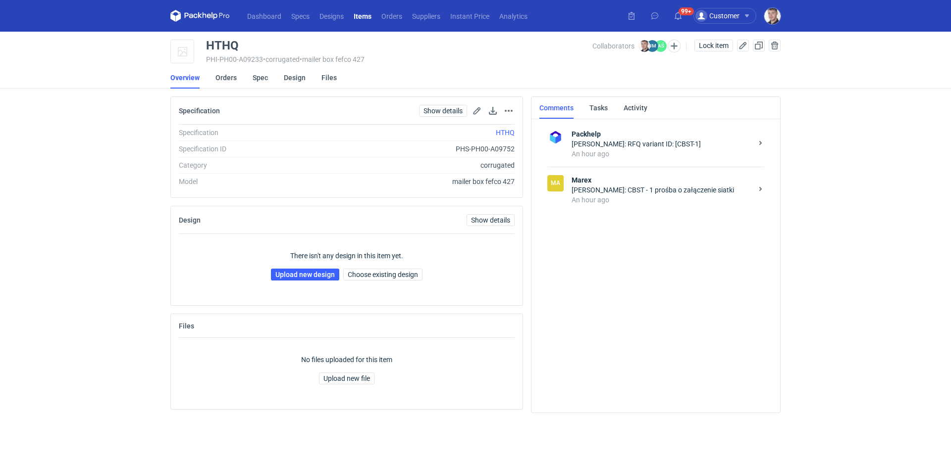
click at [618, 198] on div "An hour ago" at bounding box center [661, 200] width 181 height 10
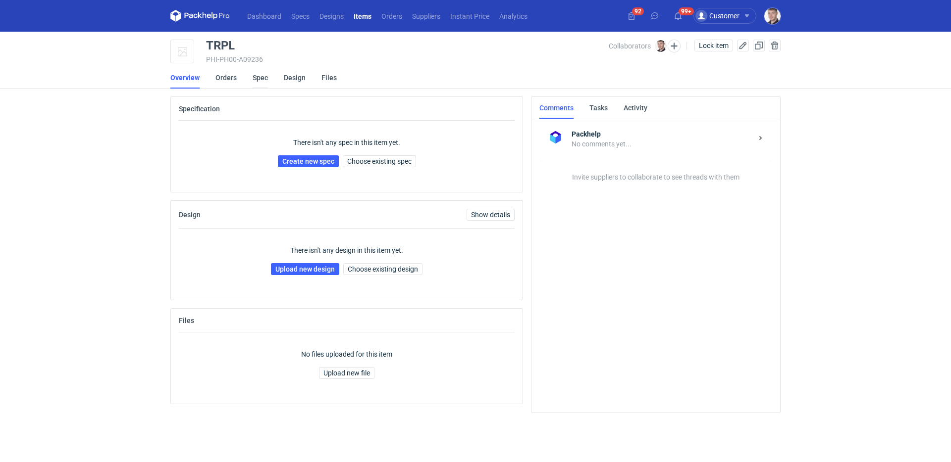
click at [260, 78] on link "Spec" at bounding box center [260, 78] width 15 height 22
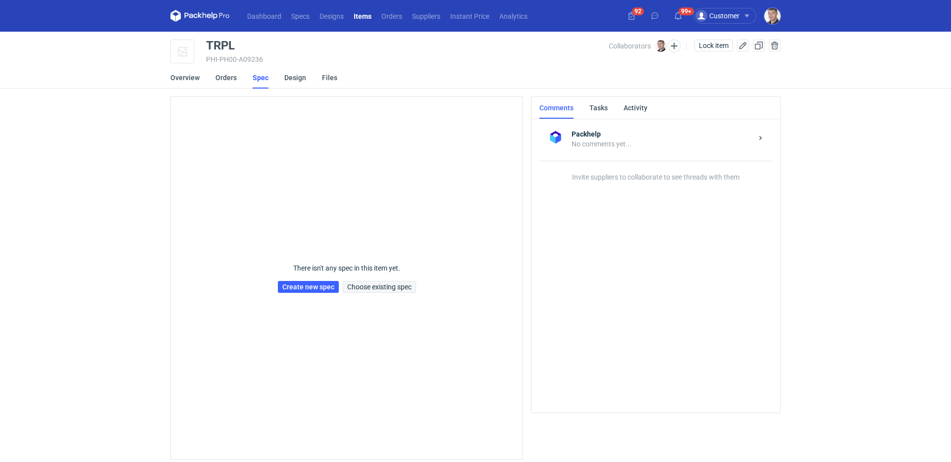
click at [376, 293] on div "There isn't any spec in this item yet. Create new spec Choose existing spec" at bounding box center [347, 278] width 138 height 63
click at [377, 291] on span "Choose existing spec" at bounding box center [379, 287] width 64 height 7
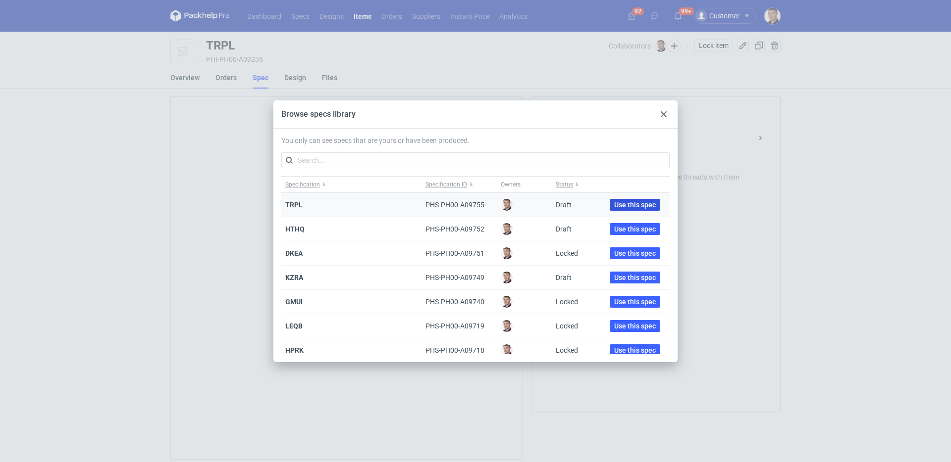
click at [624, 203] on span "Use this spec" at bounding box center [635, 205] width 42 height 7
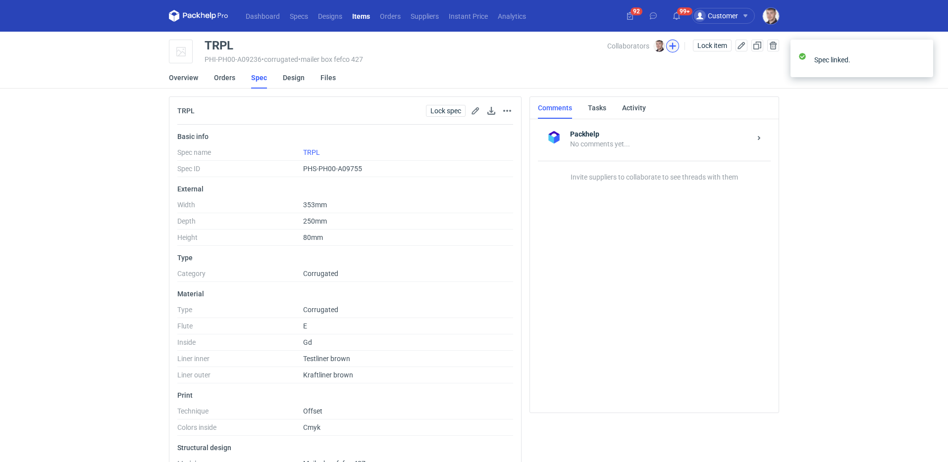
click at [674, 45] on button "button" at bounding box center [672, 46] width 13 height 13
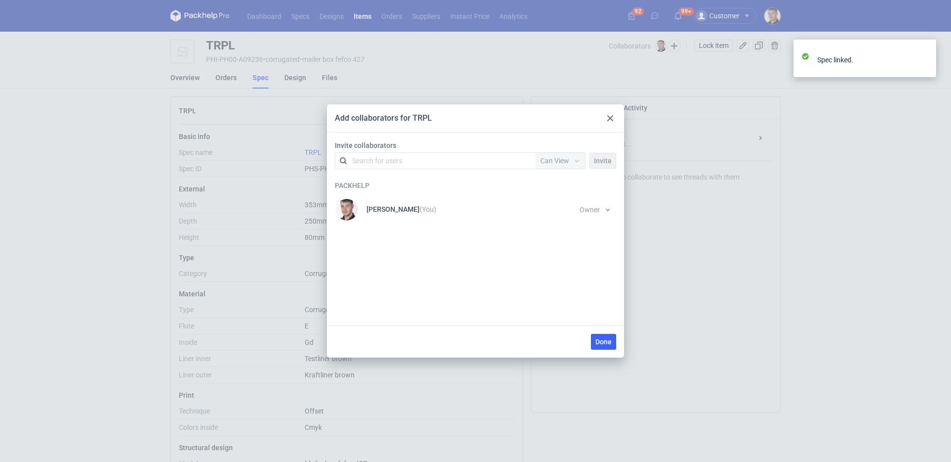
click at [464, 154] on div "Search for users Permission Can View" at bounding box center [460, 161] width 251 height 17
click at [463, 156] on div "Search for users" at bounding box center [433, 161] width 172 height 14
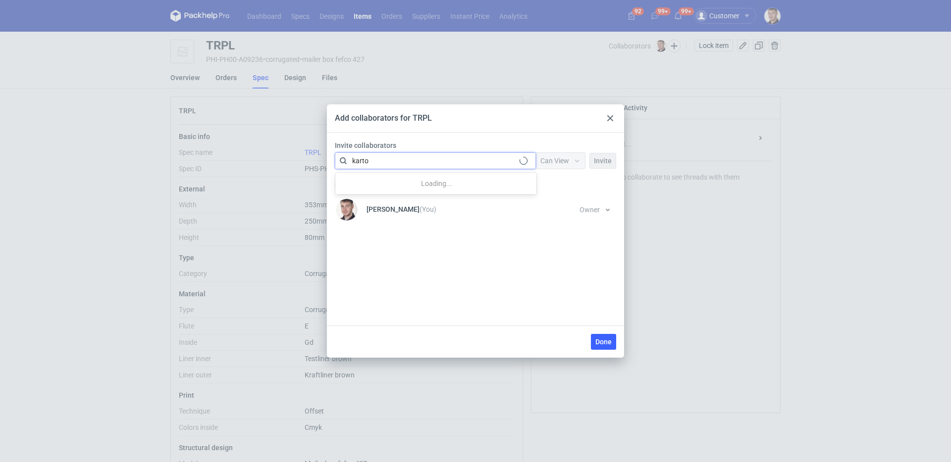
type input "karton"
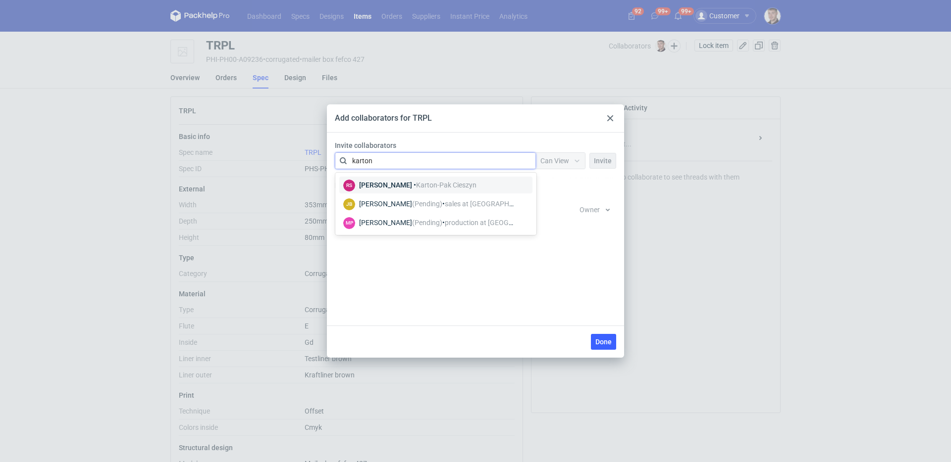
click at [416, 186] on span "Karton-Pak Cieszyn" at bounding box center [446, 185] width 60 height 8
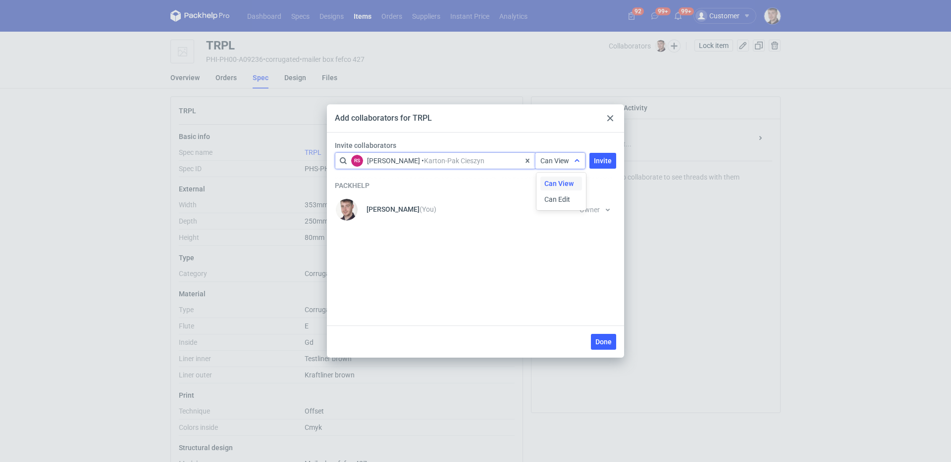
click at [550, 166] on div "Can View" at bounding box center [560, 161] width 50 height 16
click at [563, 209] on div "Can View Can Edit" at bounding box center [561, 192] width 50 height 38
click at [564, 203] on span "Can Edit" at bounding box center [557, 200] width 26 height 10
click at [599, 164] on span "Invite" at bounding box center [603, 160] width 18 height 7
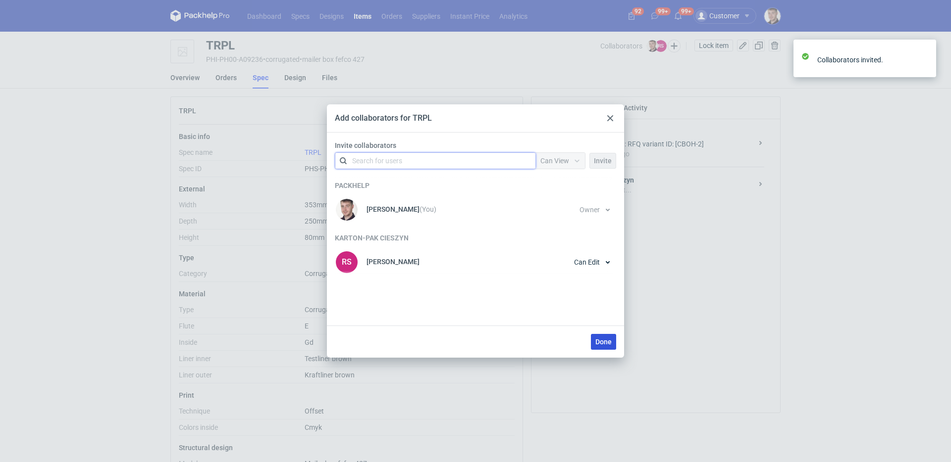
click at [610, 348] on button "Done" at bounding box center [603, 342] width 25 height 16
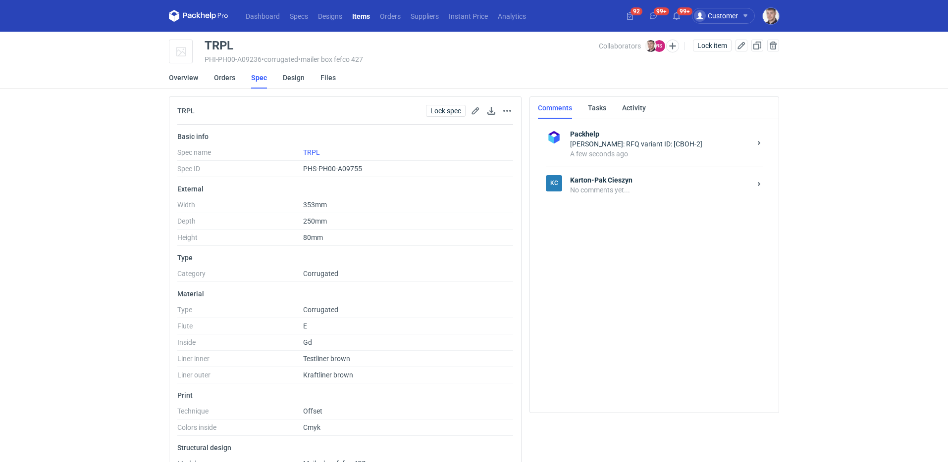
click at [663, 184] on strong "Karton-Pak Cieszyn" at bounding box center [660, 180] width 181 height 10
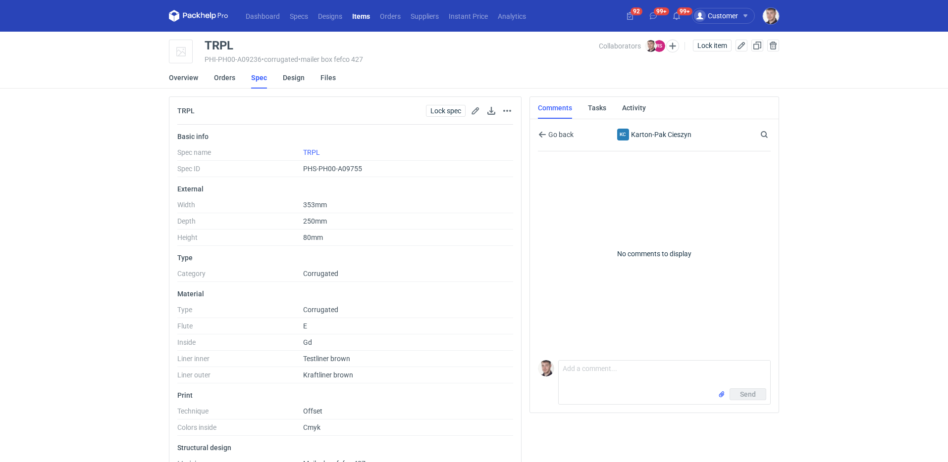
scroll to position [91, 0]
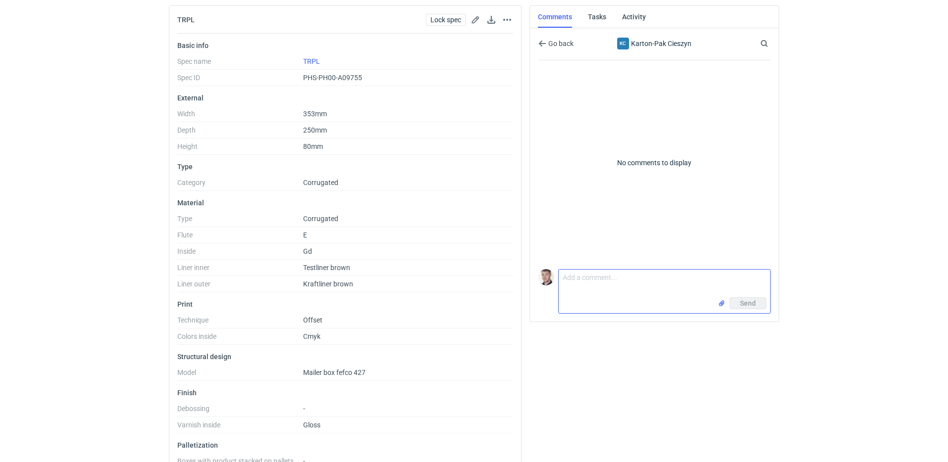
click at [609, 289] on textarea "Comment message" at bounding box center [664, 284] width 211 height 28
paste textarea "CBOH-2"
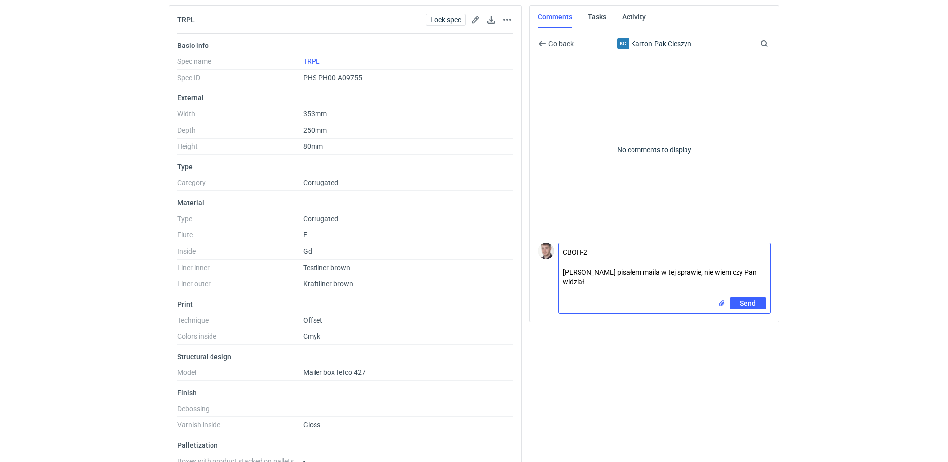
scroll to position [0, 0]
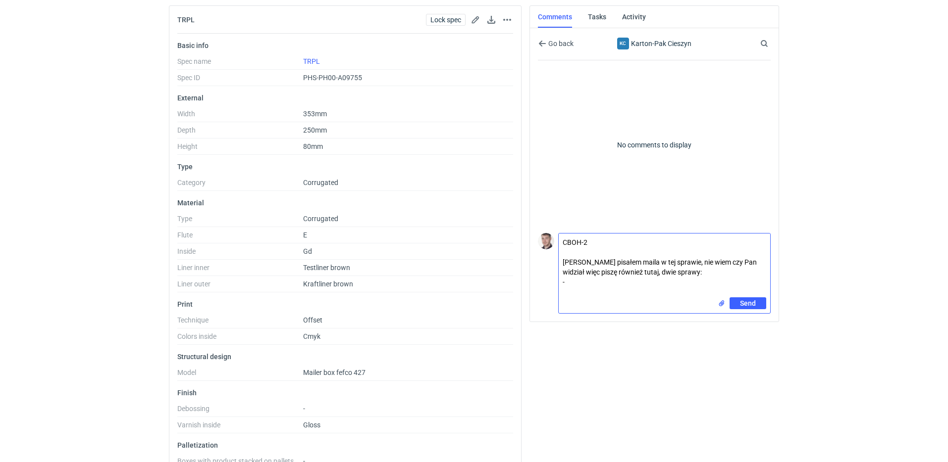
paste textarea "możemy w tej wycenie przejść z cmyka na pantone w tych samych kosztach?"
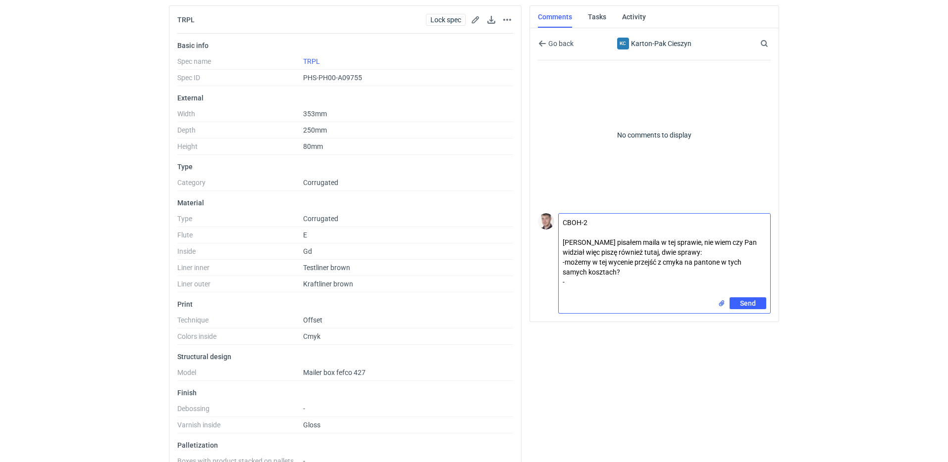
paste textarea "czy wszystkie otwory mogą być oczyszczone z odpadu podczas produkcji czy to będ…"
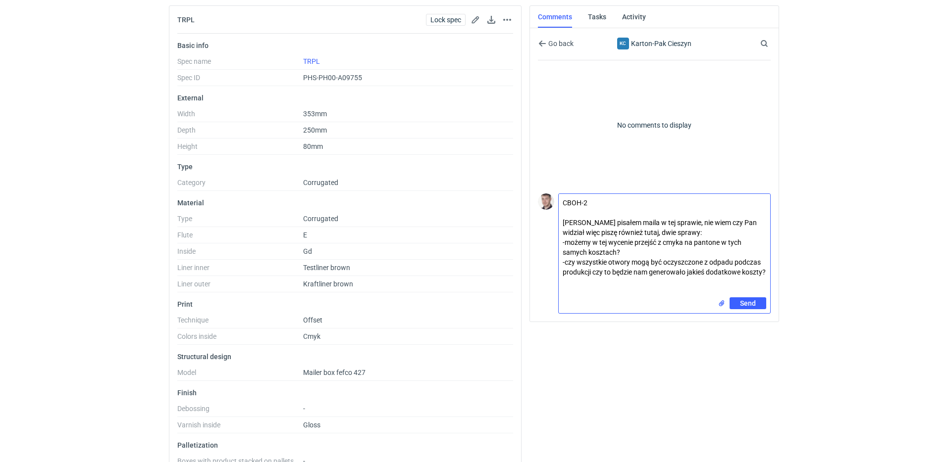
type textarea "CBOH-2 Panie Rafale pisałem maila w tej sprawie, nie wiem czy Pan widział więc …"
click at [721, 306] on input "file" at bounding box center [722, 304] width 8 height 10
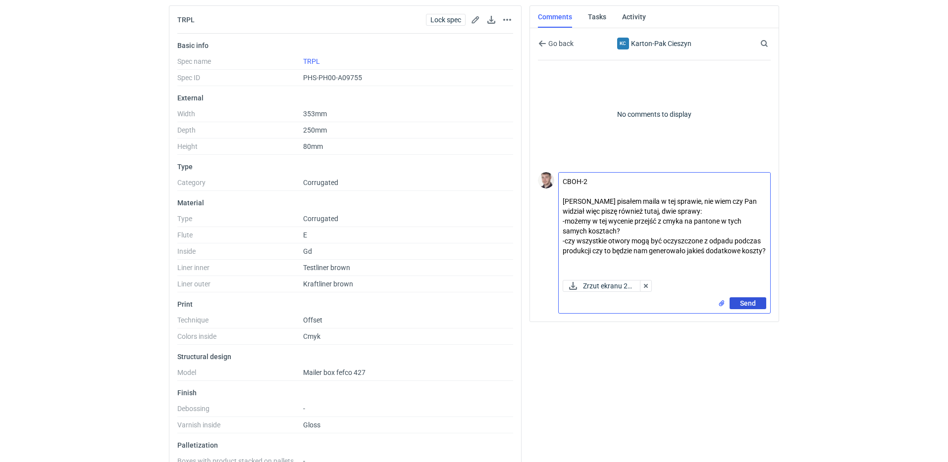
click at [754, 308] on button "Send" at bounding box center [747, 304] width 37 height 12
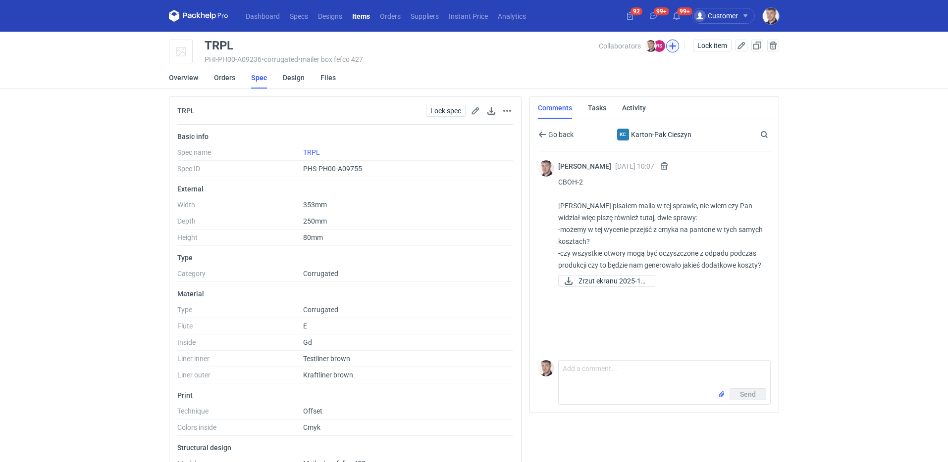
click at [666, 46] on button "button" at bounding box center [672, 46] width 13 height 13
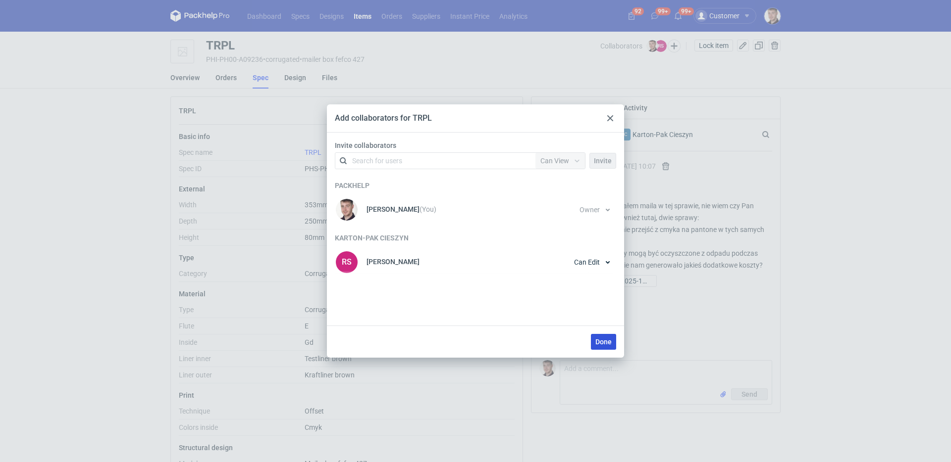
click at [604, 337] on button "Done" at bounding box center [603, 342] width 25 height 16
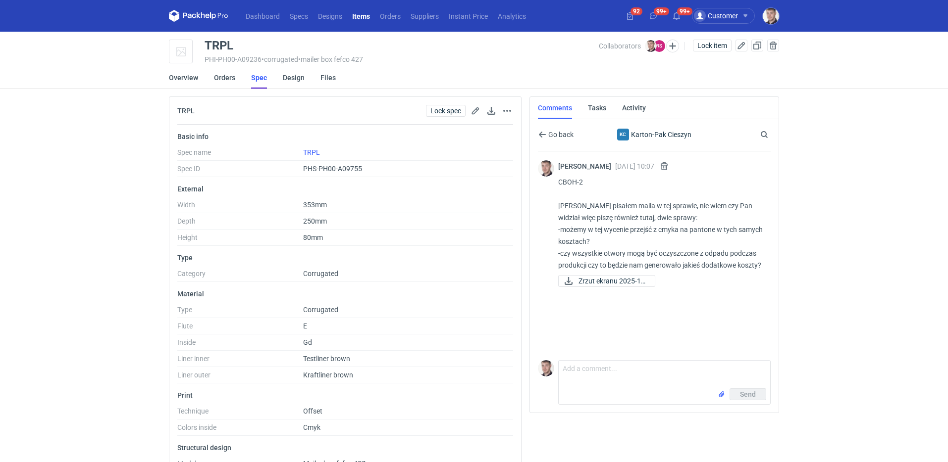
click at [256, 83] on link "Spec" at bounding box center [259, 78] width 16 height 22
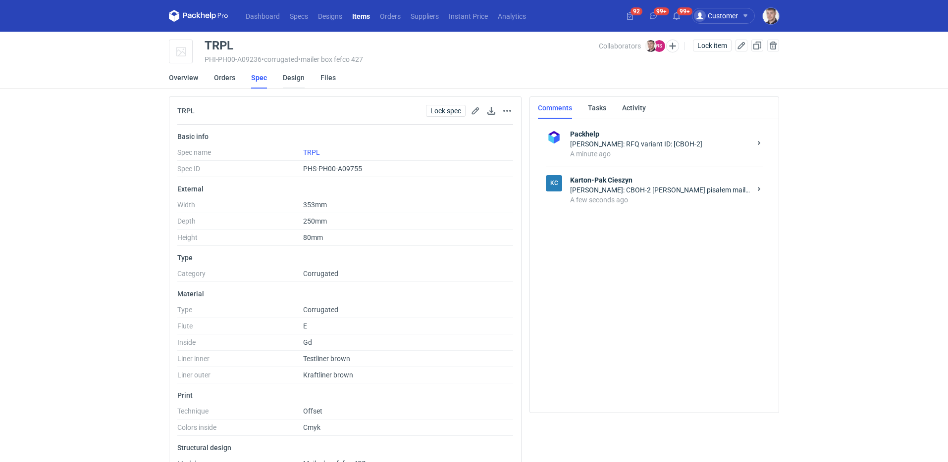
click at [293, 84] on link "Design" at bounding box center [294, 78] width 22 height 22
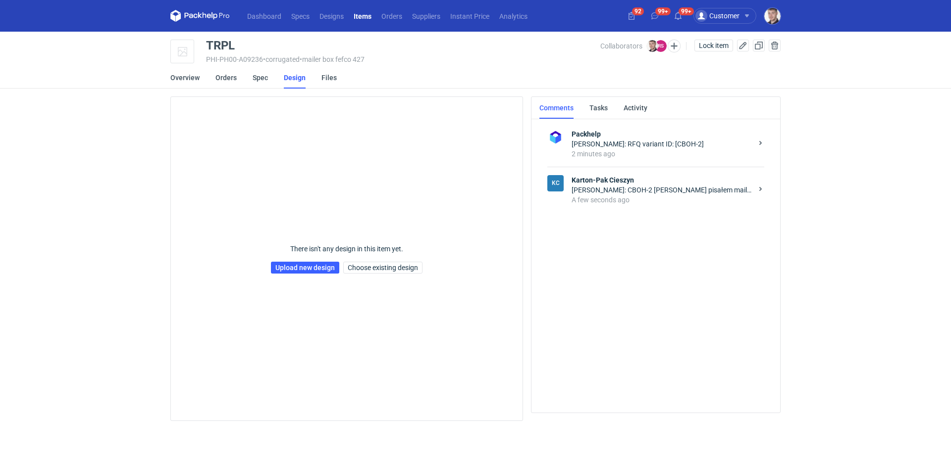
click at [675, 52] on div "Collaborators RS Lock item" at bounding box center [690, 52] width 180 height 25
click at [674, 49] on button "button" at bounding box center [673, 46] width 13 height 13
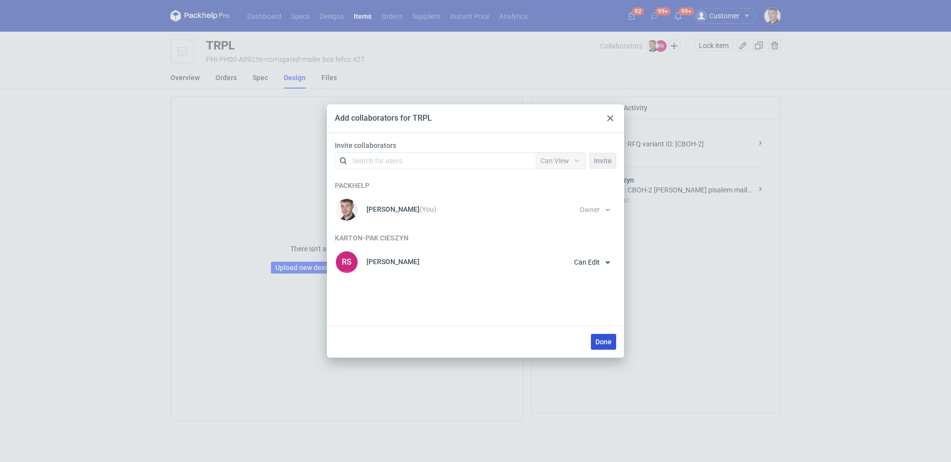
click at [600, 344] on span "Done" at bounding box center [603, 342] width 16 height 7
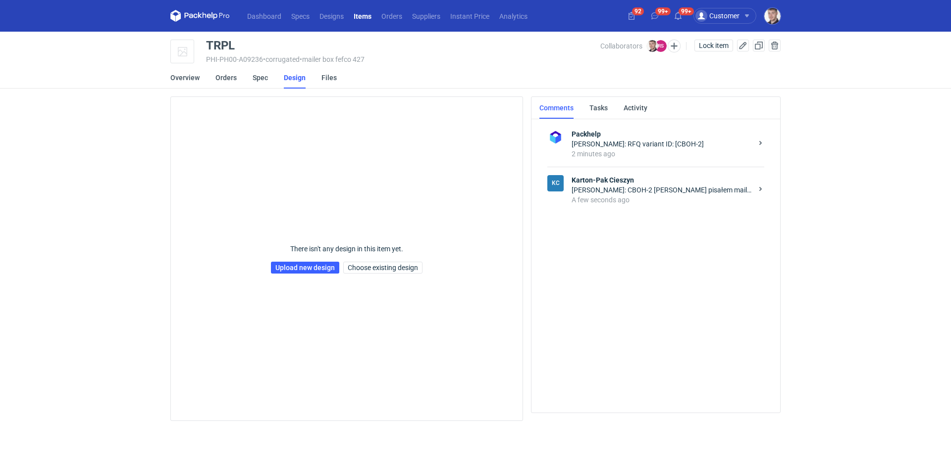
click at [684, 202] on div "A few seconds ago" at bounding box center [661, 200] width 181 height 10
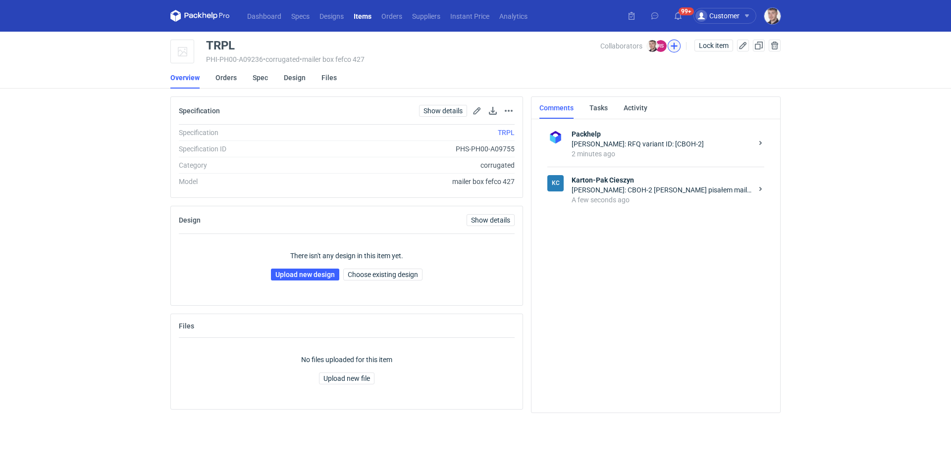
click at [668, 46] on button "button" at bounding box center [673, 46] width 13 height 13
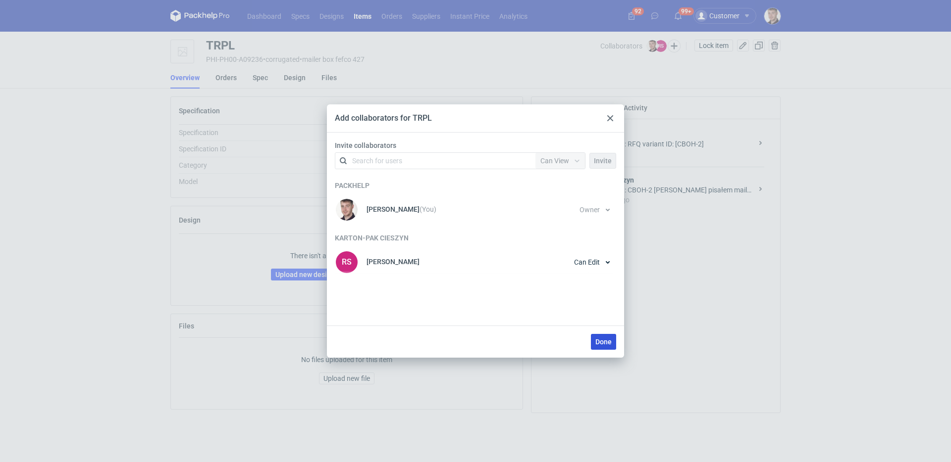
click at [603, 342] on span "Done" at bounding box center [603, 342] width 16 height 7
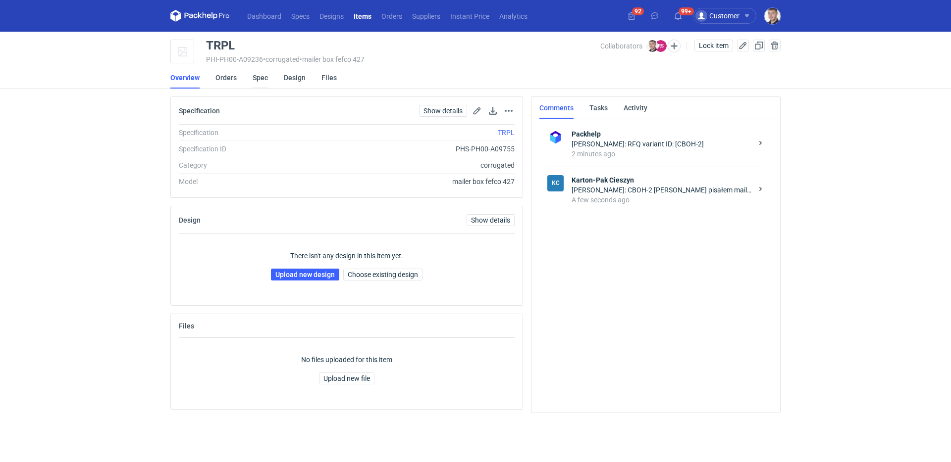
click at [264, 81] on link "Spec" at bounding box center [260, 78] width 15 height 22
click at [676, 44] on button "button" at bounding box center [673, 46] width 13 height 13
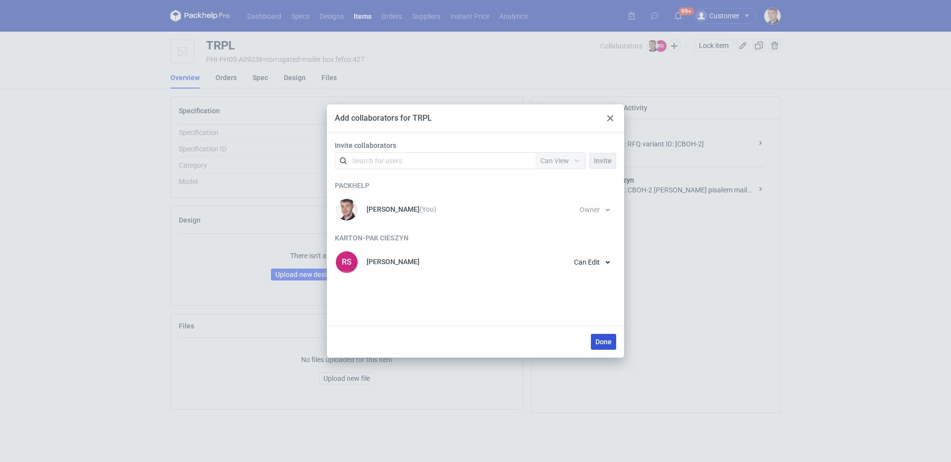
click at [594, 339] on button "Done" at bounding box center [603, 342] width 25 height 16
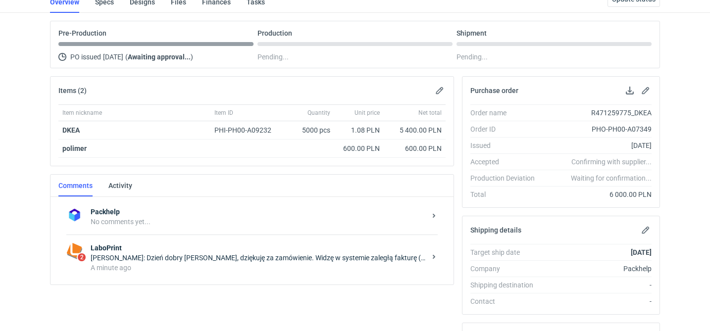
scroll to position [185, 0]
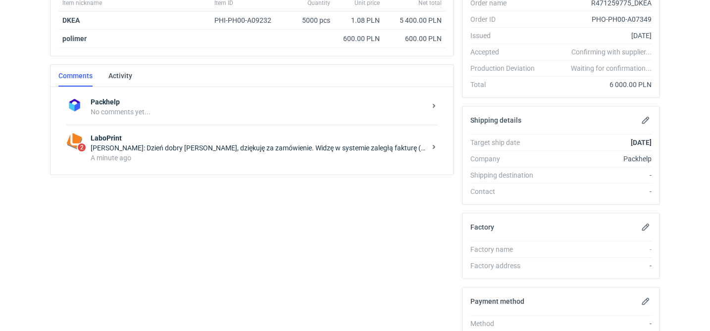
click at [282, 160] on div "A minute ago" at bounding box center [258, 158] width 335 height 10
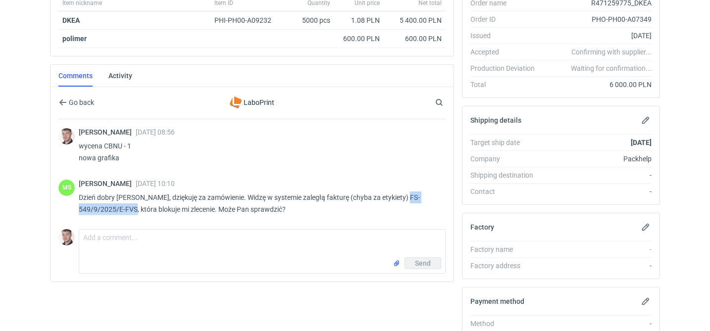
drag, startPoint x: 136, startPoint y: 208, endPoint x: 404, endPoint y: 197, distance: 268.1
click at [404, 197] on p "Dzień dobry Panie Macieju, dziękuję za zamówienie. Widzę w systemie zaległą fak…" at bounding box center [258, 204] width 359 height 24
copy p "FS-549/9/2025/E-FVS"
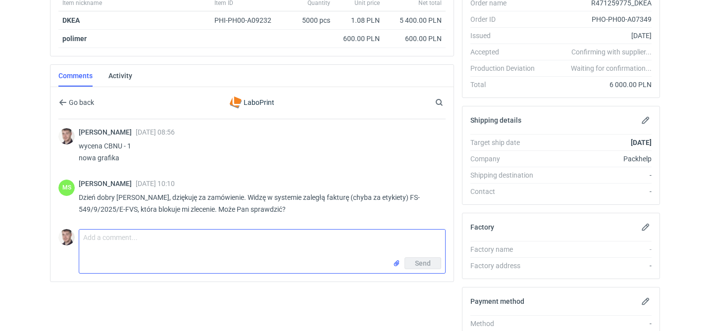
click at [205, 238] on textarea "Comment message" at bounding box center [262, 244] width 366 height 28
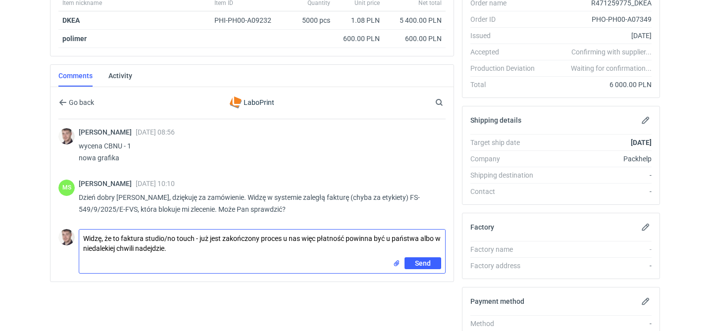
type textarea "Widzę, że to faktura studio/no touch - już jest zakończony proces u nas więc pł…"
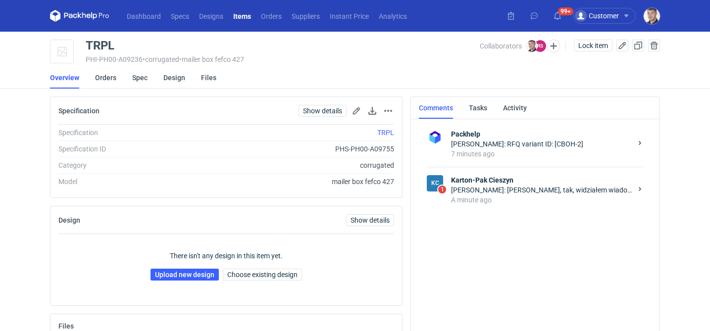
click at [544, 189] on div "[PERSON_NAME]: [PERSON_NAME], tak, widziałem wiadomość i czekam na informację z…" at bounding box center [541, 190] width 181 height 10
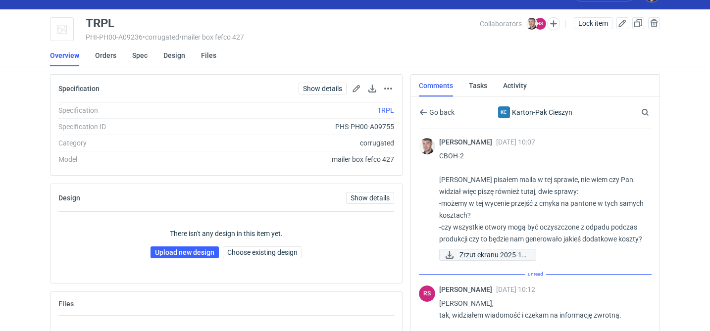
scroll to position [90, 0]
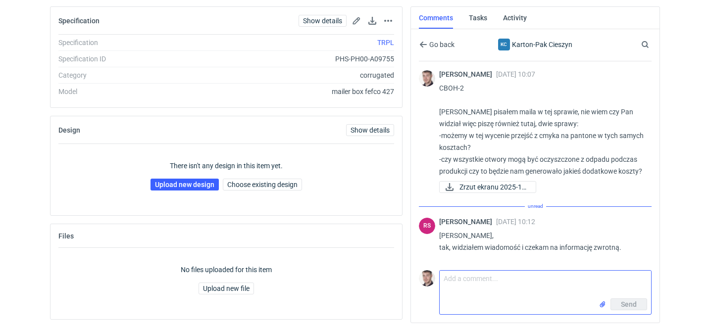
click at [484, 295] on textarea "Comment message" at bounding box center [545, 285] width 211 height 28
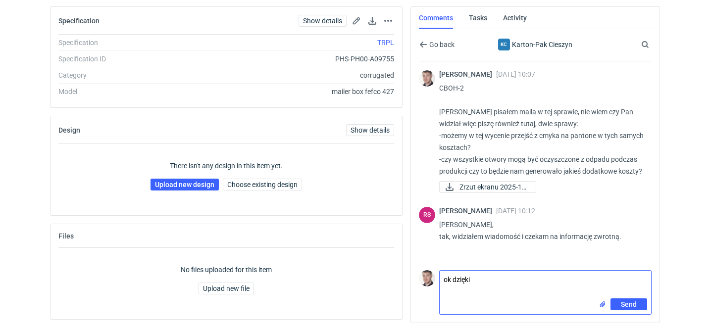
type textarea "ok dzięki"
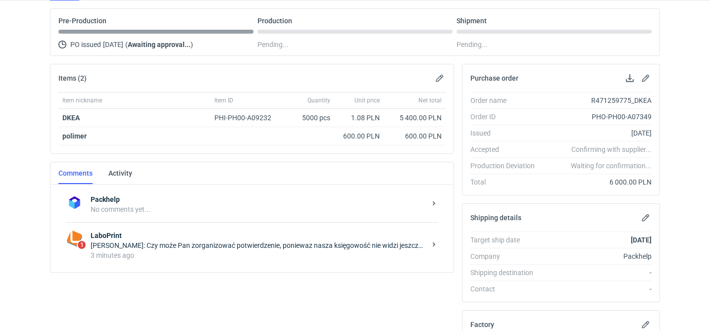
click at [210, 230] on div "1 LaboPrint [PERSON_NAME]: Czy może Pan zorganizować potwierdzenie, poniewaz na…" at bounding box center [251, 245] width 371 height 46
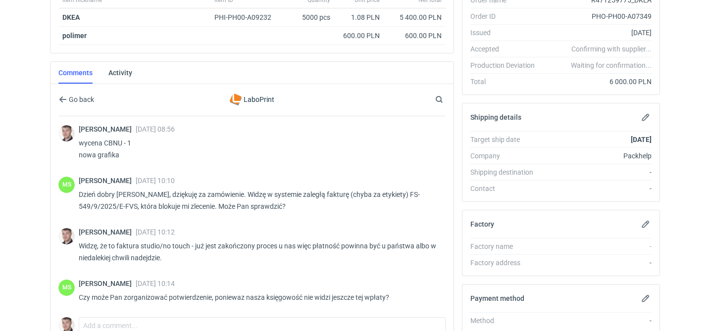
scroll to position [197, 0]
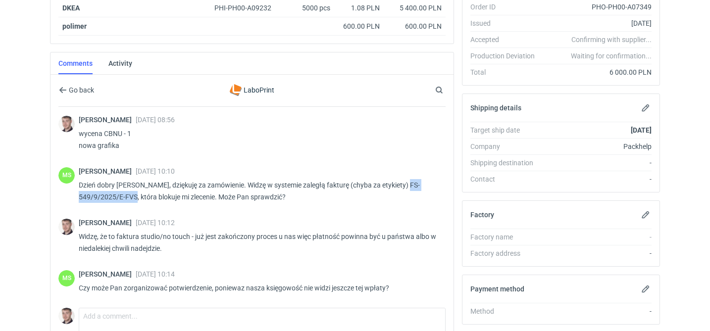
drag, startPoint x: 135, startPoint y: 196, endPoint x: 404, endPoint y: 182, distance: 269.2
click at [404, 182] on p "Dzień dobry [PERSON_NAME], dziękuję za zamówienie. Widzę w systemie zaległą fak…" at bounding box center [258, 191] width 359 height 24
copy p "FS-549/9/2025/E-FVS"
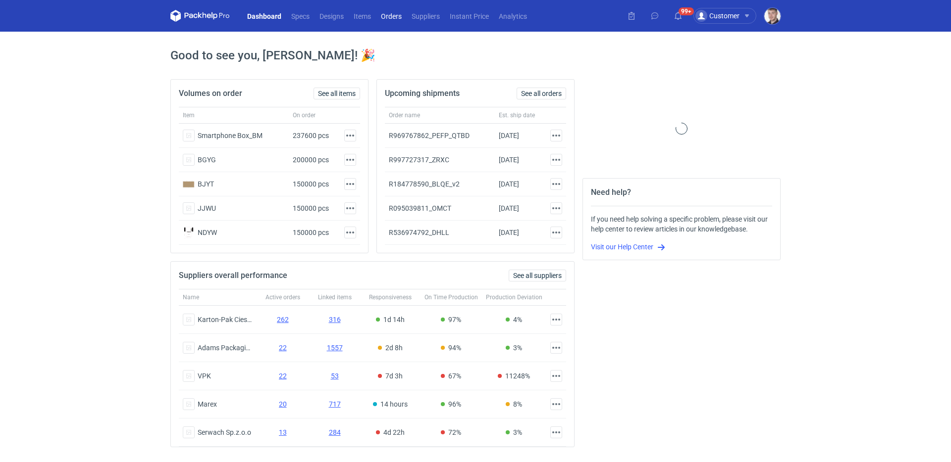
click at [394, 17] on link "Orders" at bounding box center [391, 16] width 31 height 12
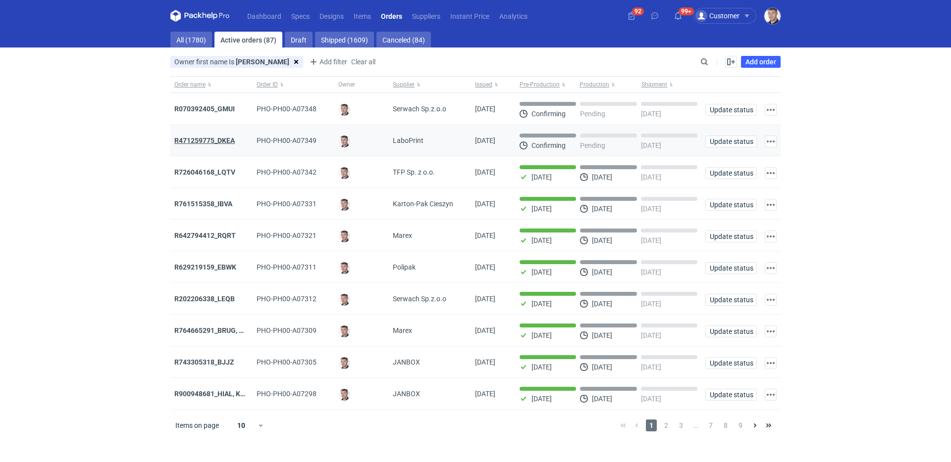
click at [197, 143] on strong "R471259775_DKEA" at bounding box center [204, 141] width 60 height 8
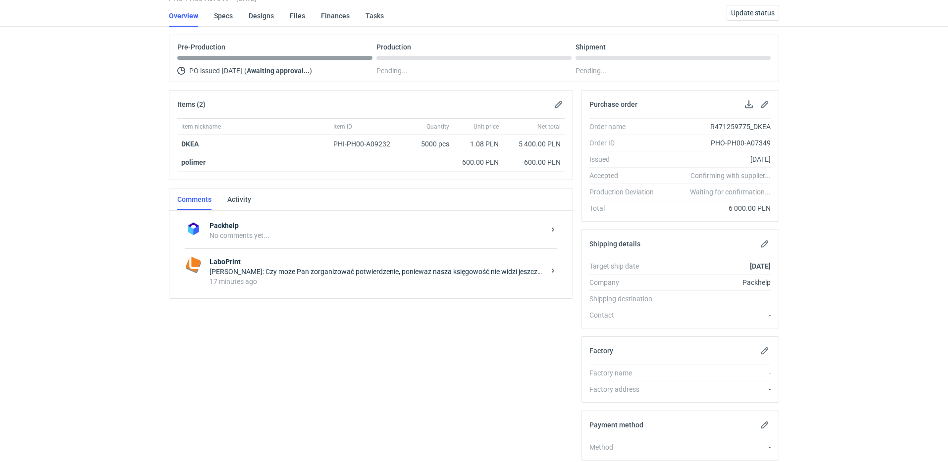
scroll to position [87, 0]
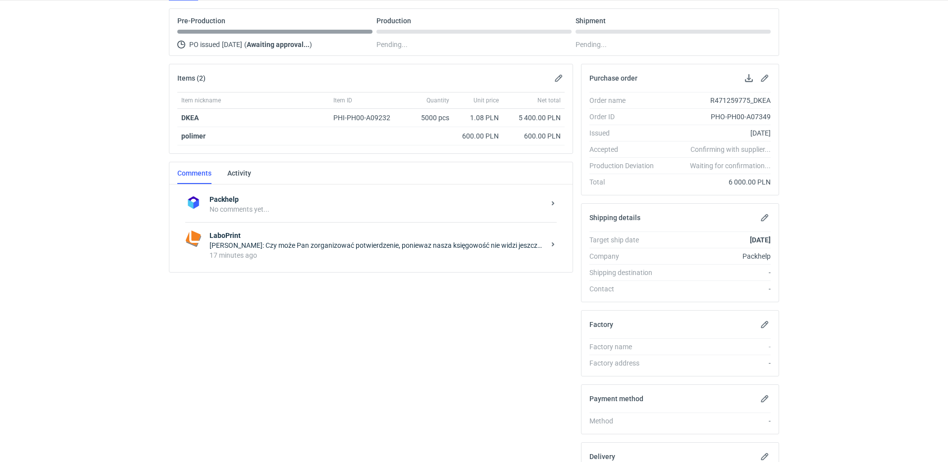
click at [382, 255] on div "17 minutes ago" at bounding box center [376, 256] width 335 height 10
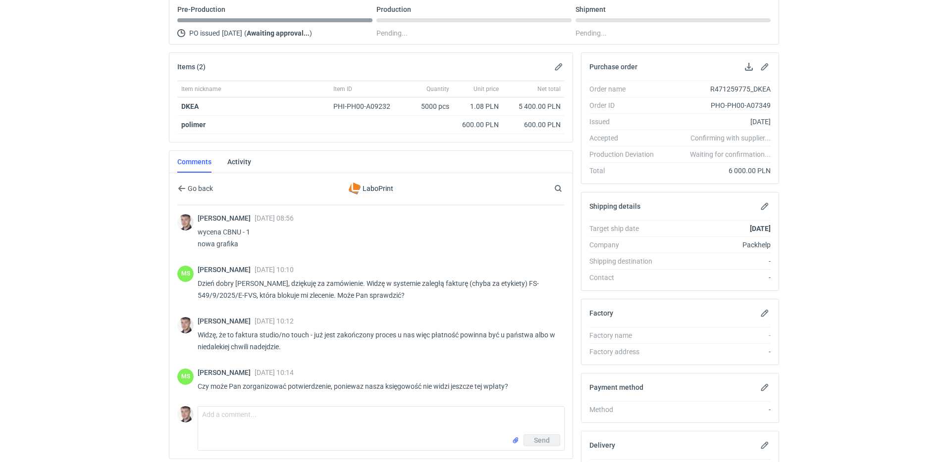
scroll to position [153, 0]
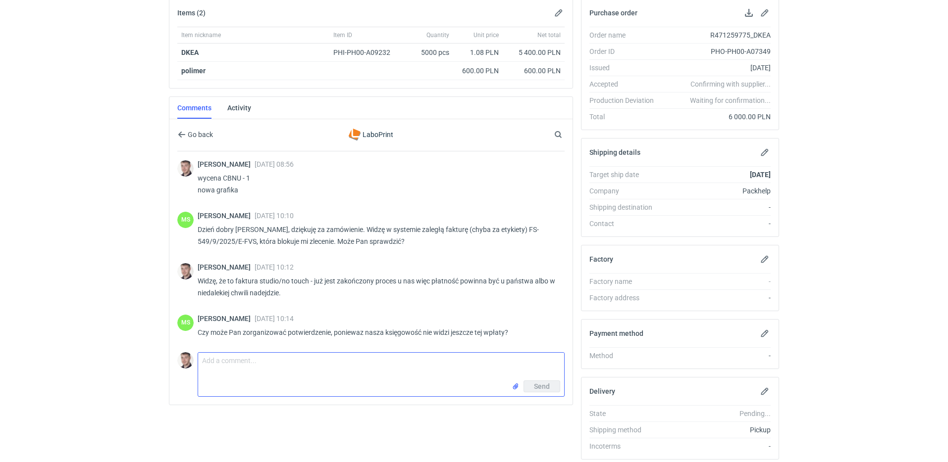
click at [514, 384] on input "file" at bounding box center [516, 387] width 8 height 10
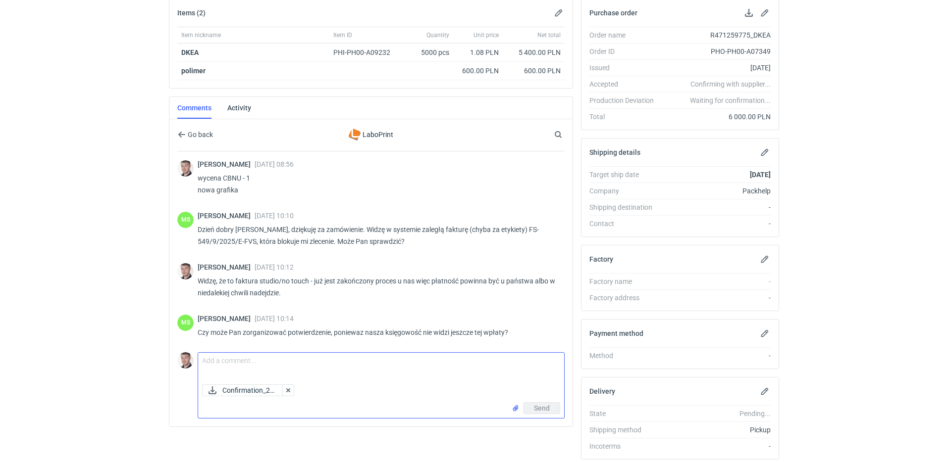
click at [309, 359] on textarea "Comment message" at bounding box center [381, 367] width 366 height 28
type textarea "proszę"
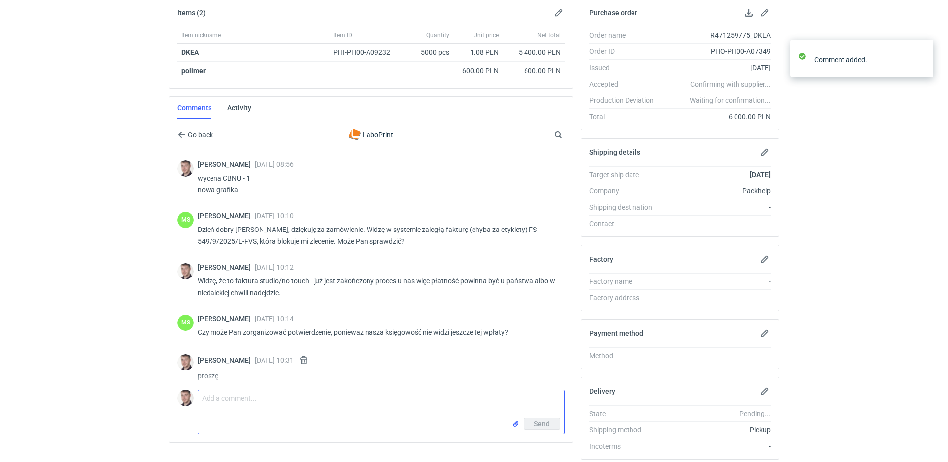
scroll to position [19, 0]
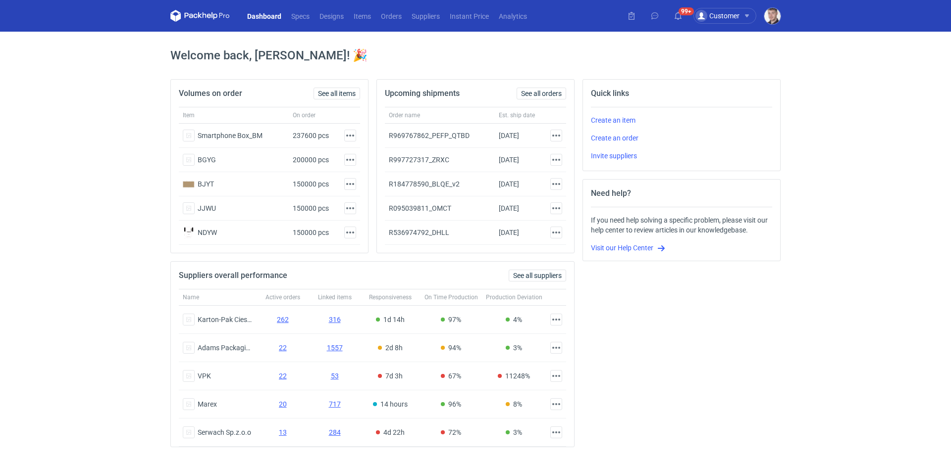
click at [392, 23] on nav "Dashboard Specs Designs Items Orders Suppliers Instant Price Analytics" at bounding box center [350, 16] width 361 height 32
click at [393, 17] on link "Orders" at bounding box center [391, 16] width 31 height 12
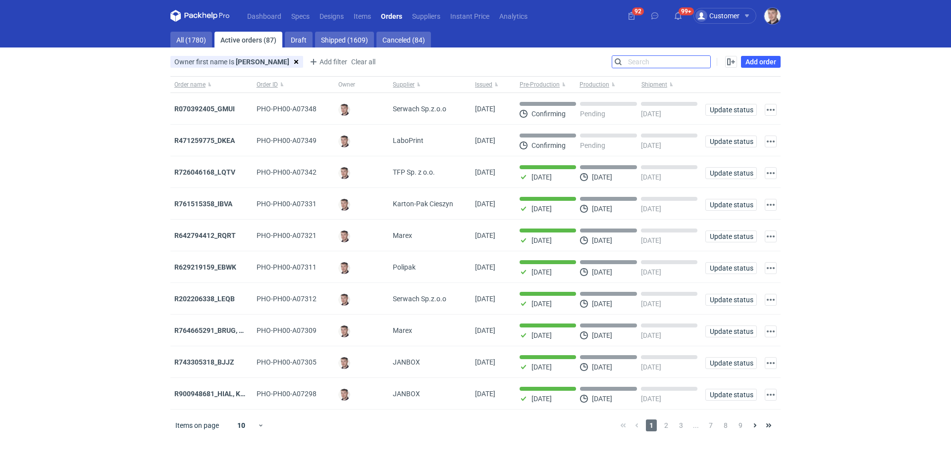
click at [709, 64] on input "Search" at bounding box center [661, 62] width 98 height 12
